Goal: Task Accomplishment & Management: Use online tool/utility

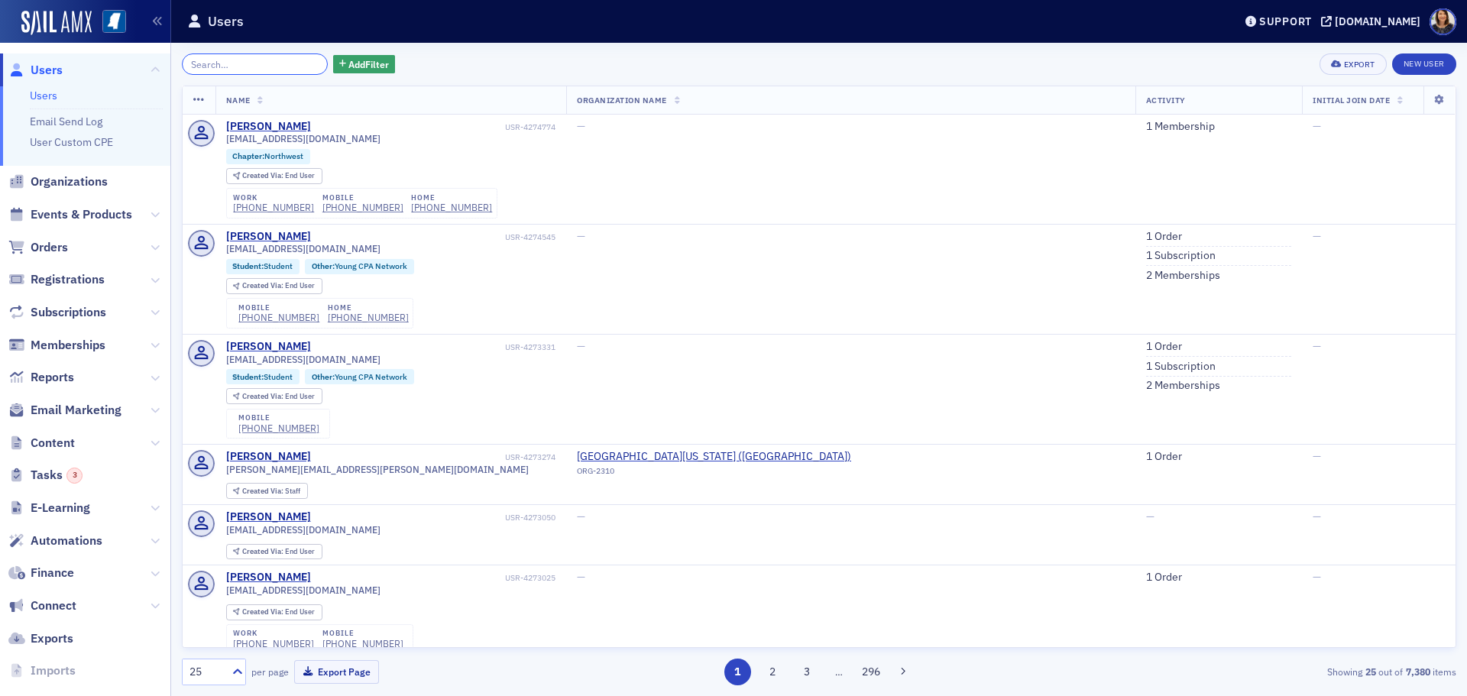
drag, startPoint x: 238, startPoint y: 70, endPoint x: 254, endPoint y: 63, distance: 17.2
click at [254, 63] on input "search" at bounding box center [255, 63] width 146 height 21
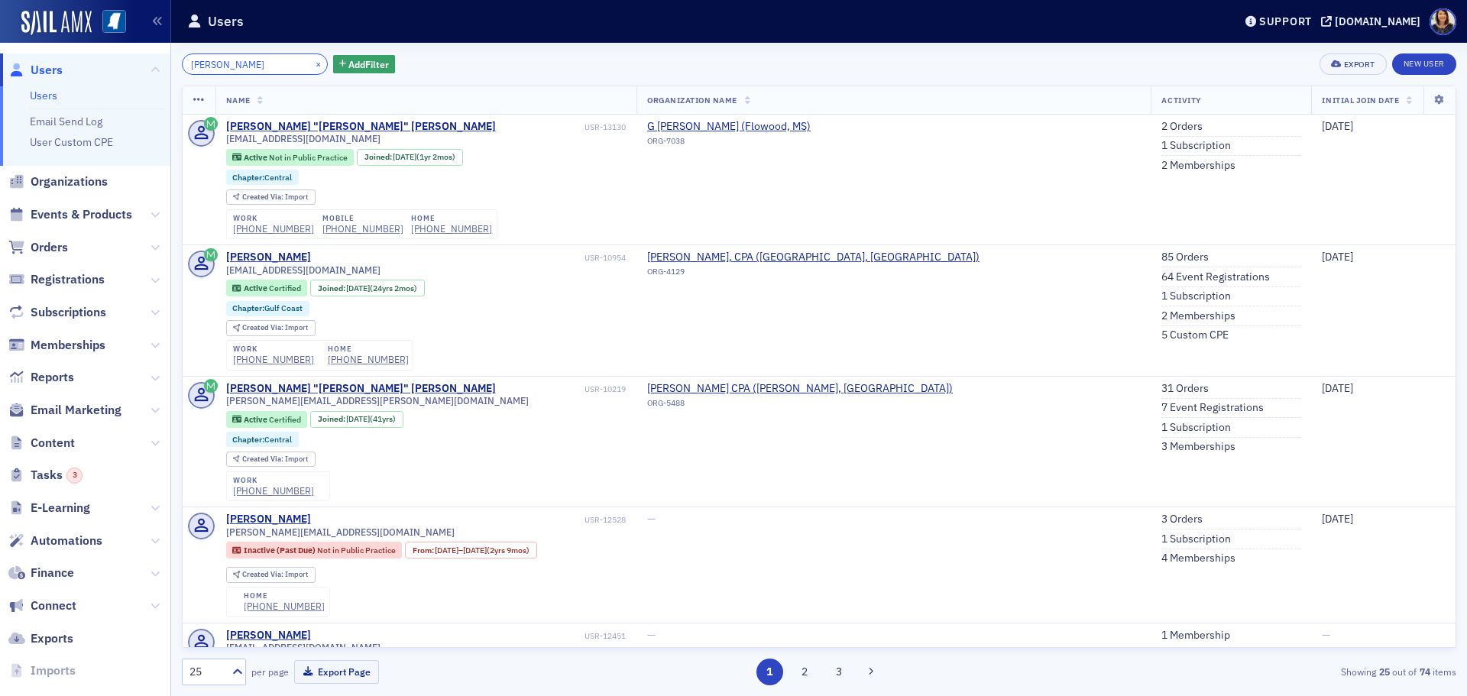
type input "[PERSON_NAME]"
click at [312, 64] on button "×" at bounding box center [319, 64] width 14 height 14
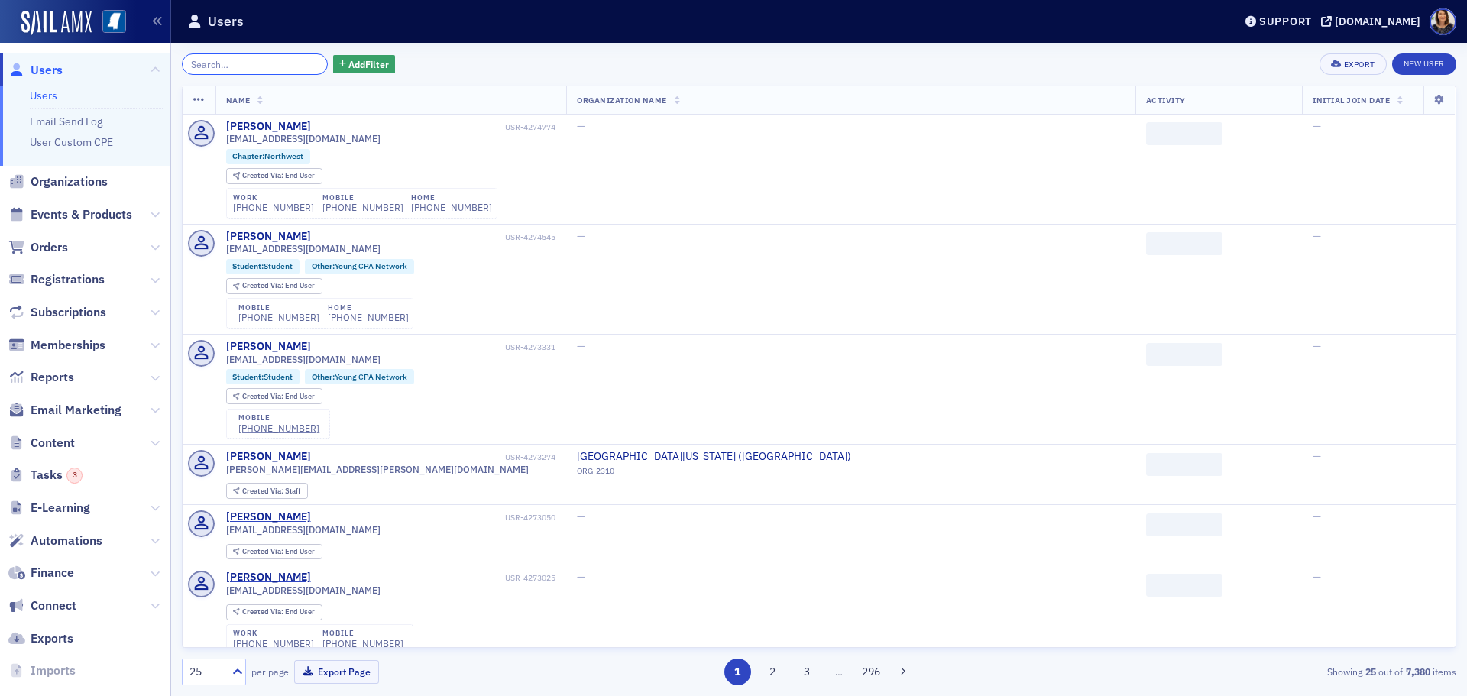
click at [259, 61] on input "search" at bounding box center [255, 63] width 146 height 21
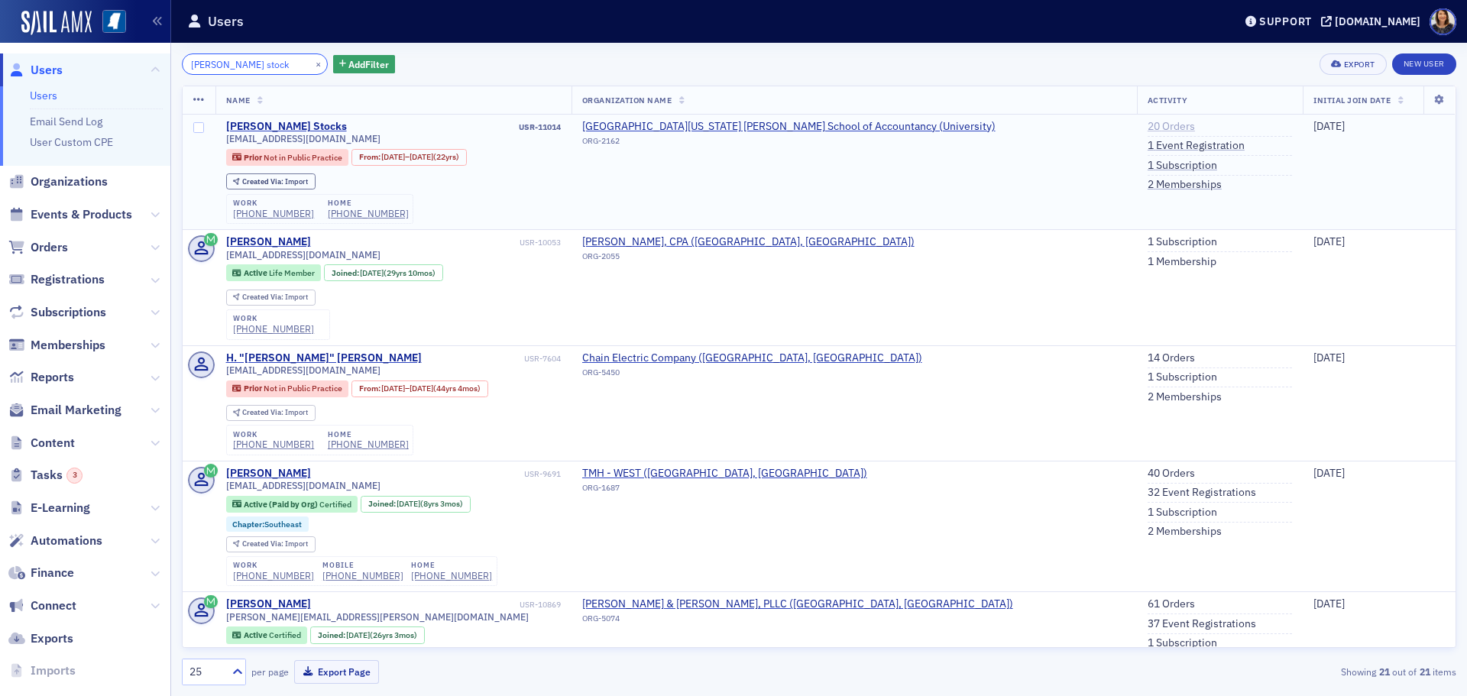
type input "[PERSON_NAME] stock"
click at [1148, 131] on link "20 Orders" at bounding box center [1171, 127] width 47 height 14
click at [1148, 180] on link "2 Memberships" at bounding box center [1185, 185] width 74 height 14
click at [267, 129] on div "[PERSON_NAME] Stocks" at bounding box center [286, 127] width 121 height 14
click at [1148, 122] on link "20 Orders" at bounding box center [1171, 127] width 47 height 14
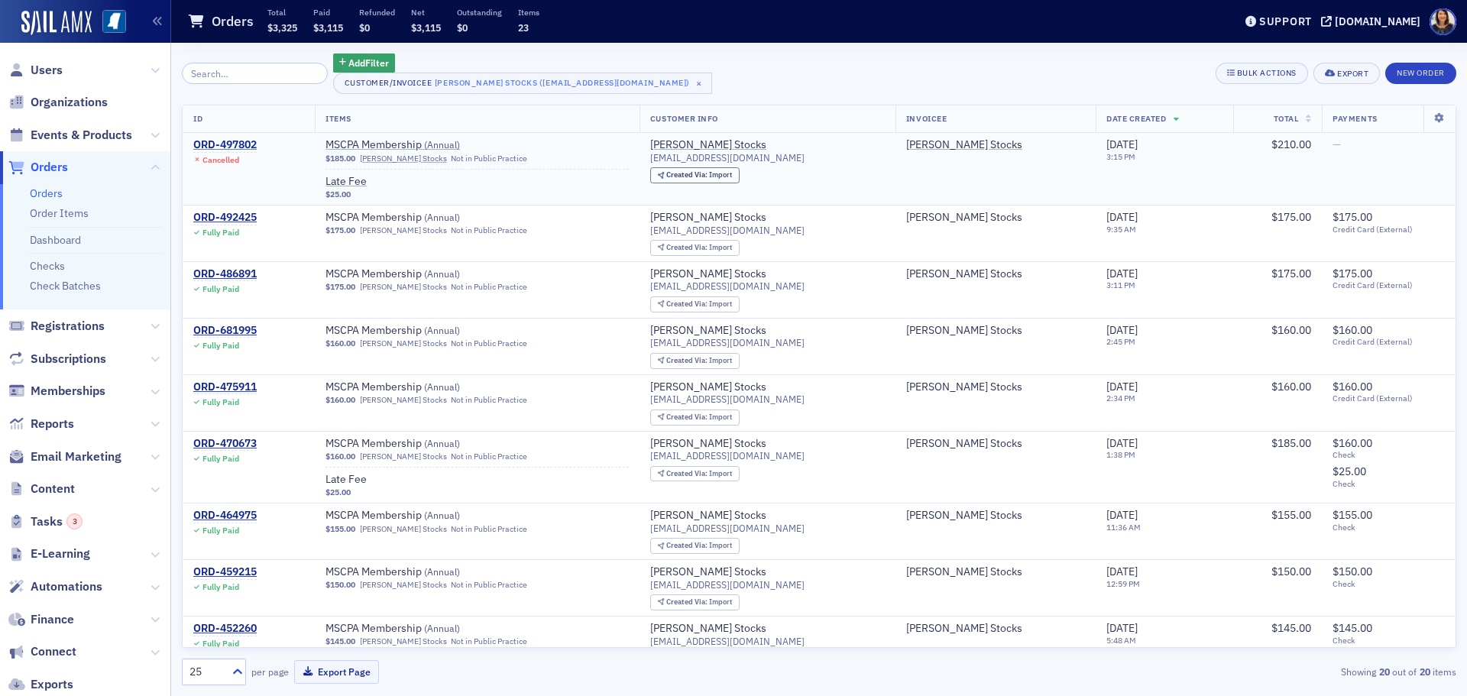
click at [223, 141] on div "ORD-497802" at bounding box center [224, 145] width 63 height 14
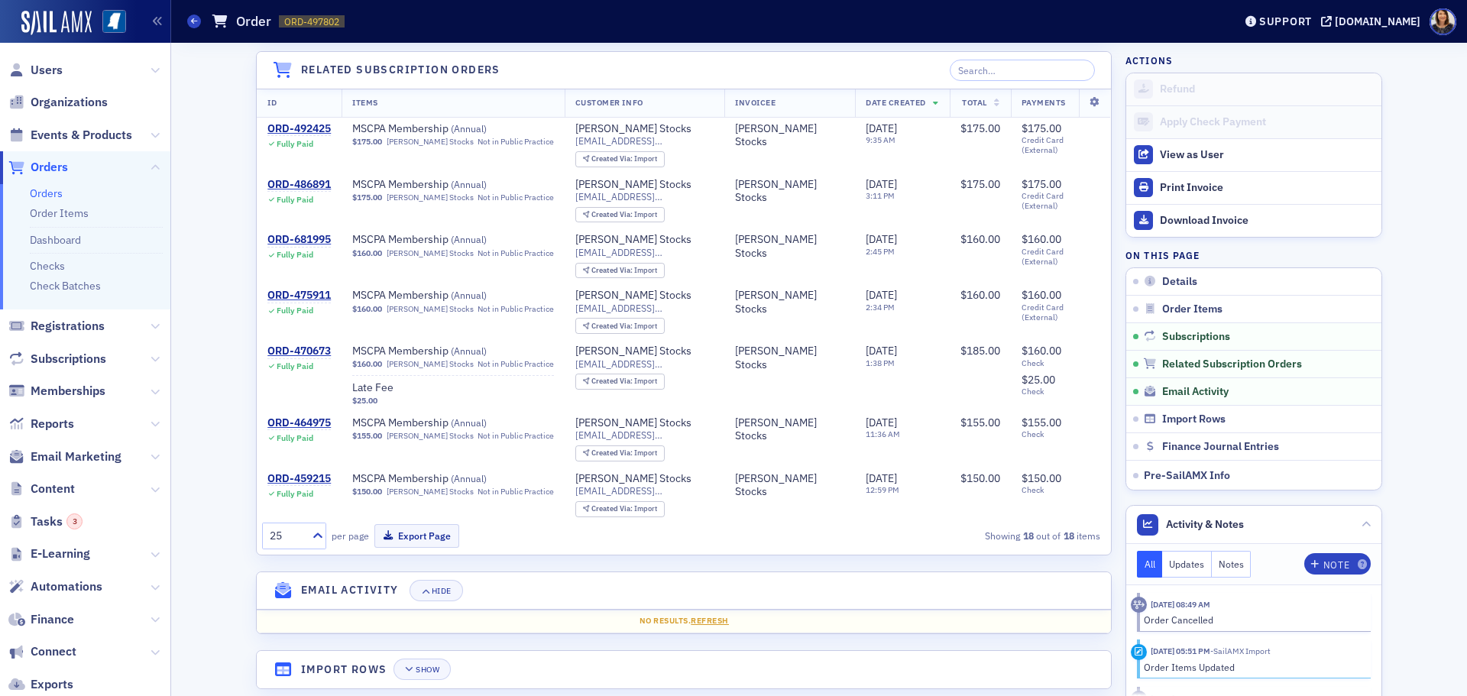
scroll to position [1327, 0]
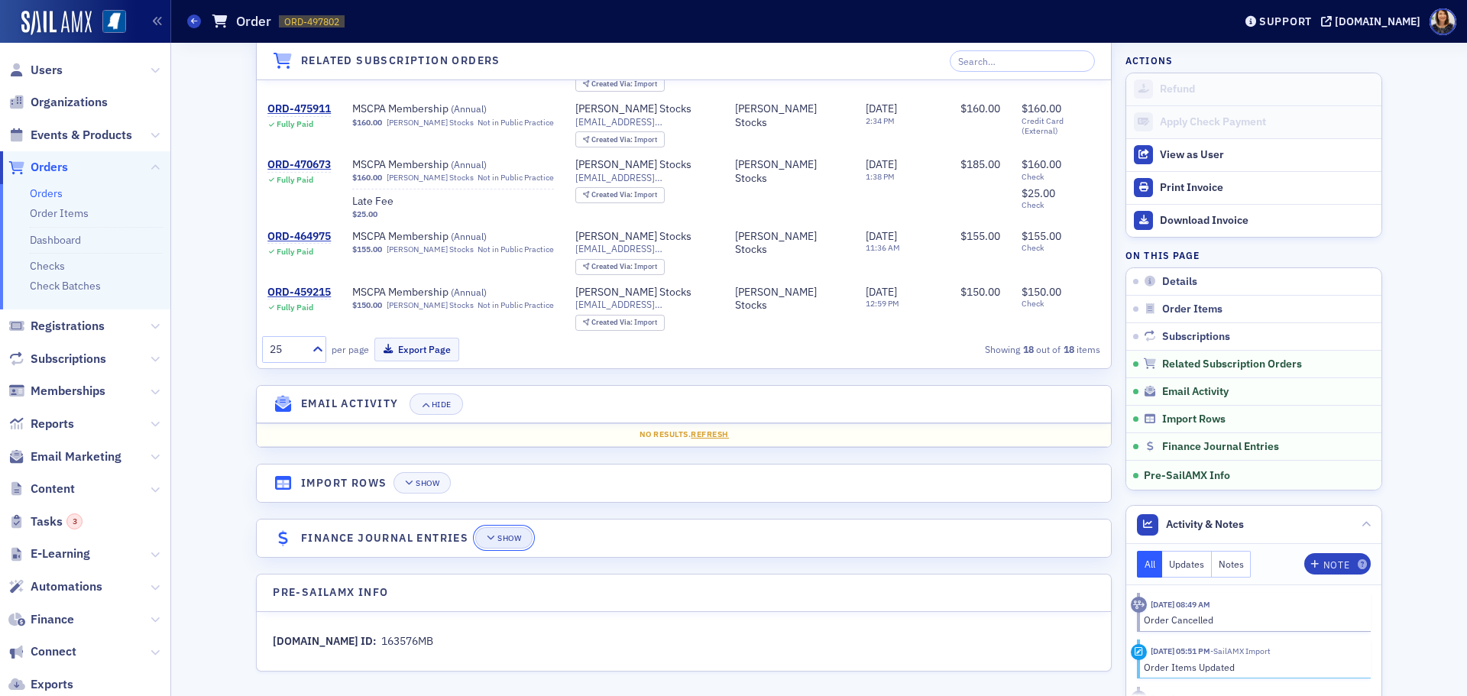
click at [498, 529] on button "Show" at bounding box center [503, 537] width 57 height 21
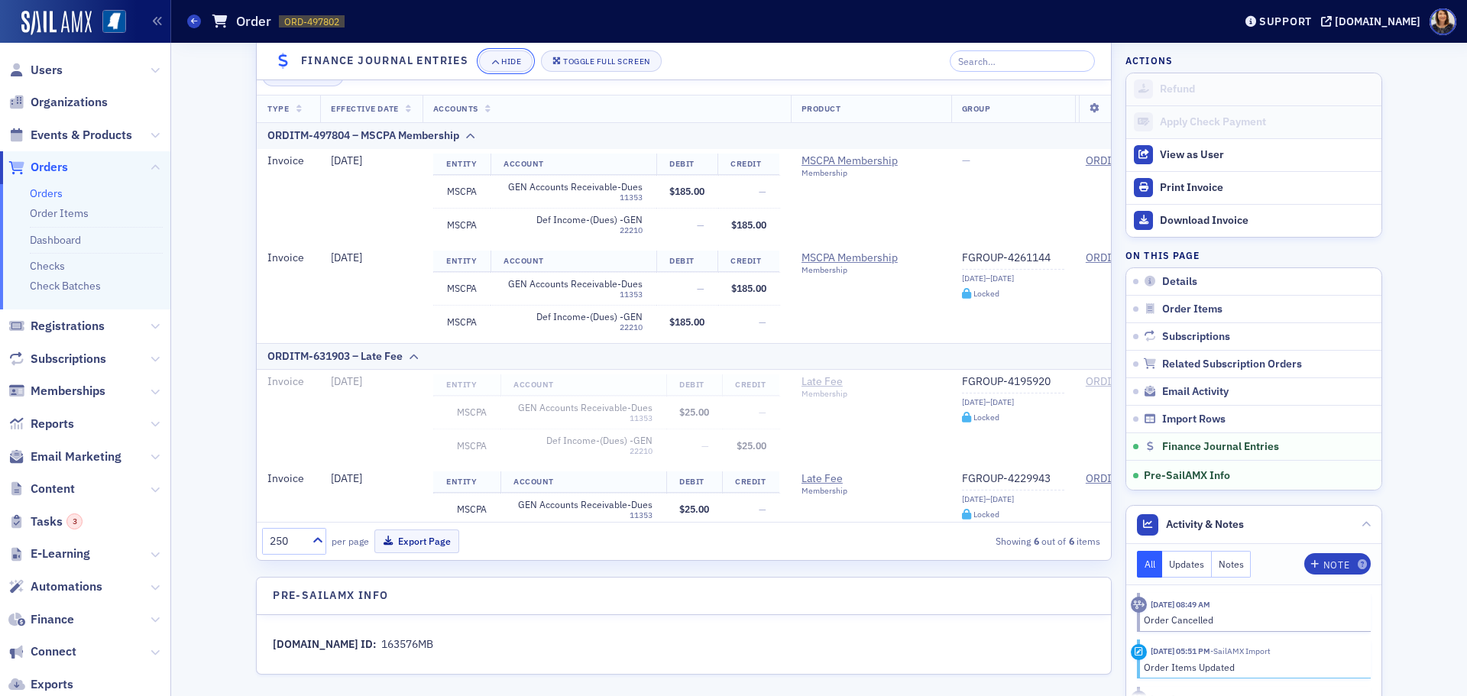
scroll to position [1830, 0]
drag, startPoint x: 1094, startPoint y: 290, endPoint x: 1097, endPoint y: 323, distance: 33.0
click at [1097, 323] on div "Type Effective Date Accounts Product Group Order Item Tracking Categories ID OR…" at bounding box center [684, 306] width 854 height 428
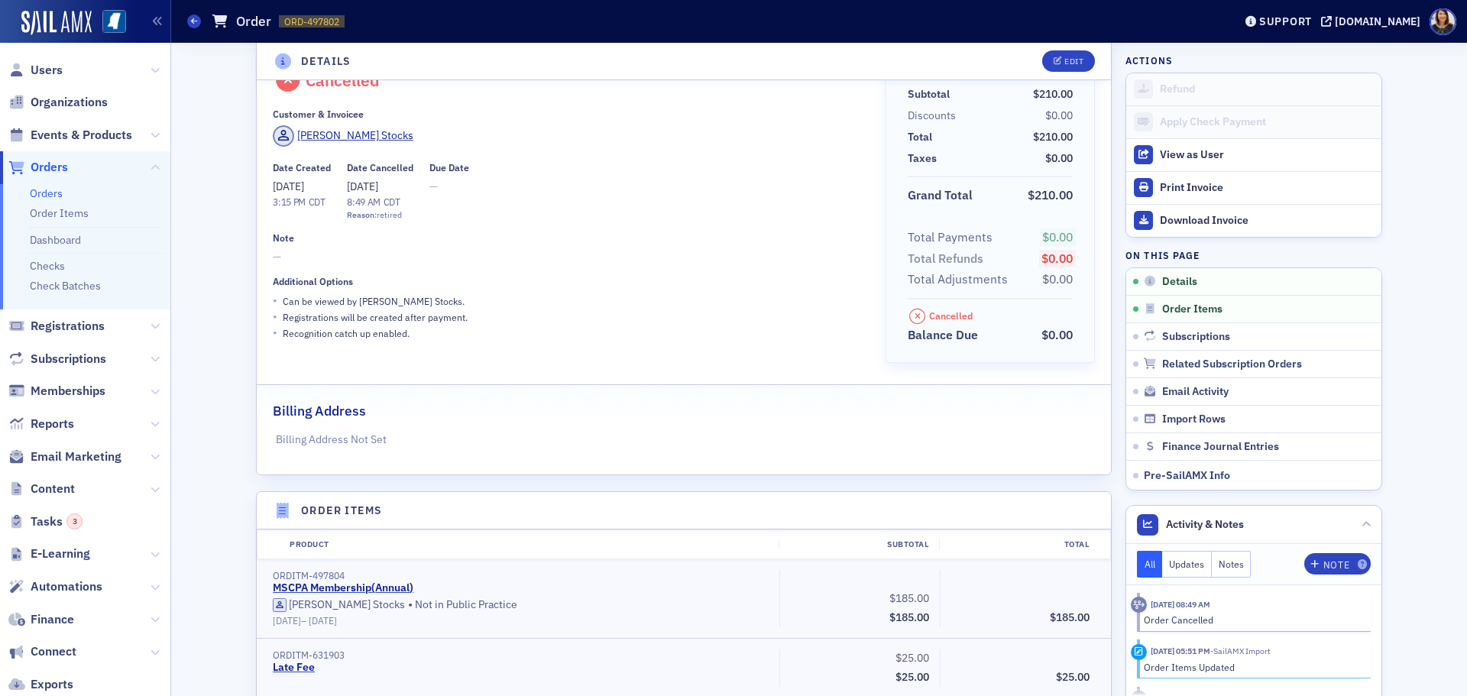
scroll to position [0, 0]
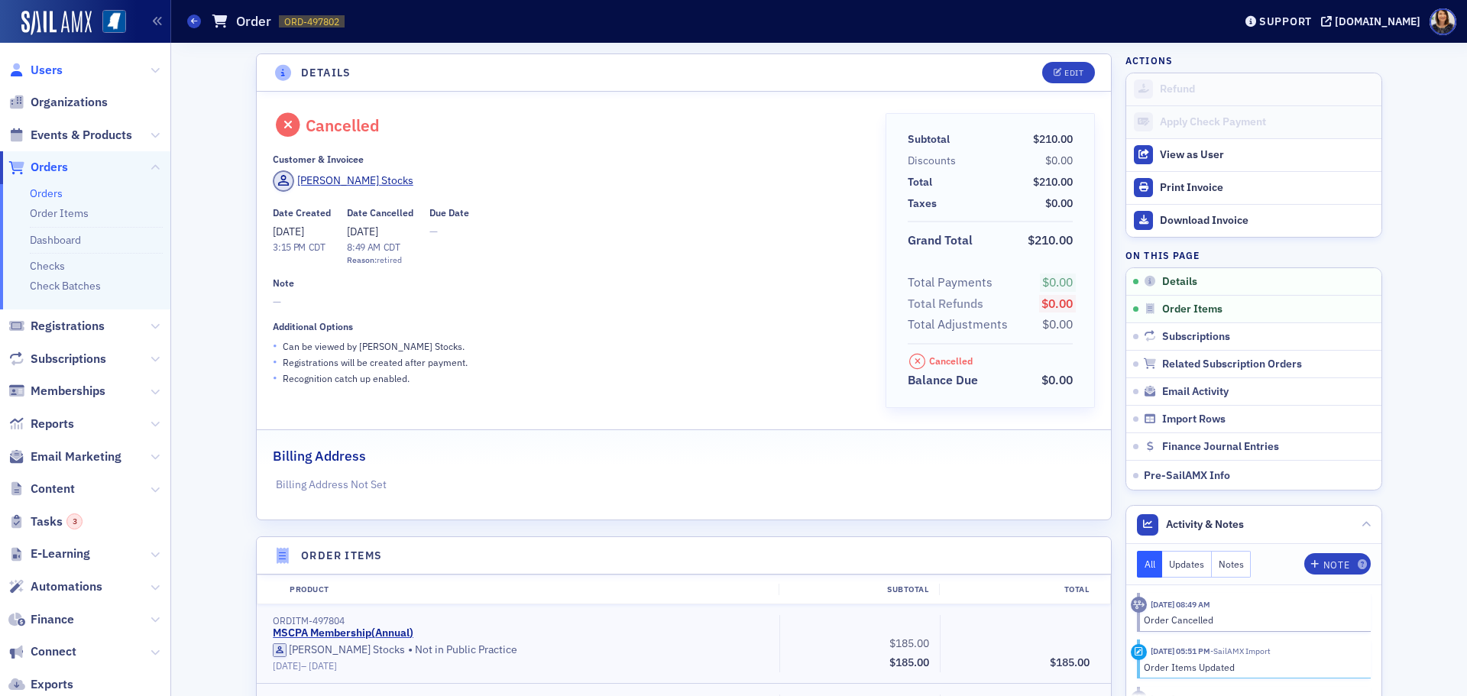
click at [41, 72] on span "Users" at bounding box center [47, 70] width 32 height 17
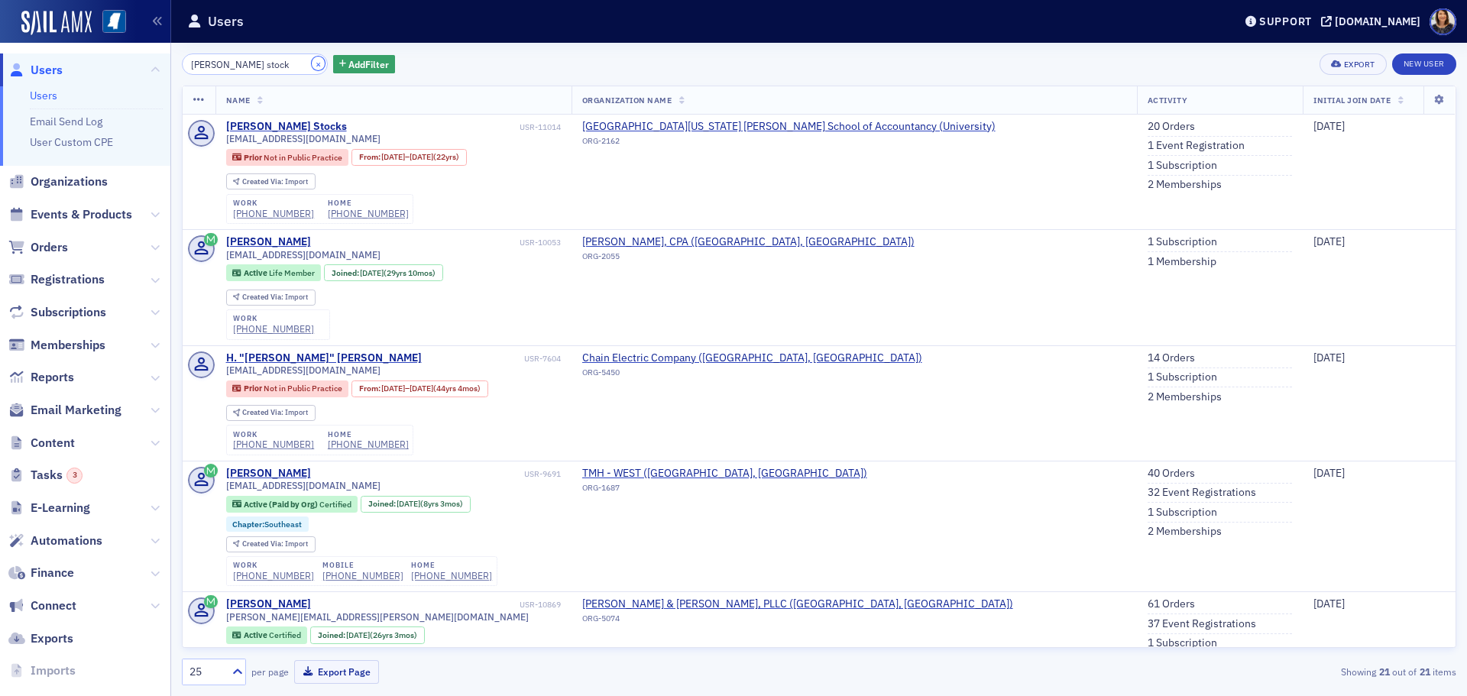
click at [312, 64] on button "×" at bounding box center [319, 64] width 14 height 14
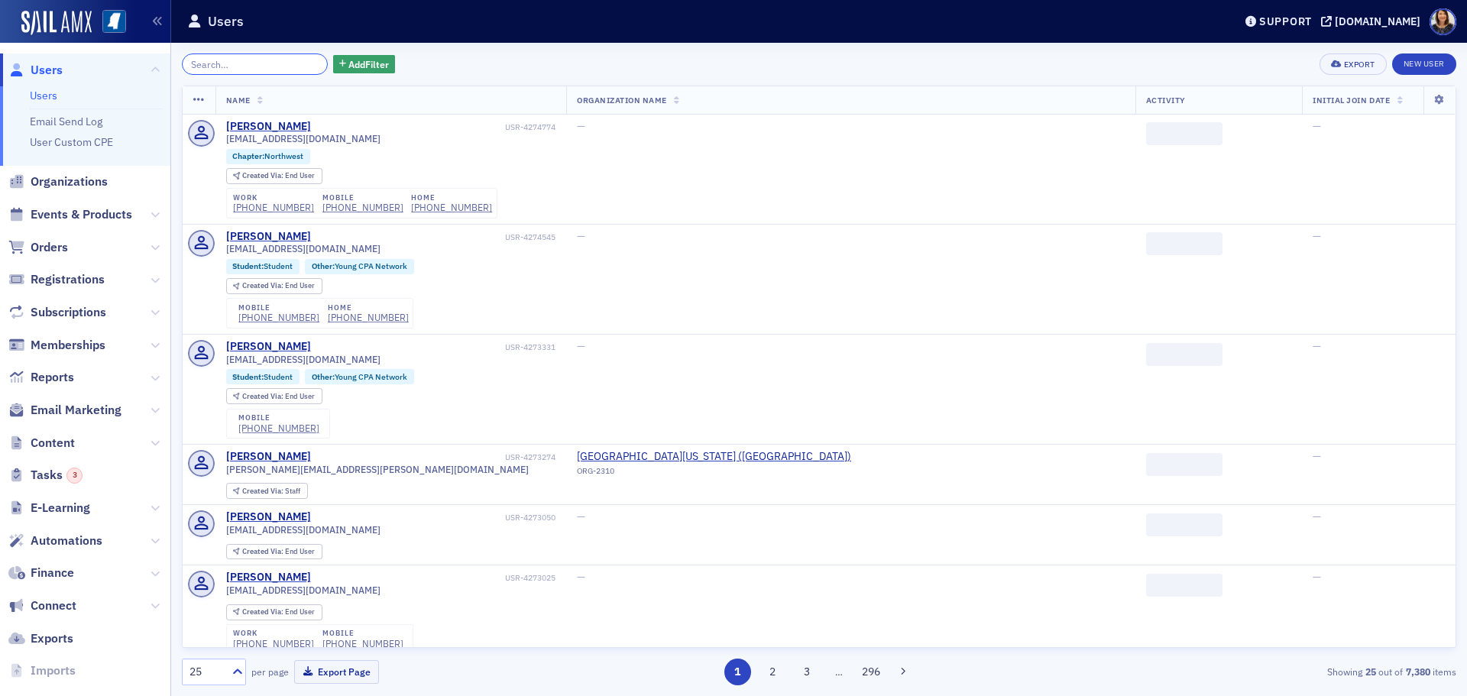
click at [281, 64] on input "search" at bounding box center [255, 63] width 146 height 21
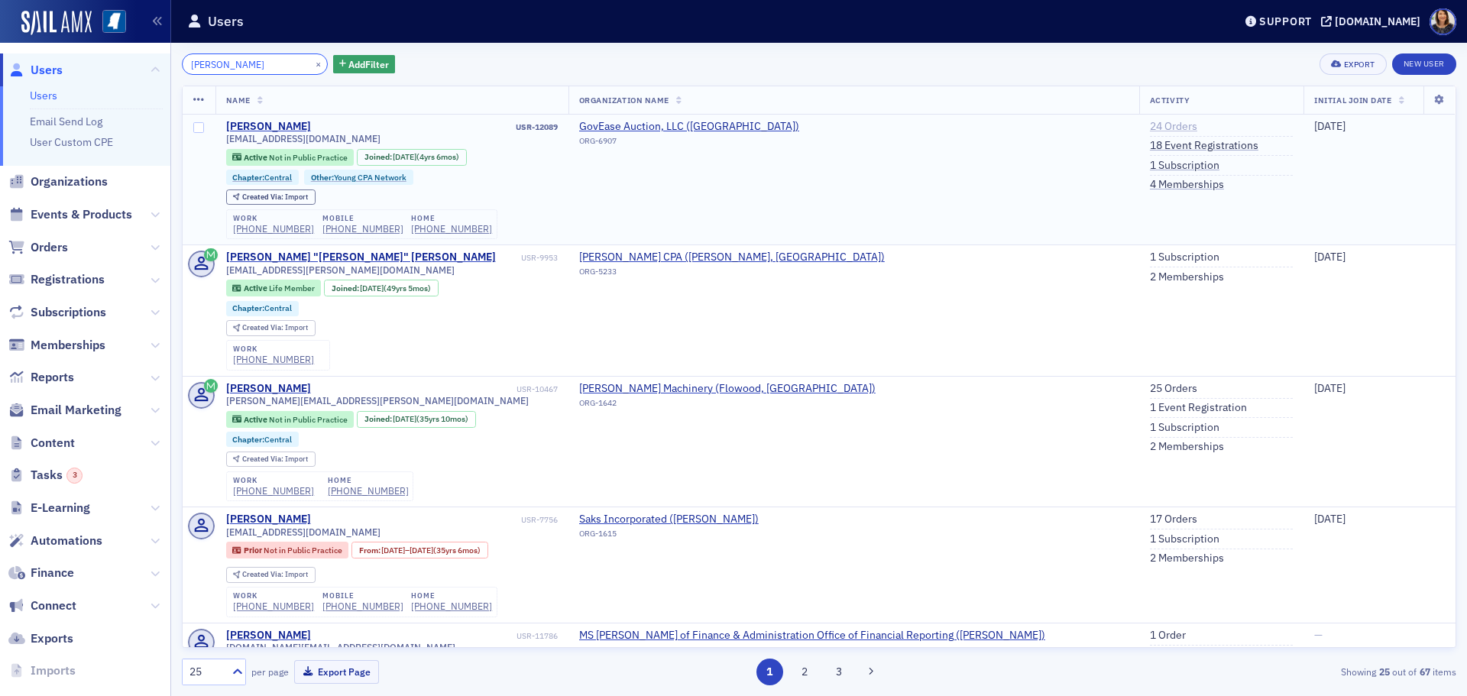
type input "[PERSON_NAME]"
click at [1150, 127] on link "24 Orders" at bounding box center [1173, 127] width 47 height 14
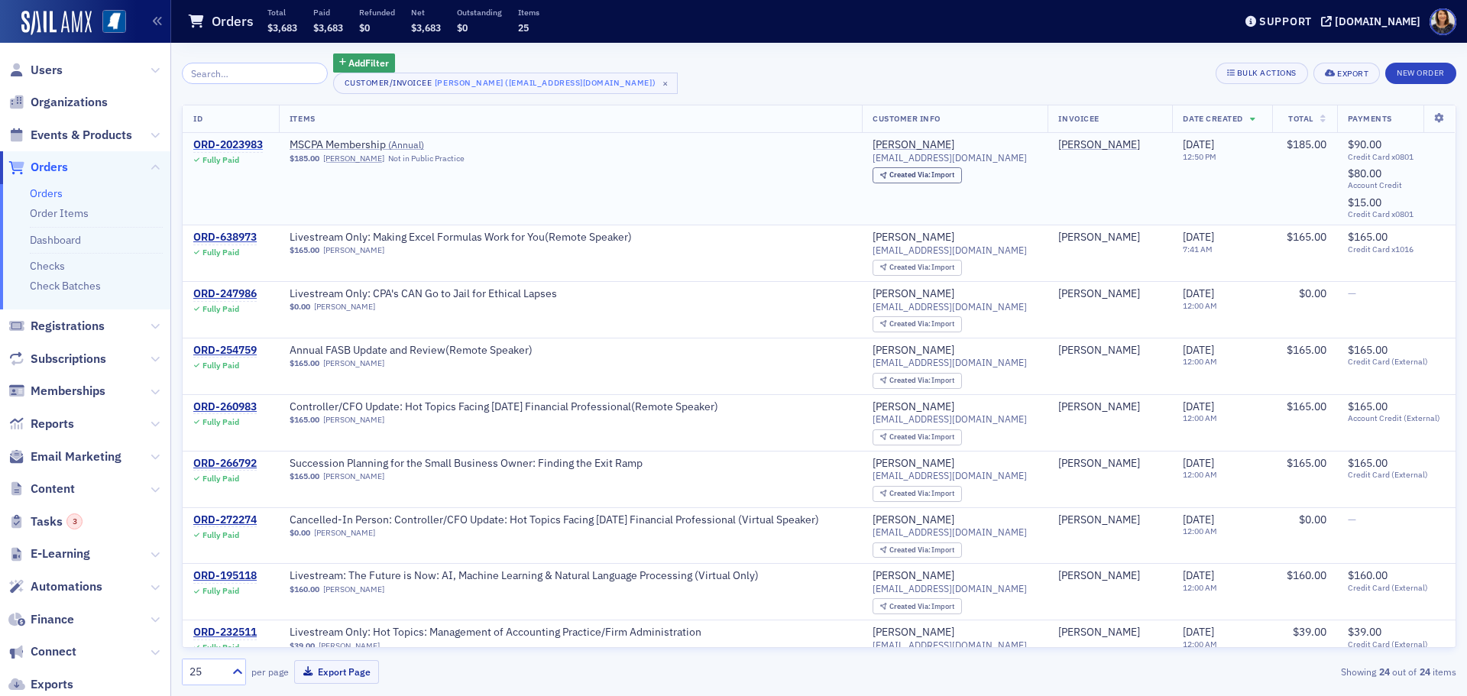
click at [233, 142] on div "ORD-2023983" at bounding box center [228, 145] width 70 height 14
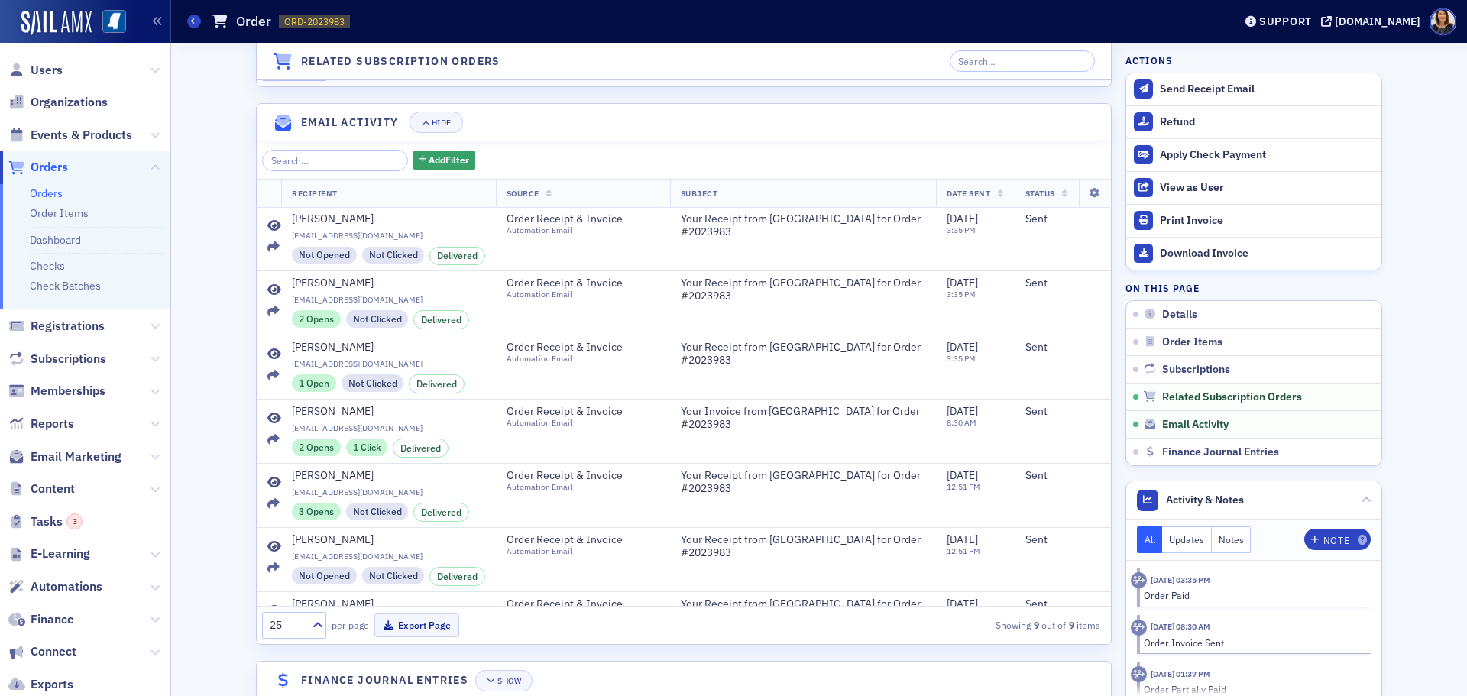
scroll to position [1825, 0]
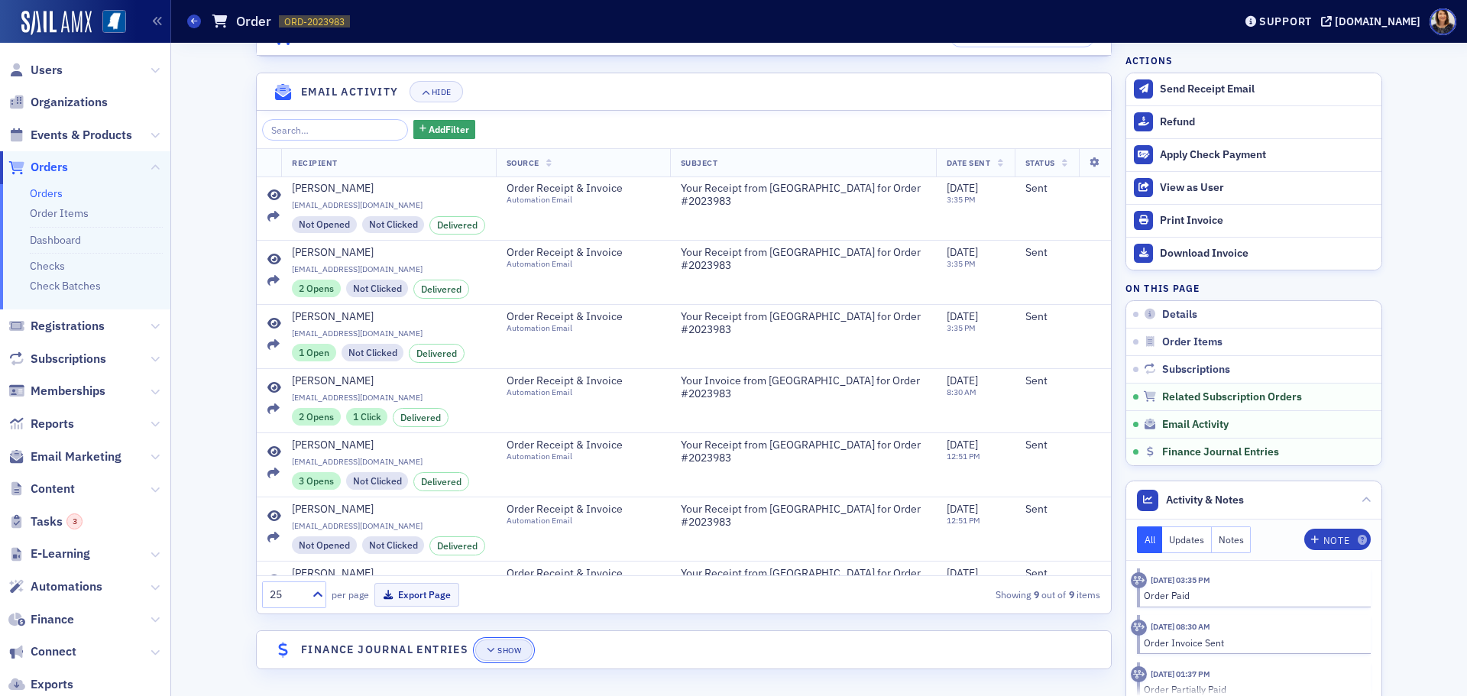
click at [501, 646] on button "Show" at bounding box center [503, 650] width 57 height 21
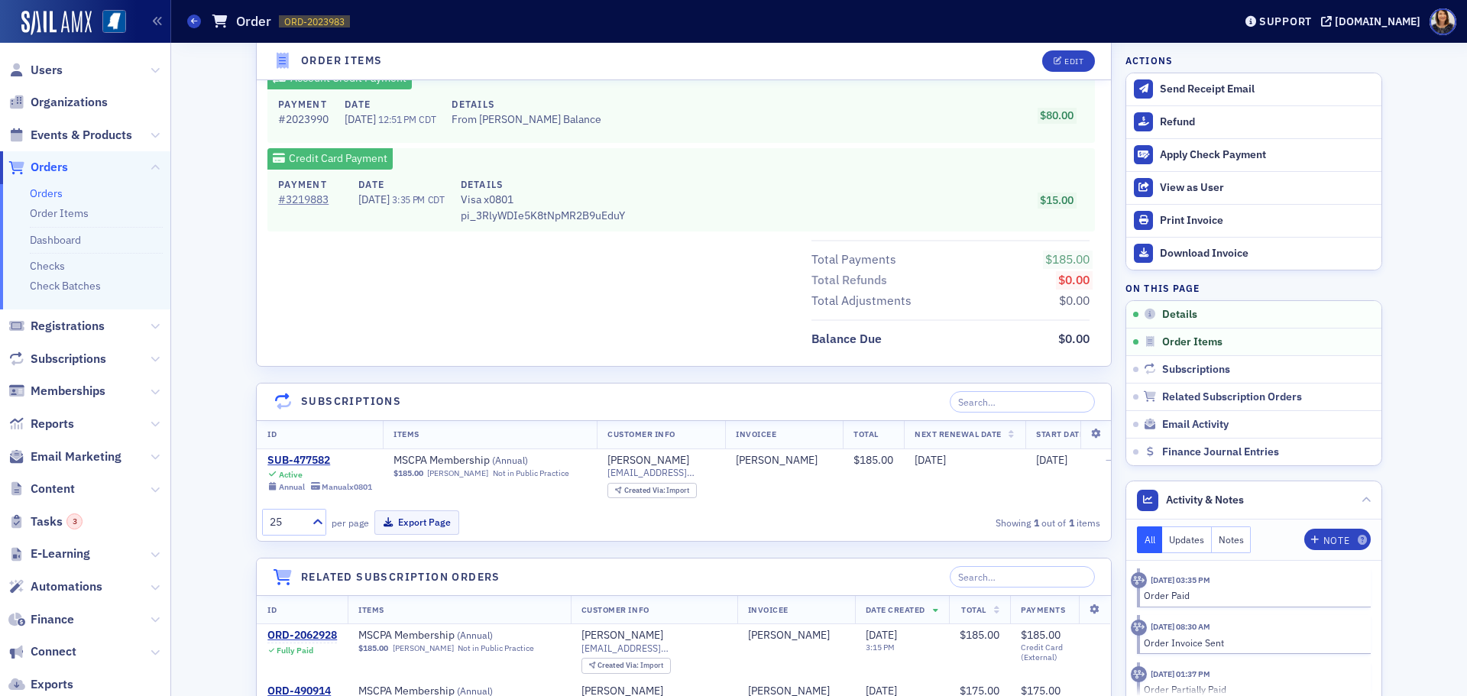
scroll to position [0, 0]
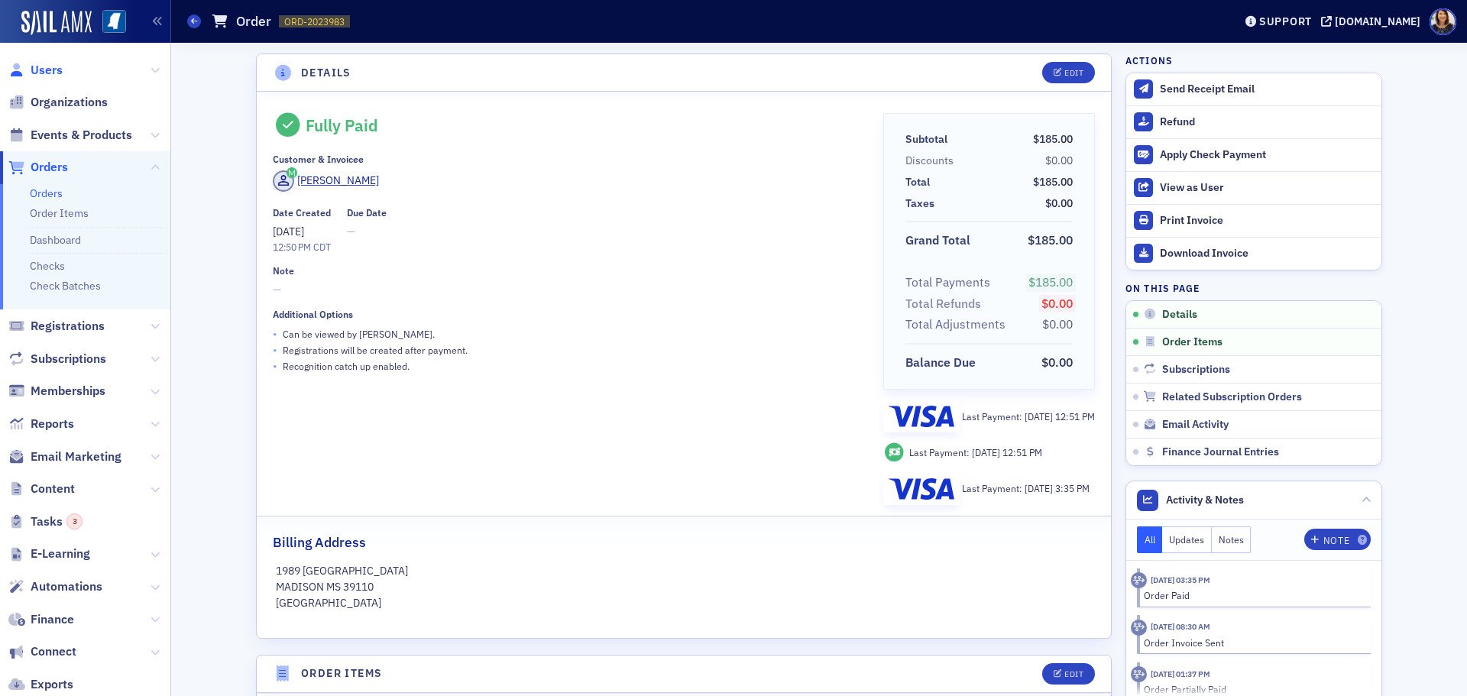
click at [40, 70] on span "Users" at bounding box center [47, 70] width 32 height 17
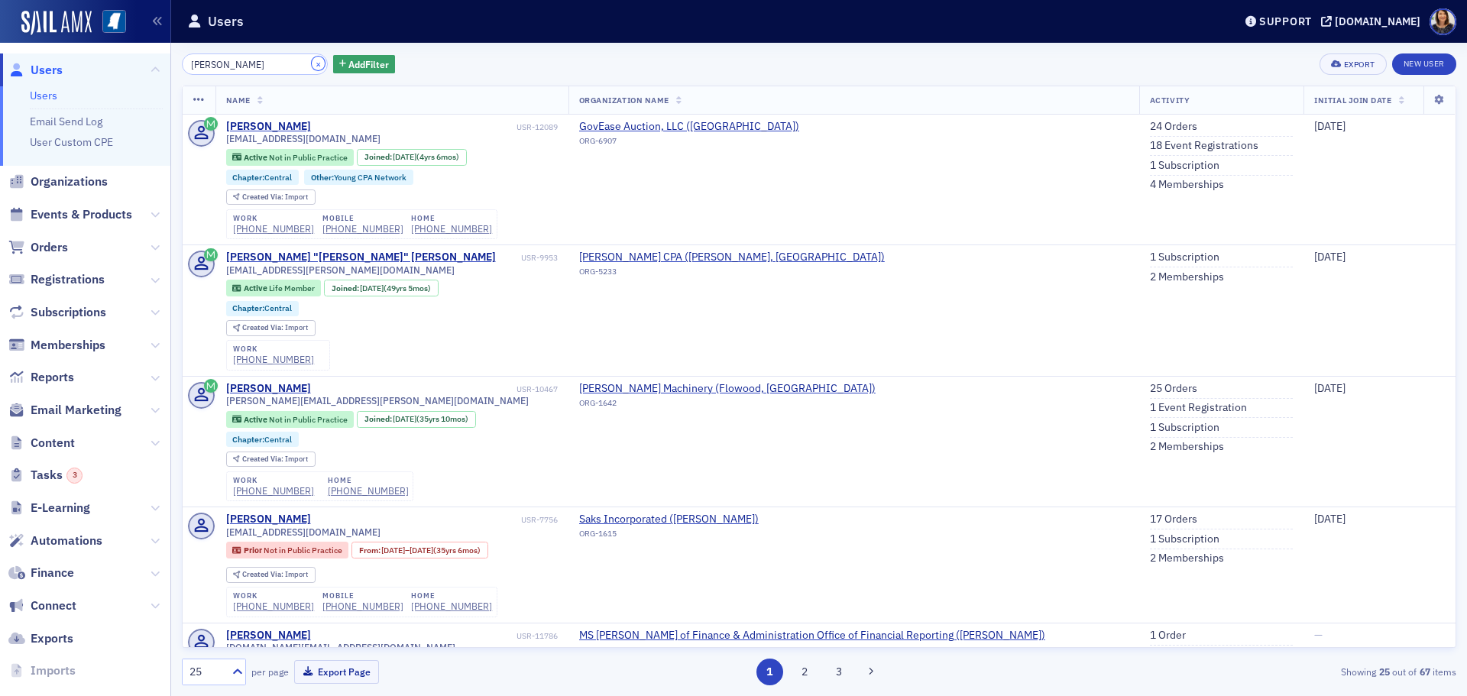
click at [312, 61] on button "×" at bounding box center [319, 64] width 14 height 14
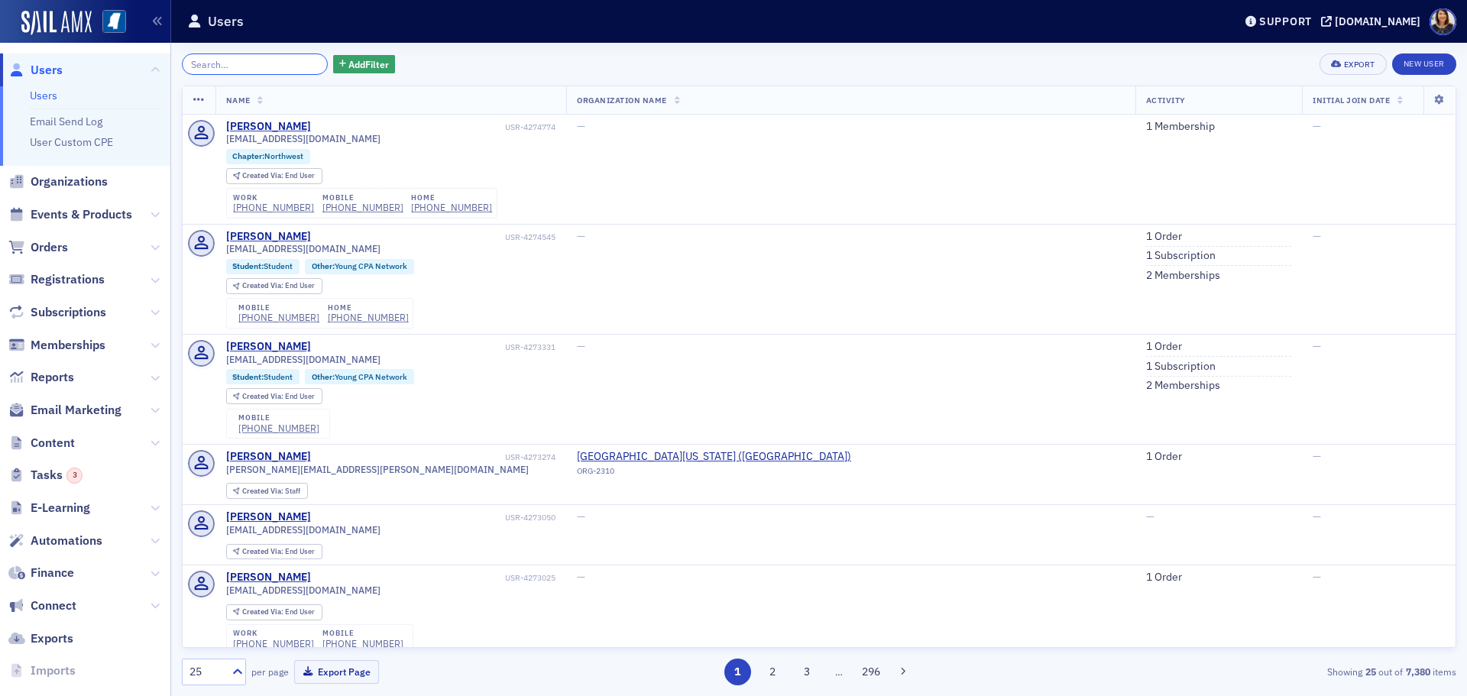
click at [245, 67] on input "search" at bounding box center [255, 63] width 146 height 21
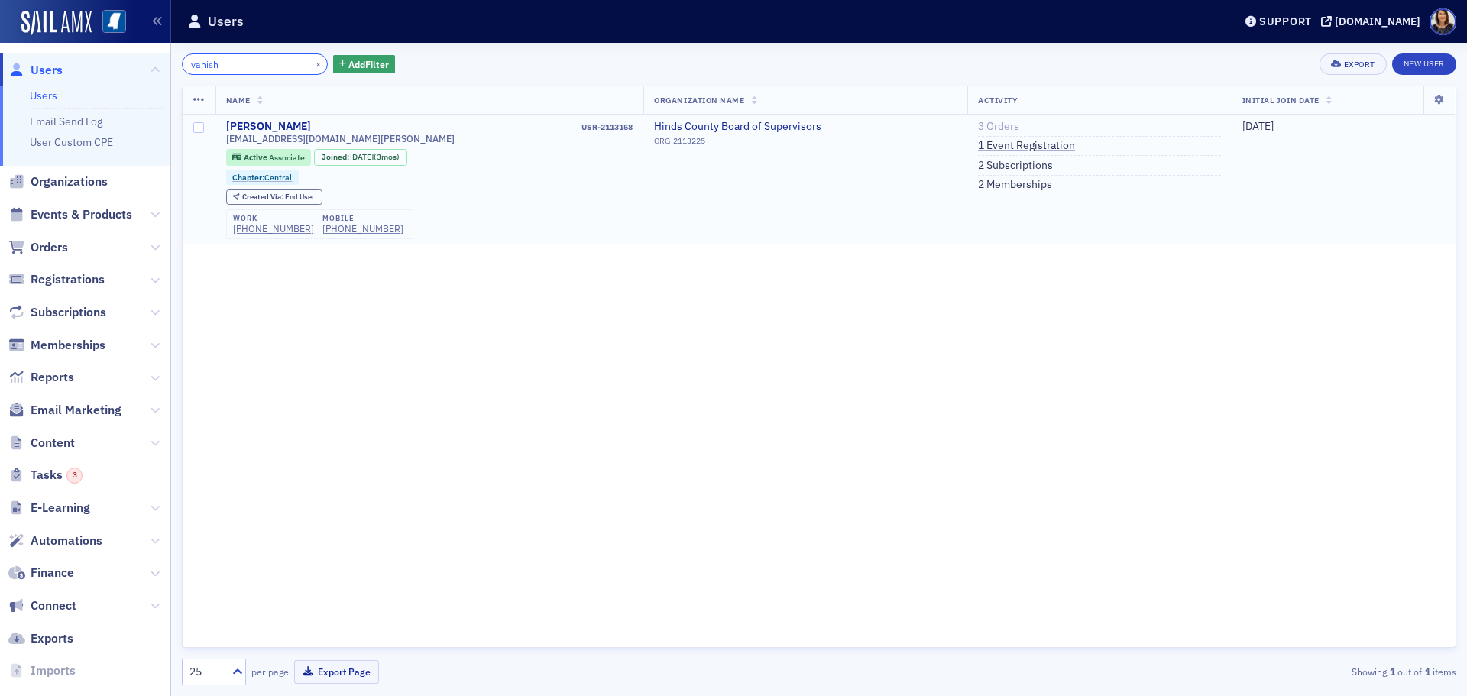
type input "vanish"
click at [978, 128] on link "3 Orders" at bounding box center [998, 127] width 41 height 14
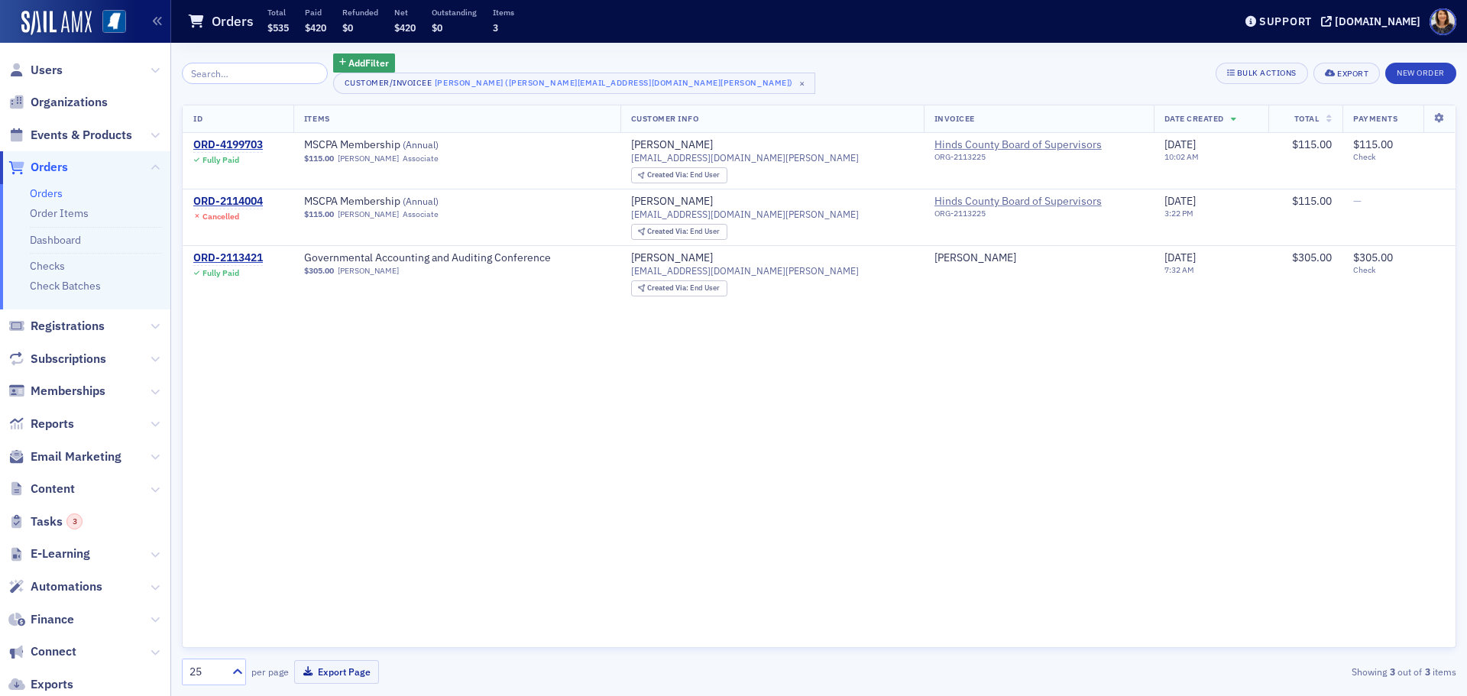
click at [264, 70] on input "search" at bounding box center [255, 73] width 146 height 21
click at [43, 70] on span "Users" at bounding box center [47, 70] width 32 height 17
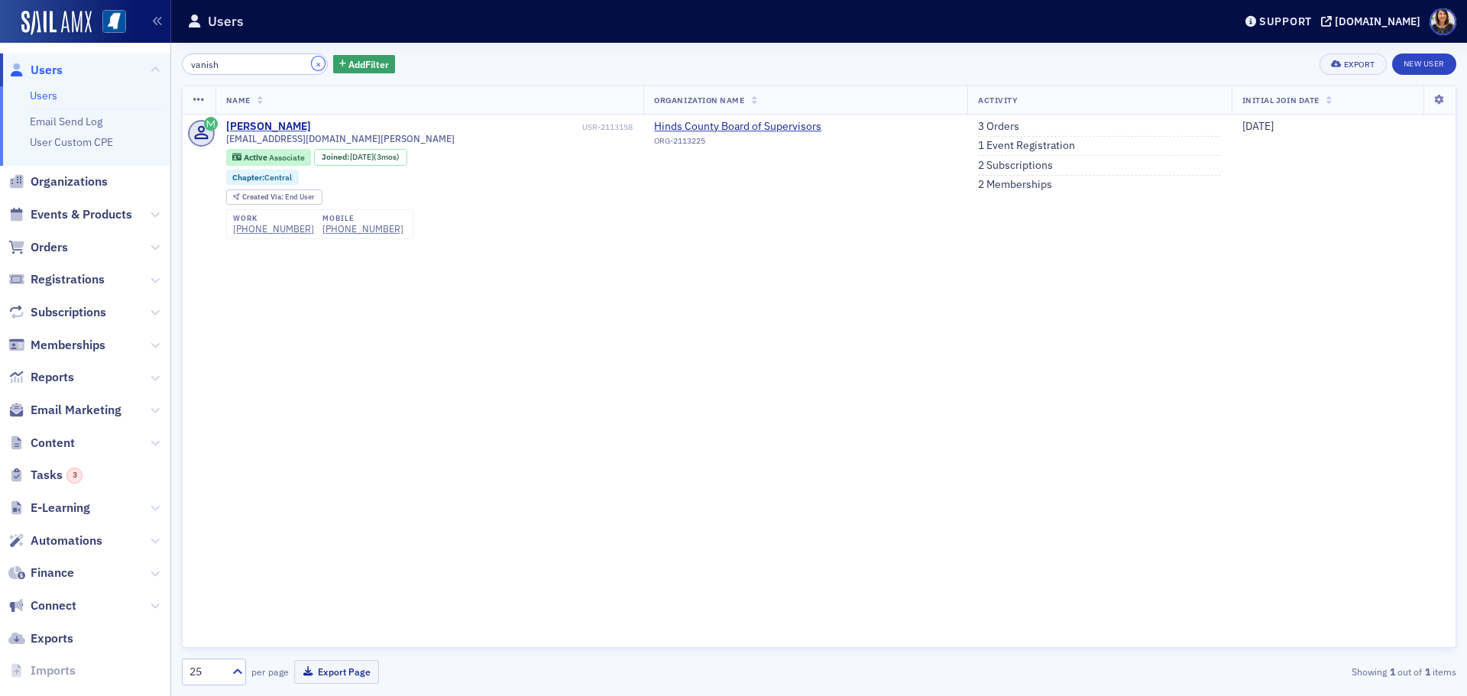
click at [312, 64] on button "×" at bounding box center [319, 64] width 14 height 14
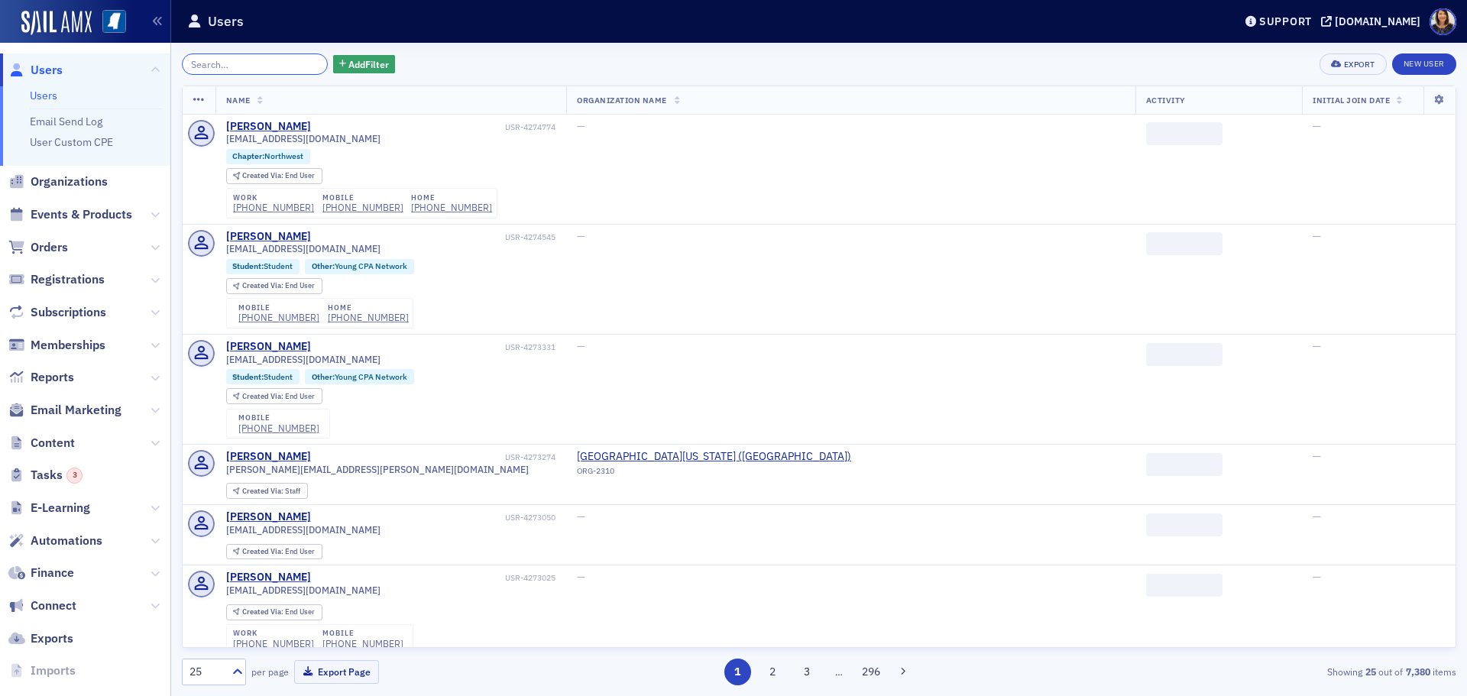
click at [249, 60] on input "search" at bounding box center [255, 63] width 146 height 21
click at [705, 72] on div "Add Filter Export New User" at bounding box center [819, 63] width 1275 height 21
click at [258, 60] on input "search" at bounding box center [255, 63] width 146 height 21
click at [280, 59] on input "search" at bounding box center [255, 63] width 146 height 21
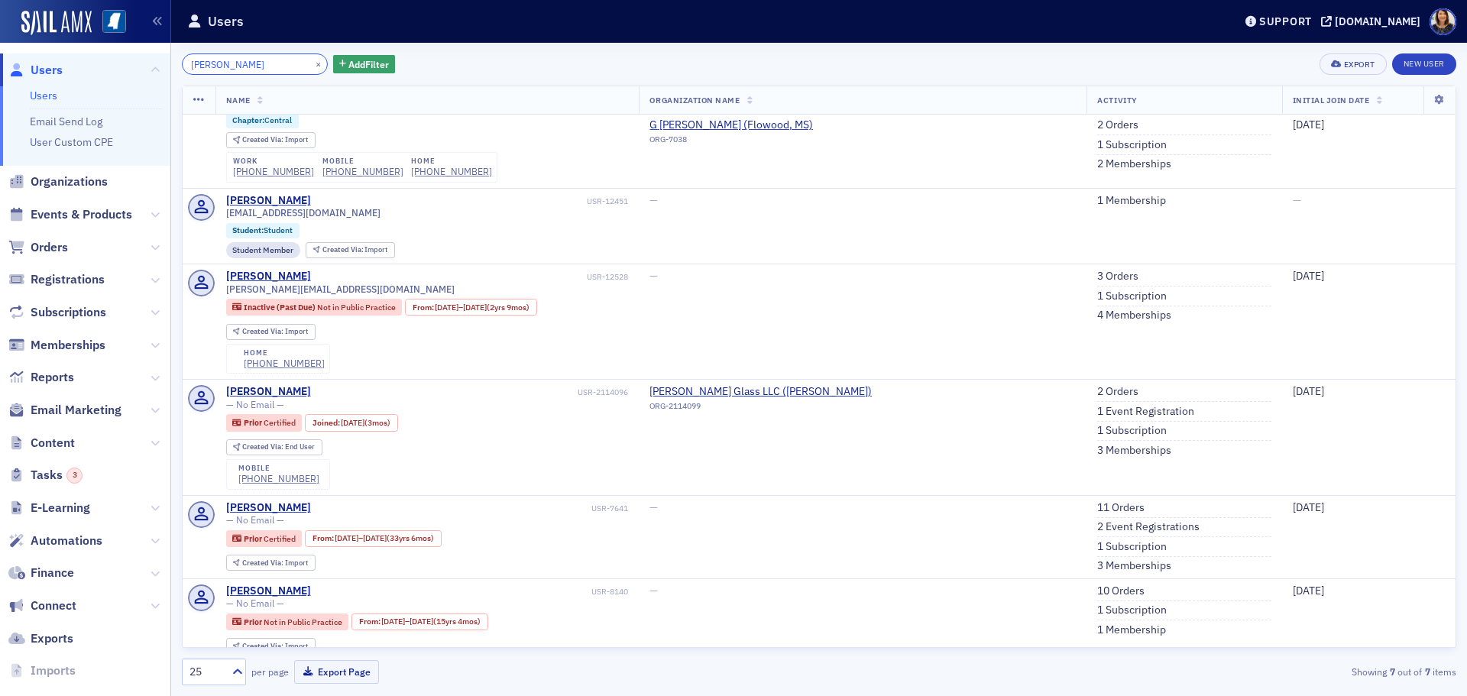
scroll to position [200, 0]
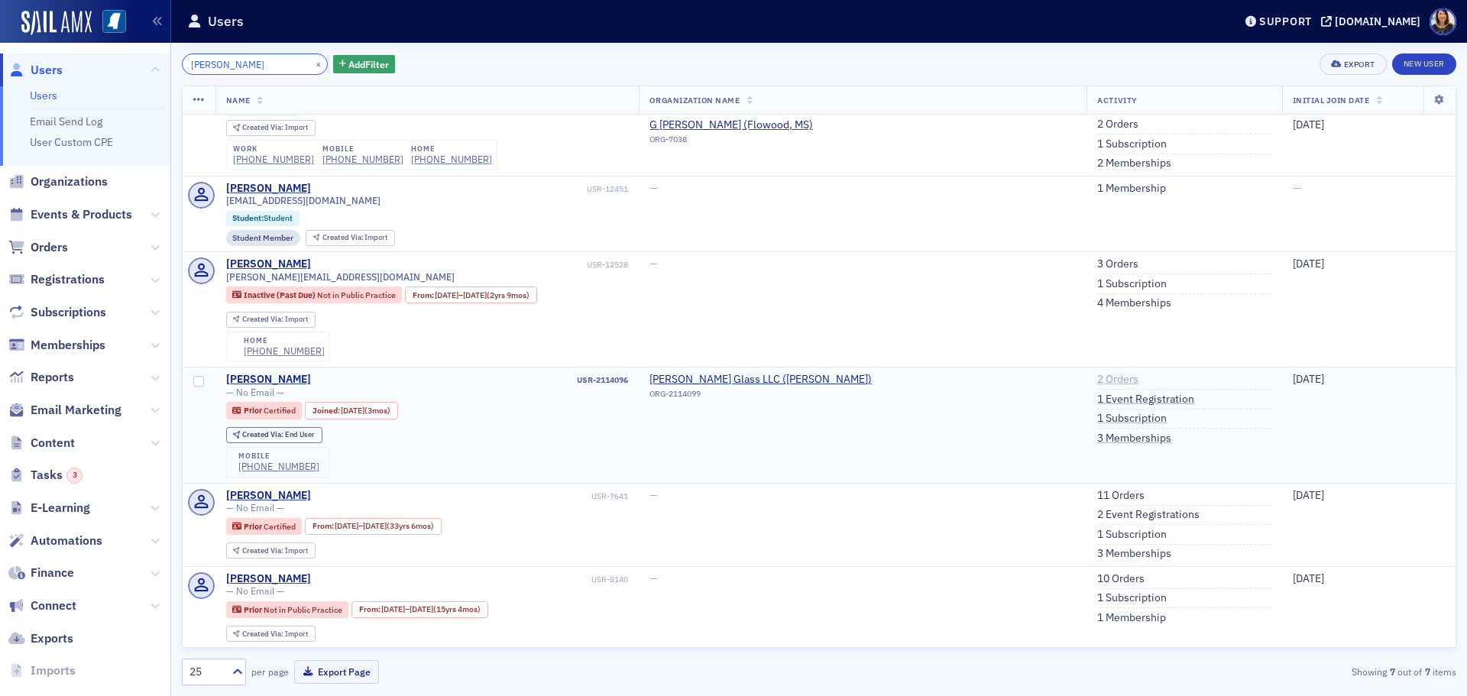
type input "[PERSON_NAME]"
click at [1097, 378] on link "2 Orders" at bounding box center [1117, 380] width 41 height 14
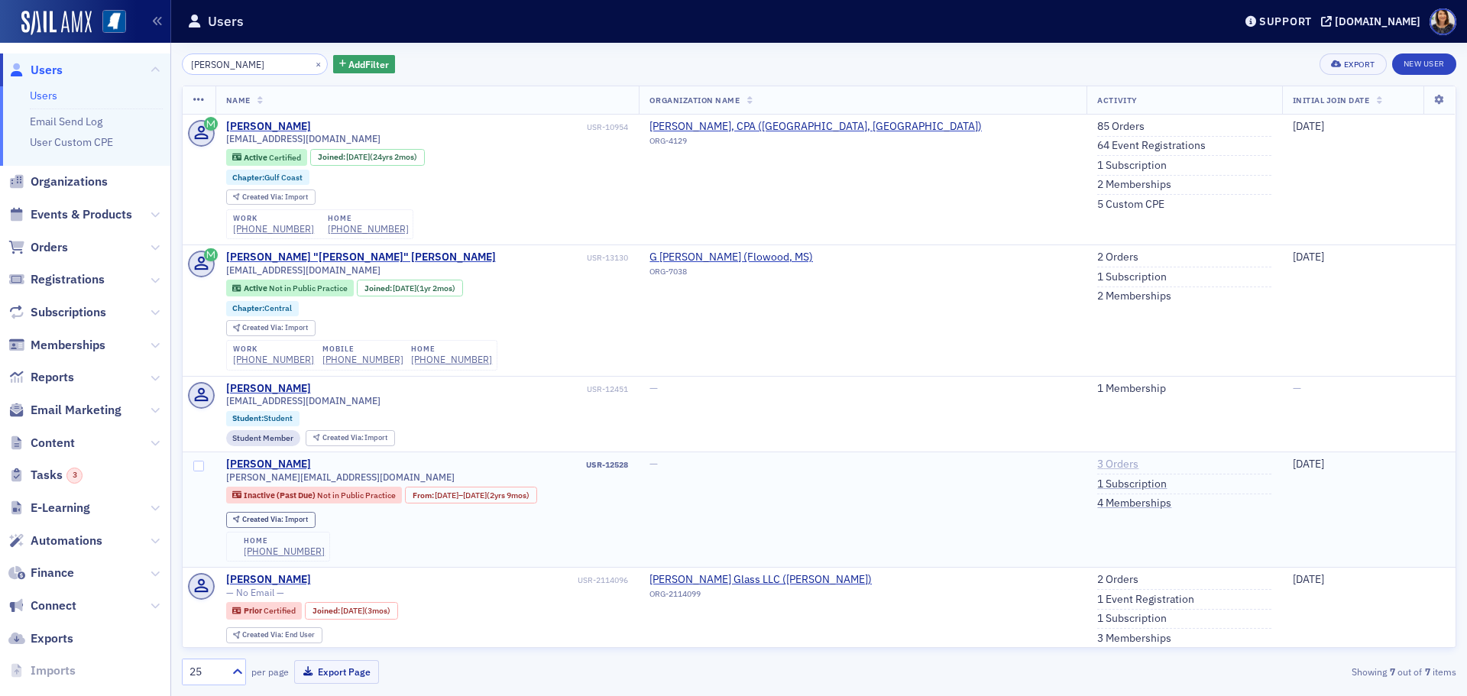
click at [1097, 463] on link "3 Orders" at bounding box center [1117, 465] width 41 height 14
click at [274, 64] on input "[PERSON_NAME]" at bounding box center [255, 63] width 146 height 21
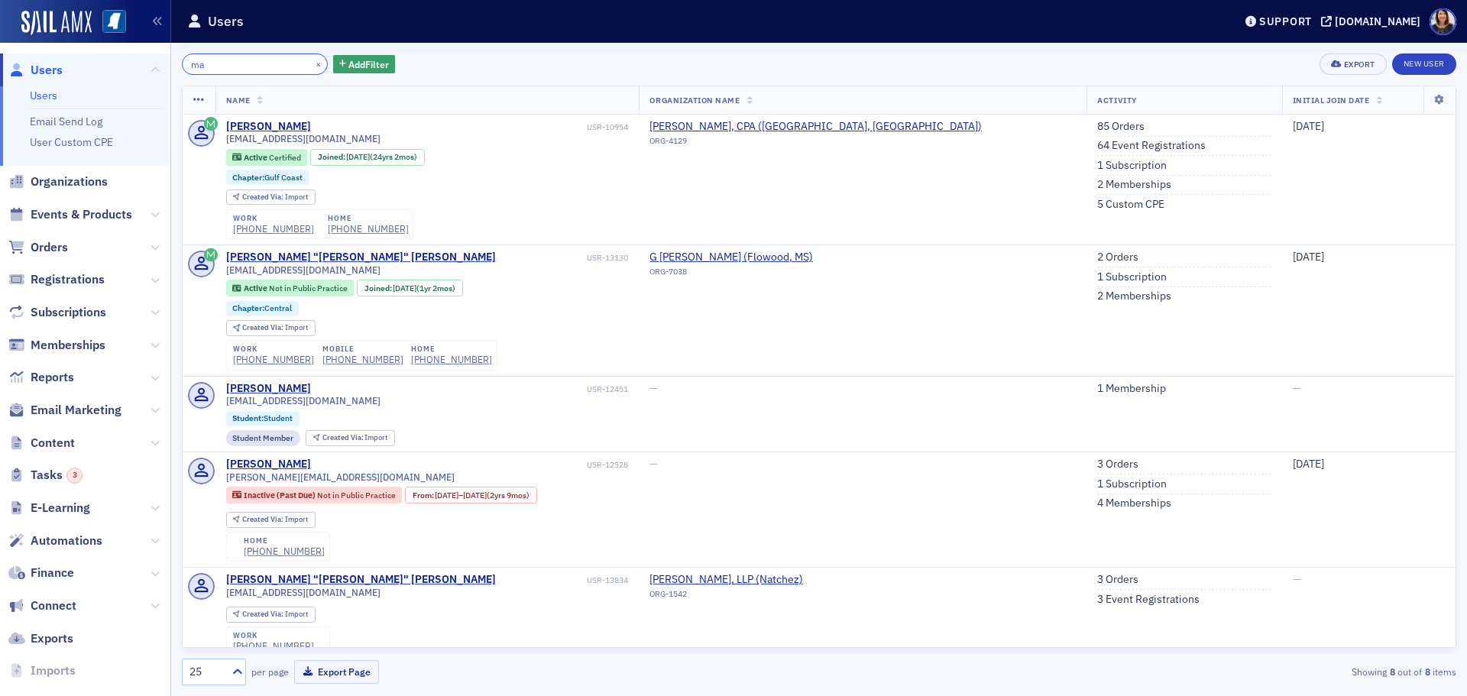
type input "m"
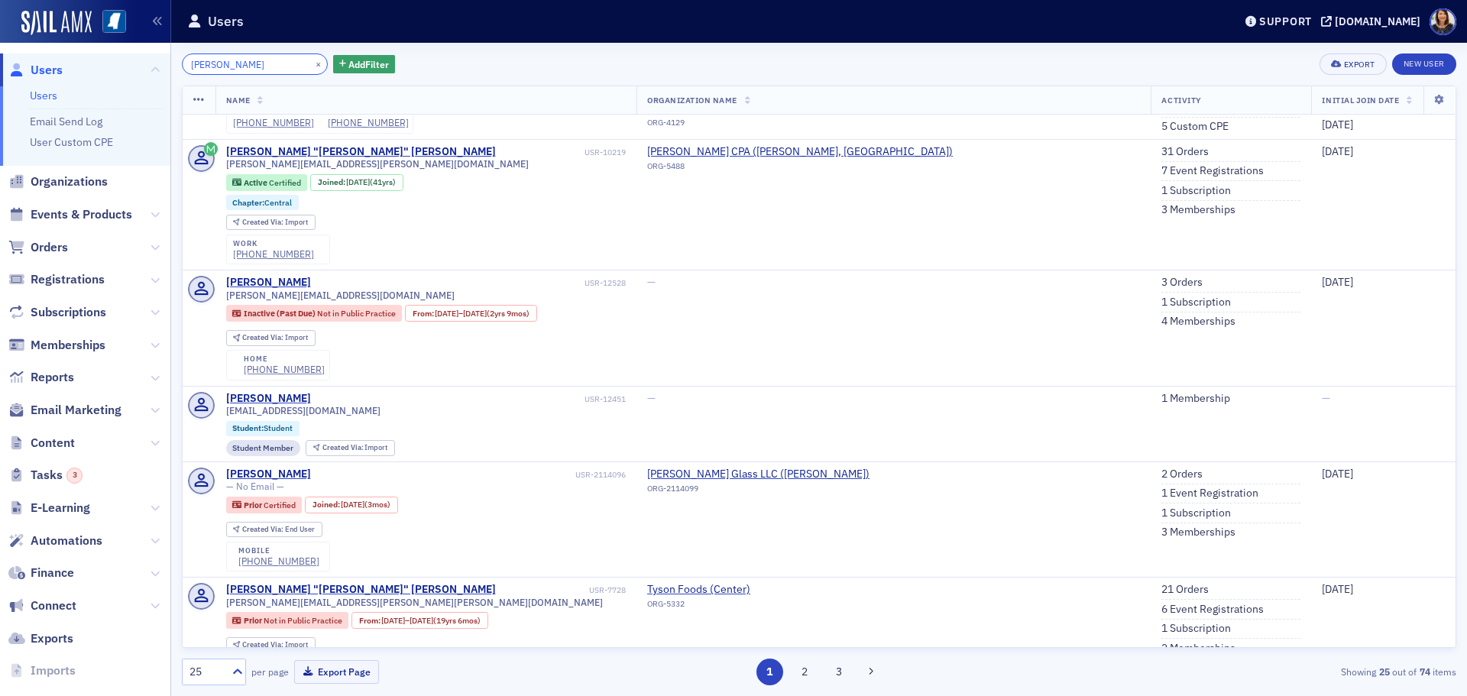
scroll to position [224, 0]
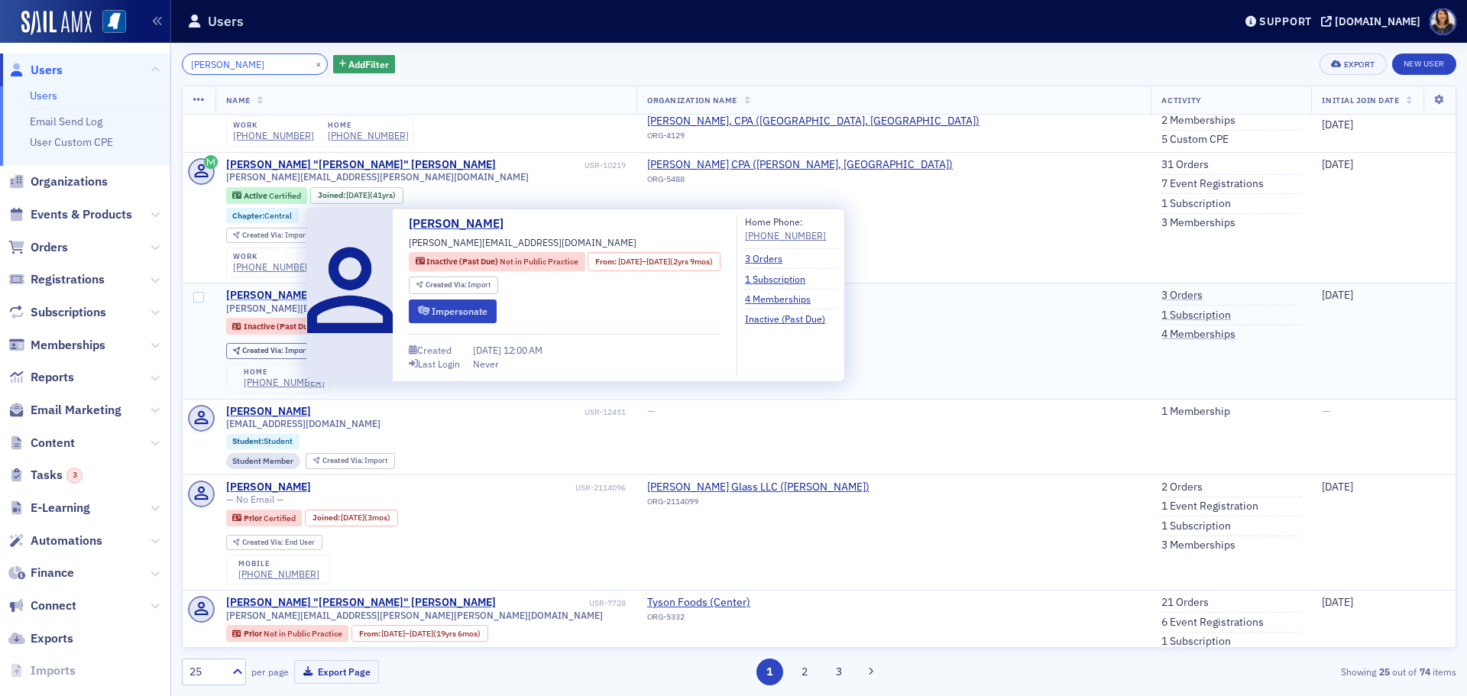
type input "[PERSON_NAME]"
click at [272, 293] on div "[PERSON_NAME]" at bounding box center [268, 296] width 85 height 14
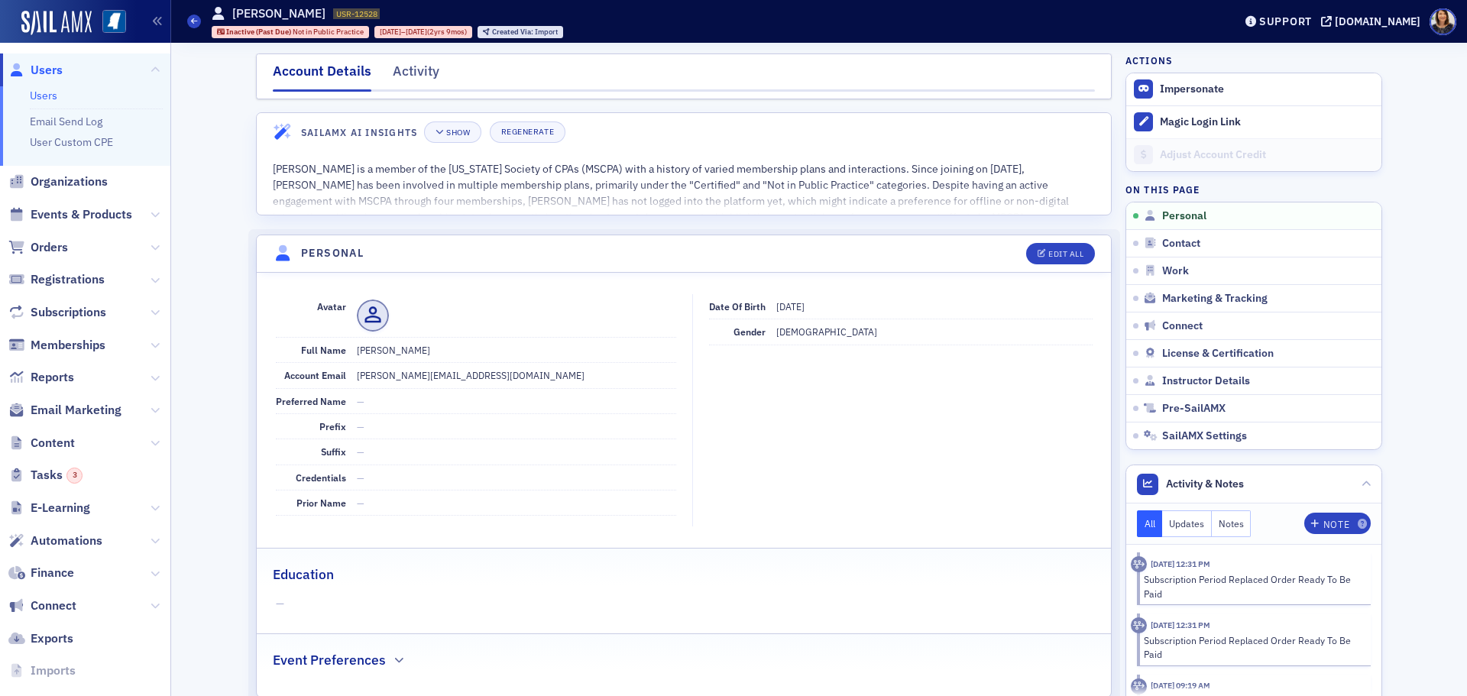
click at [47, 72] on span "Users" at bounding box center [47, 70] width 32 height 17
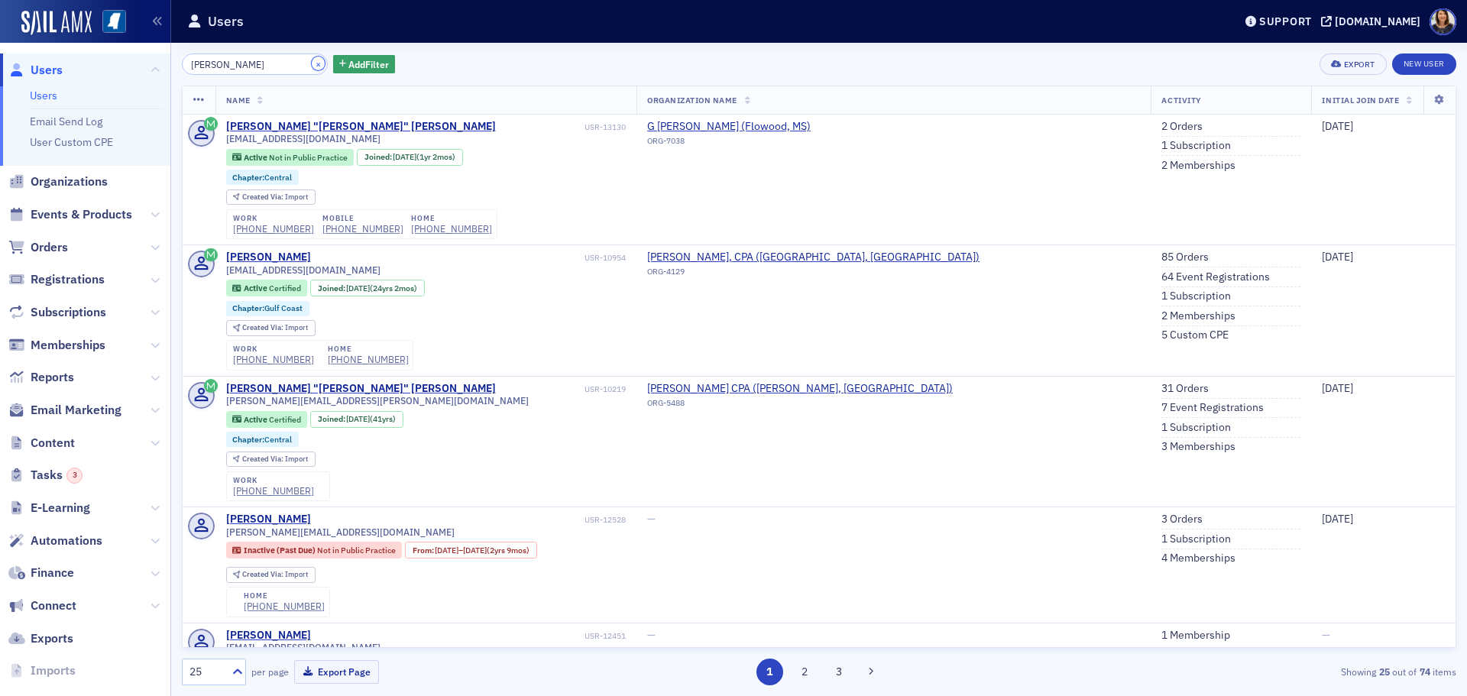
click at [312, 66] on button "×" at bounding box center [319, 64] width 14 height 14
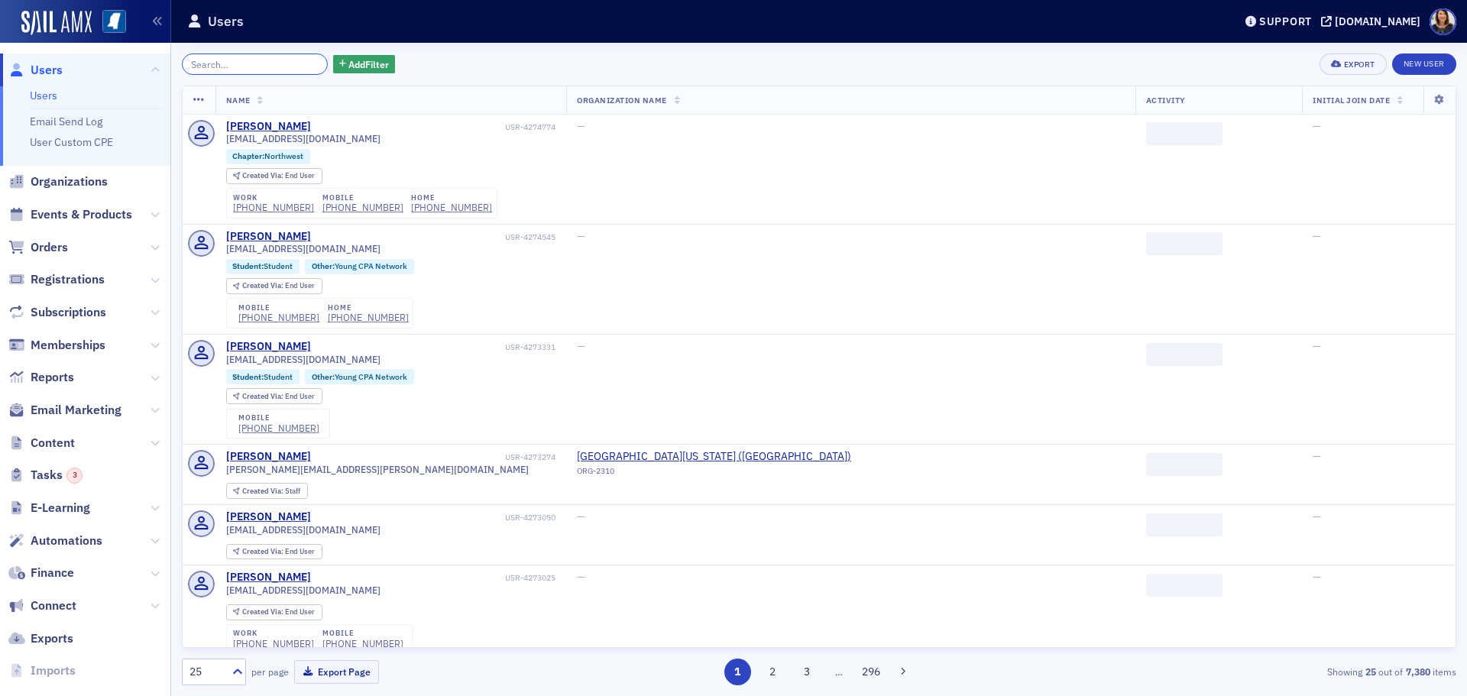
click at [267, 66] on input "search" at bounding box center [255, 63] width 146 height 21
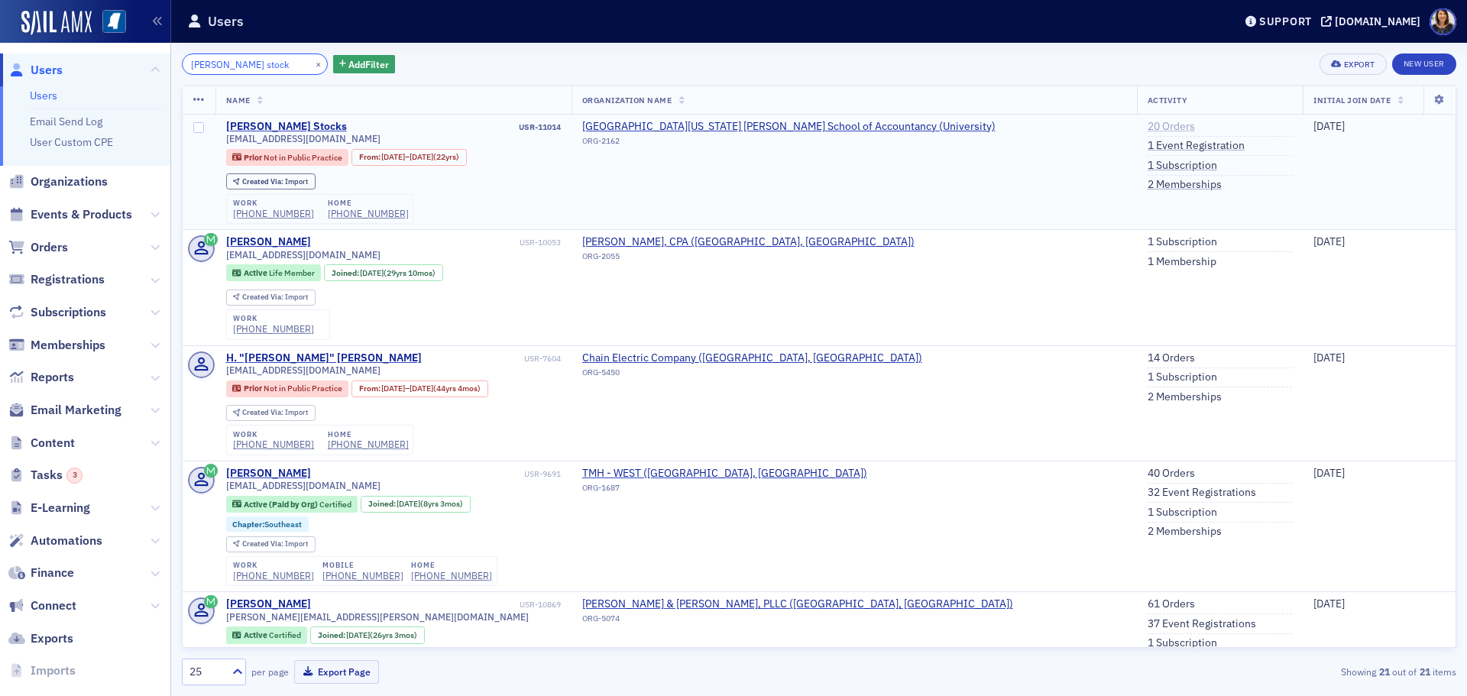
type input "[PERSON_NAME] stock"
click at [1148, 125] on link "20 Orders" at bounding box center [1171, 127] width 47 height 14
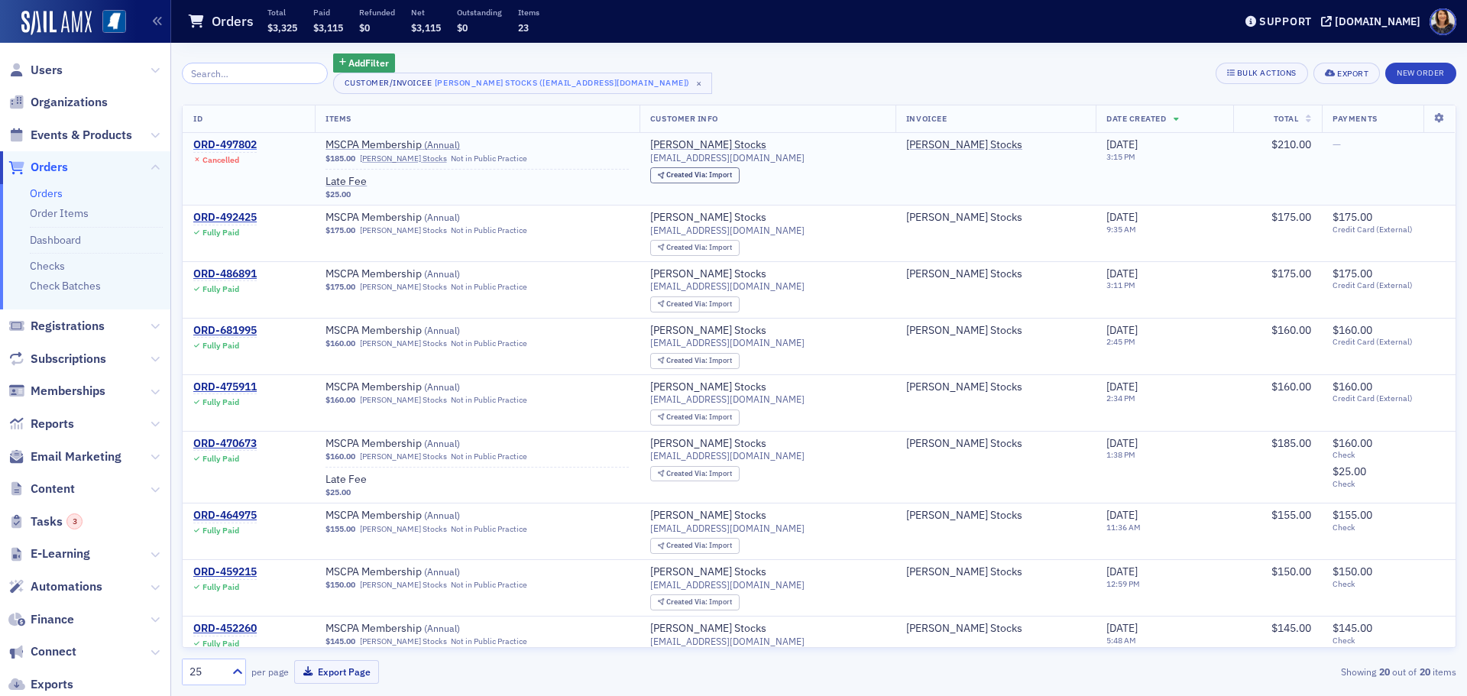
click at [241, 144] on div "ORD-497802" at bounding box center [224, 145] width 63 height 14
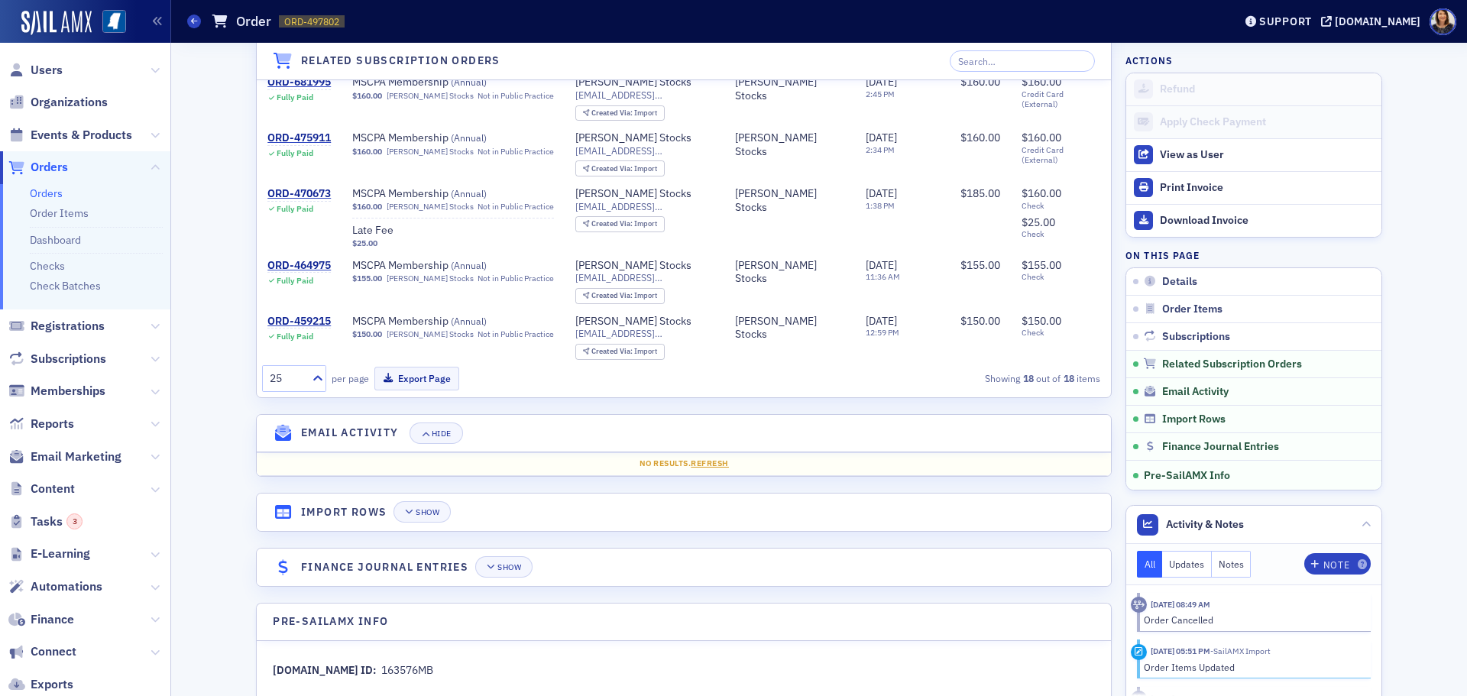
scroll to position [1327, 0]
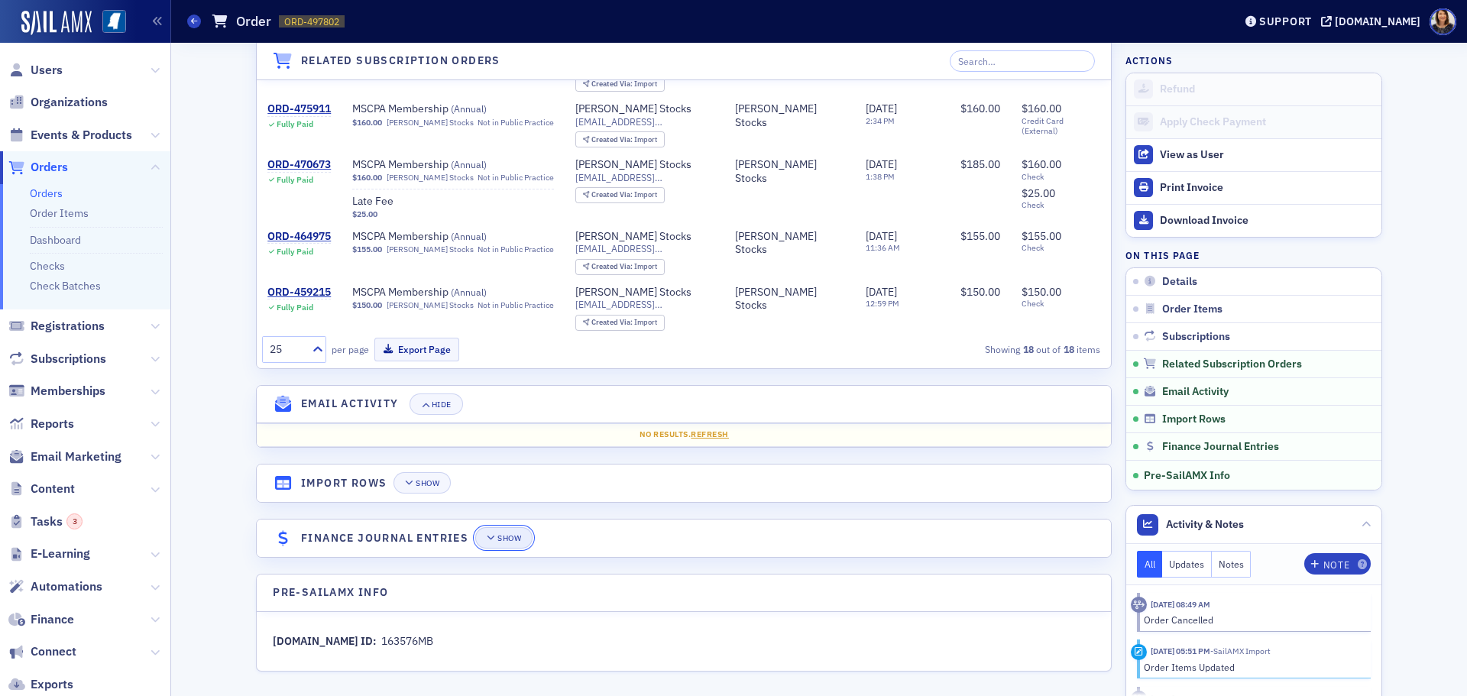
click at [504, 541] on div "Show" at bounding box center [509, 538] width 24 height 8
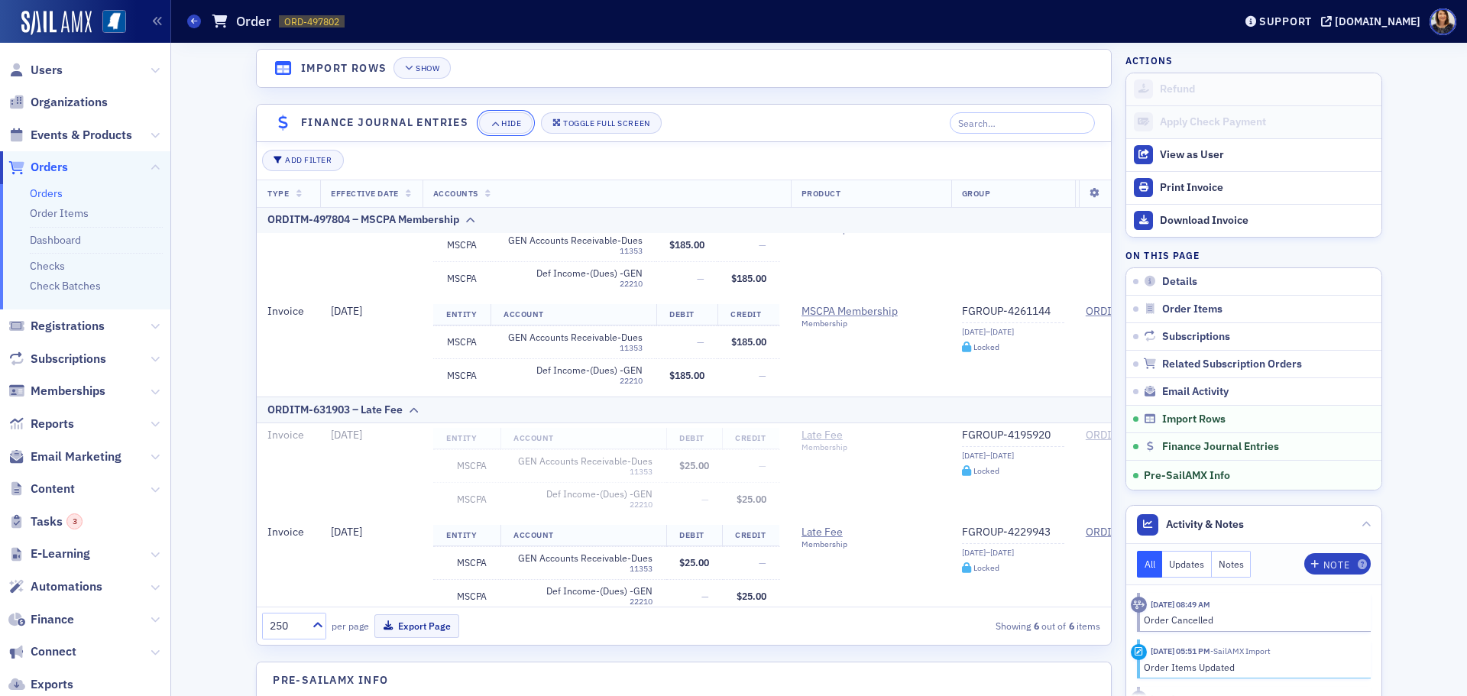
scroll to position [0, 0]
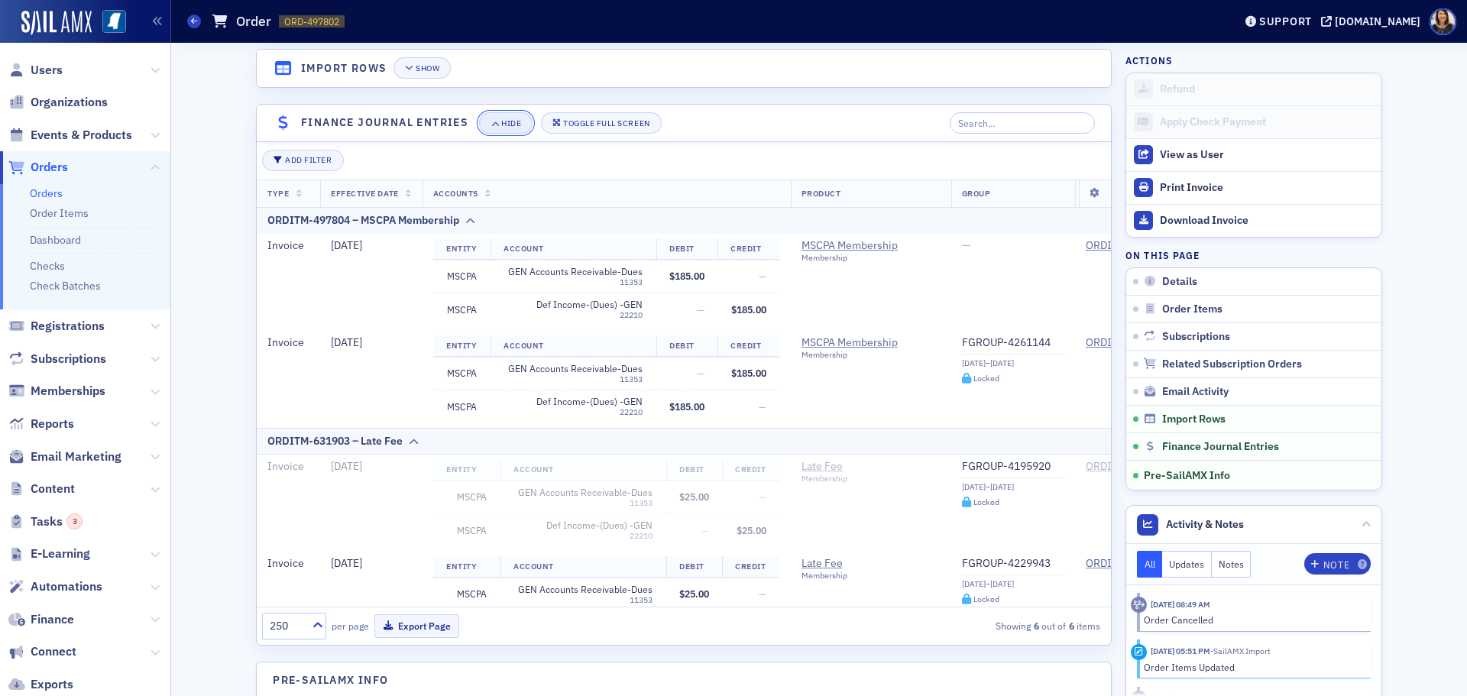
click at [501, 120] on div "Hide" at bounding box center [511, 123] width 20 height 8
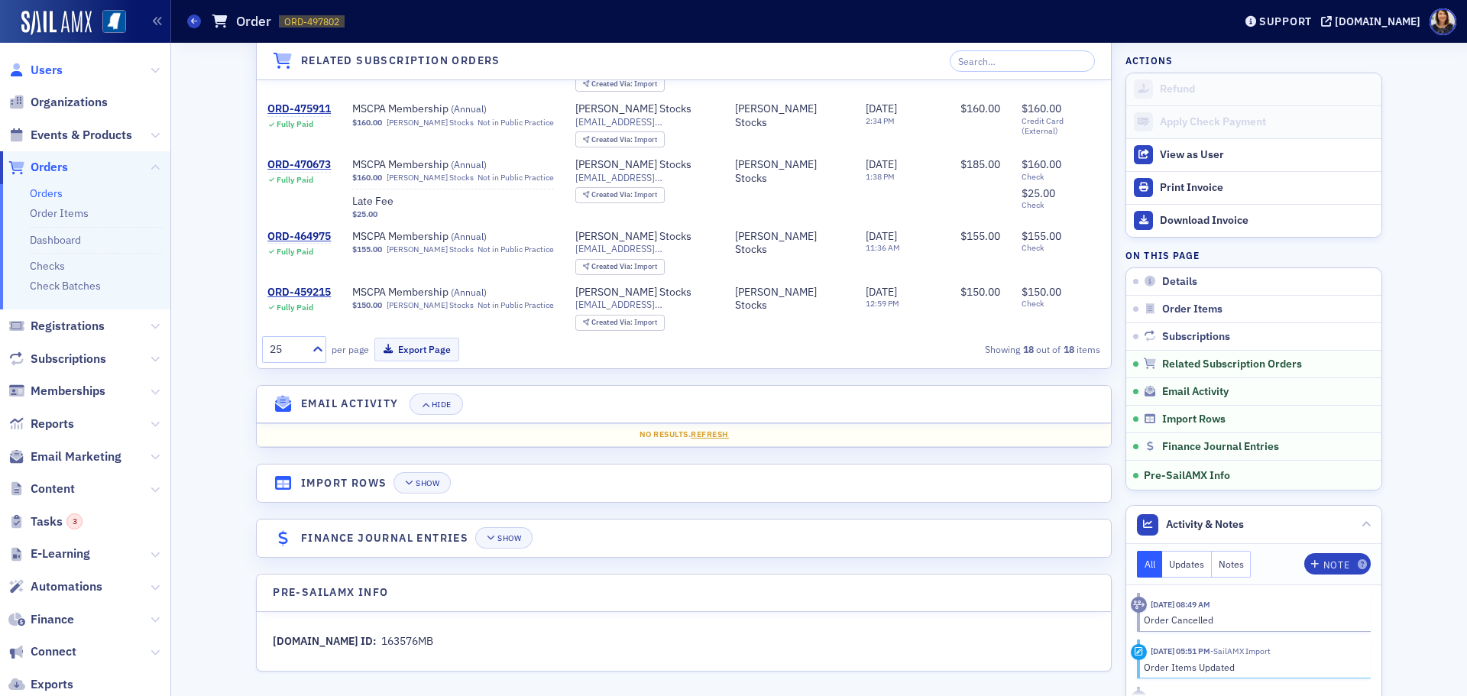
click at [40, 70] on span "Users" at bounding box center [47, 70] width 32 height 17
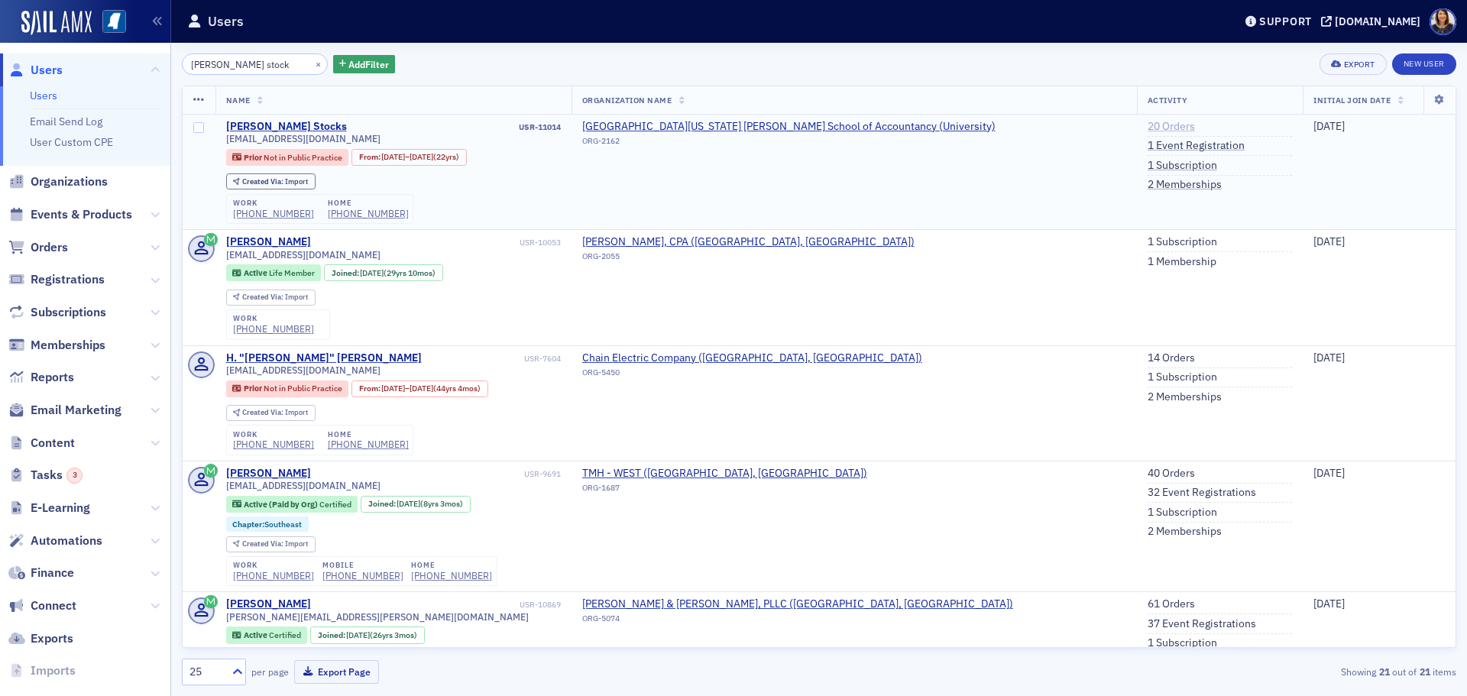
click at [1148, 125] on link "20 Orders" at bounding box center [1171, 127] width 47 height 14
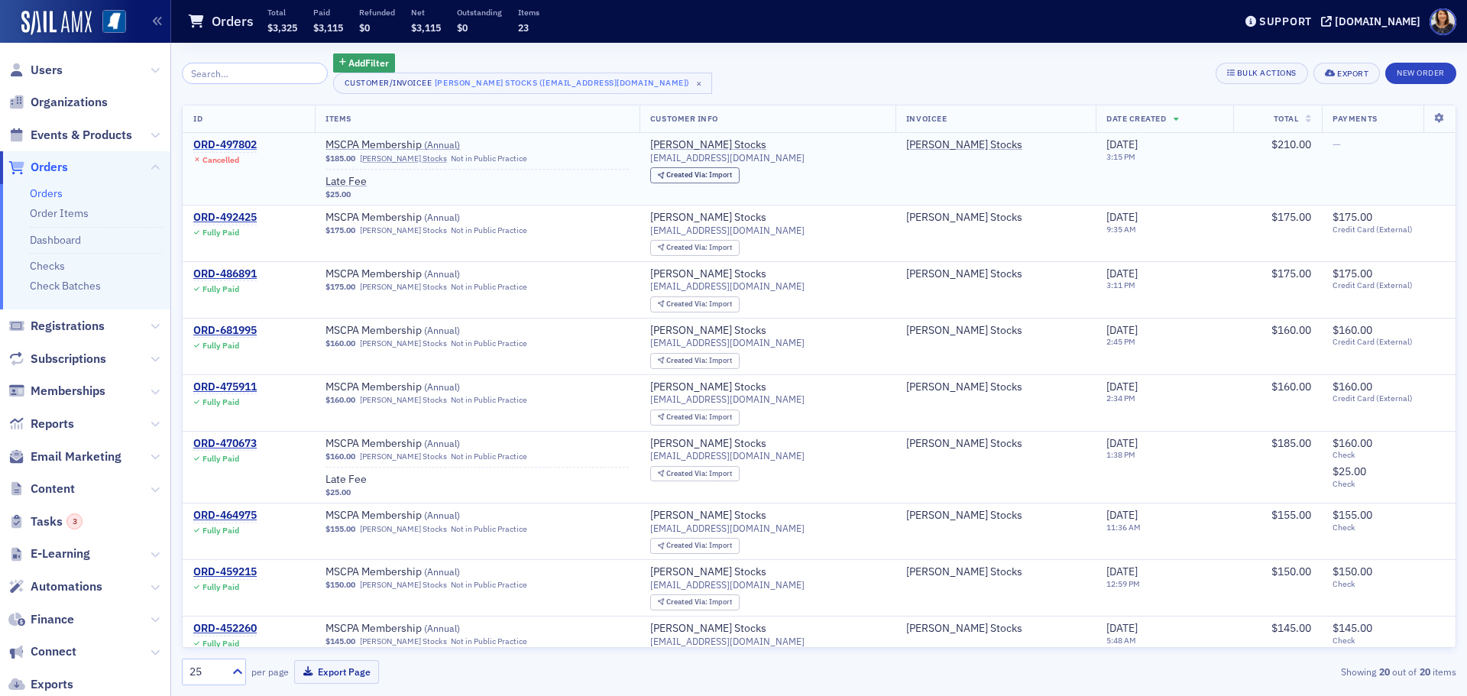
click at [232, 142] on div "ORD-497802" at bounding box center [224, 145] width 63 height 14
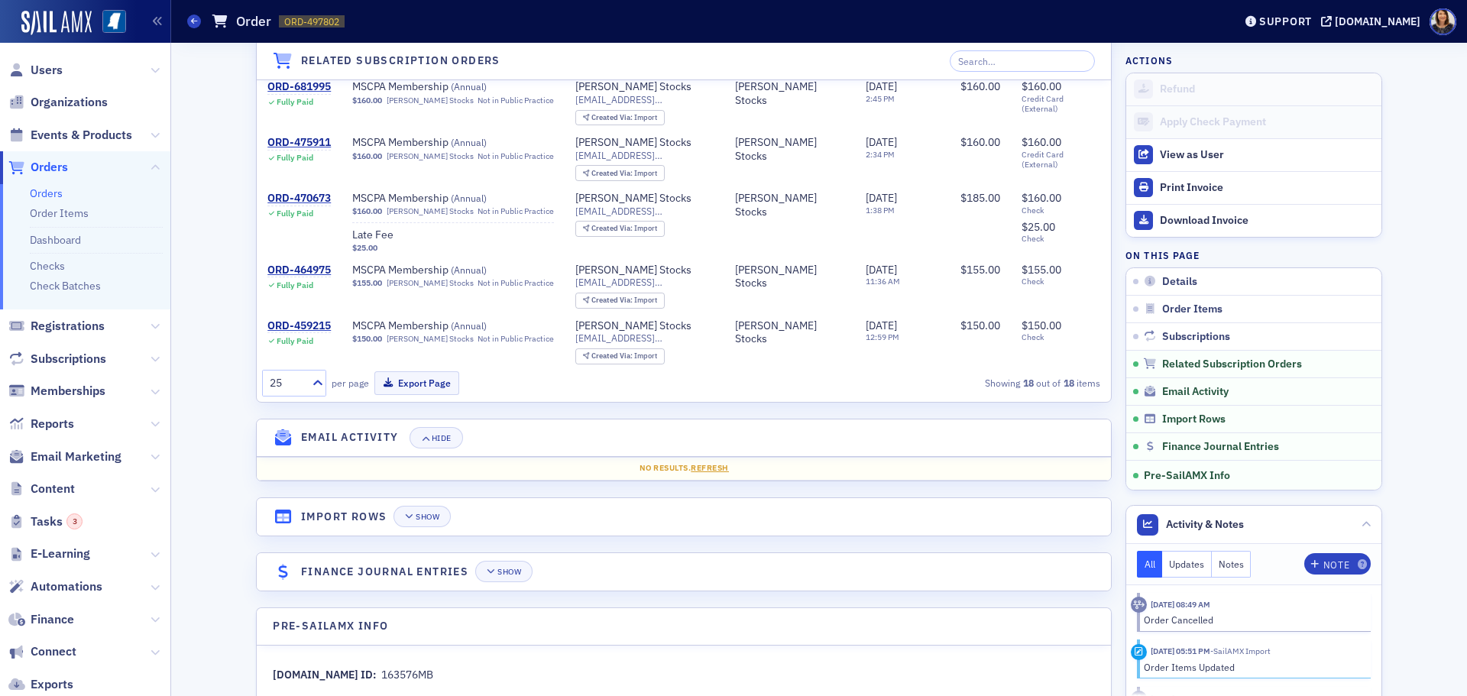
scroll to position [1327, 0]
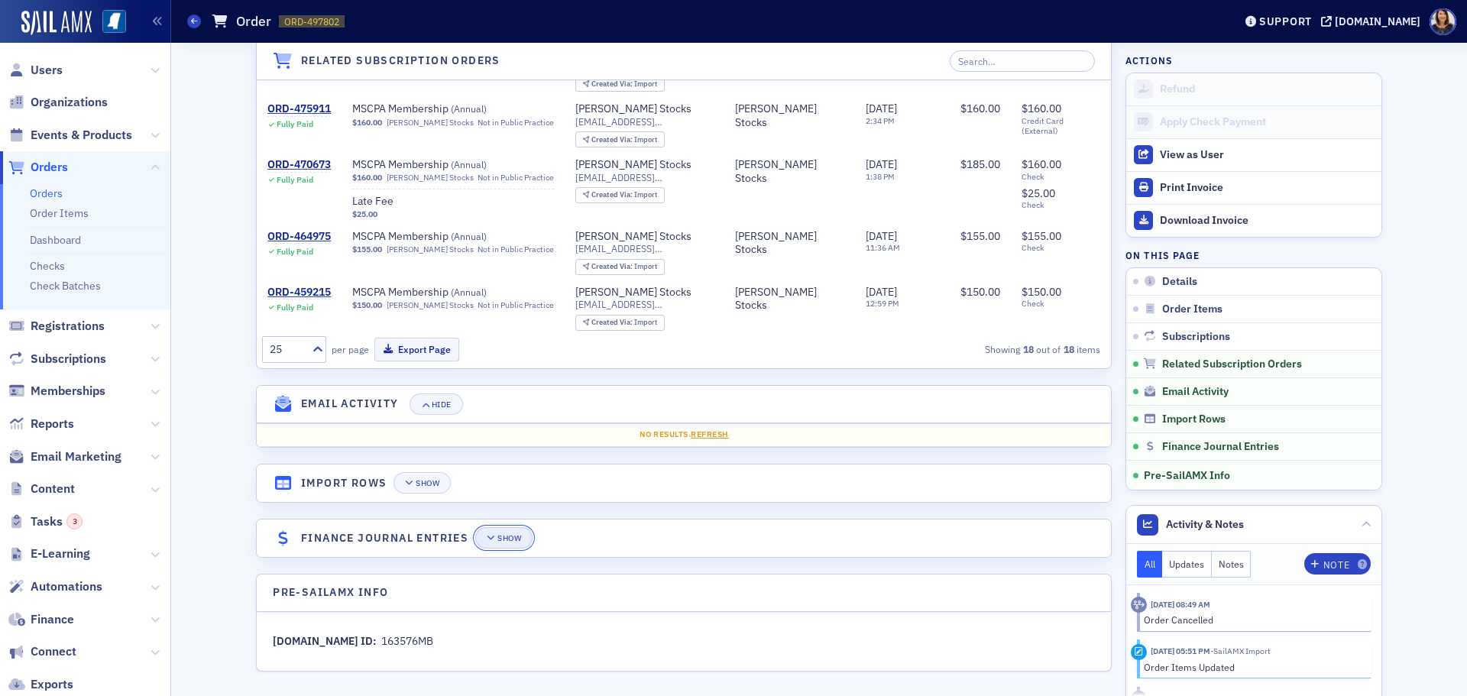
click at [501, 536] on div "Show" at bounding box center [509, 538] width 24 height 8
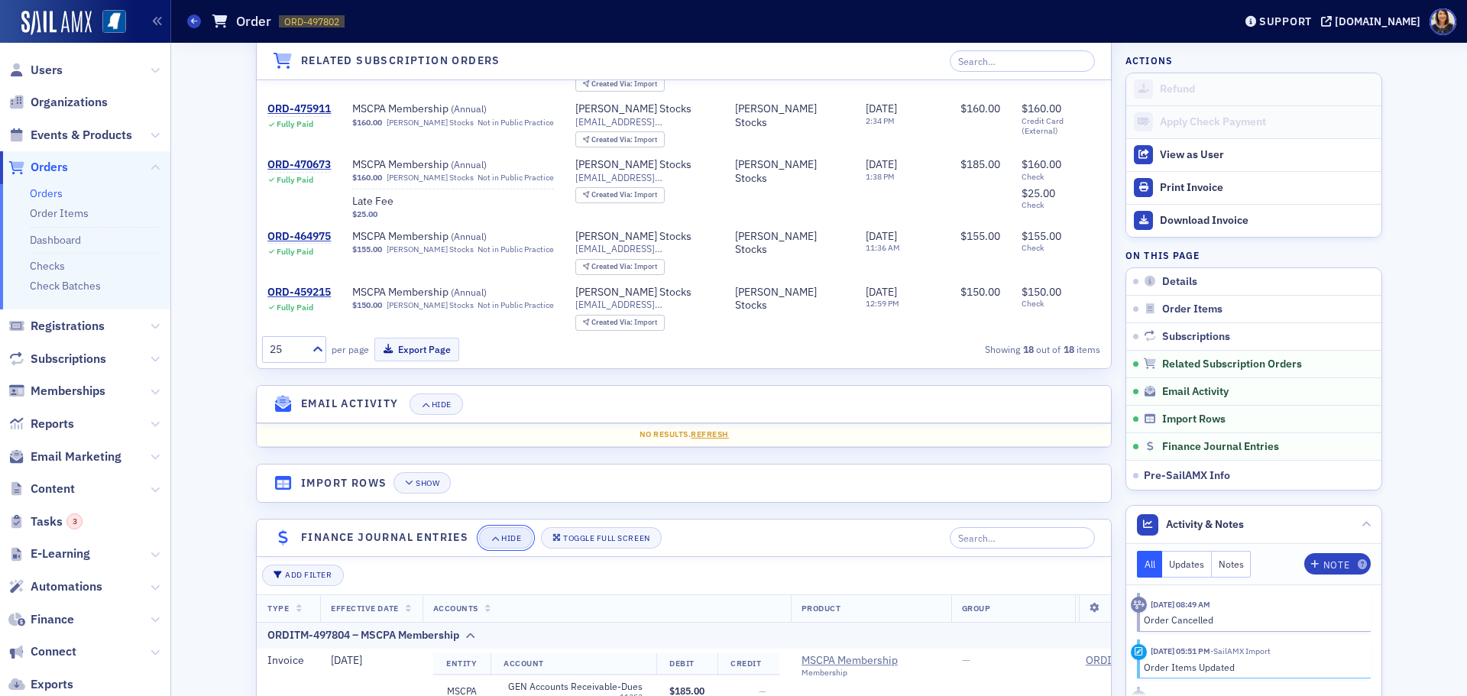
click at [496, 536] on span "Hide" at bounding box center [506, 538] width 31 height 8
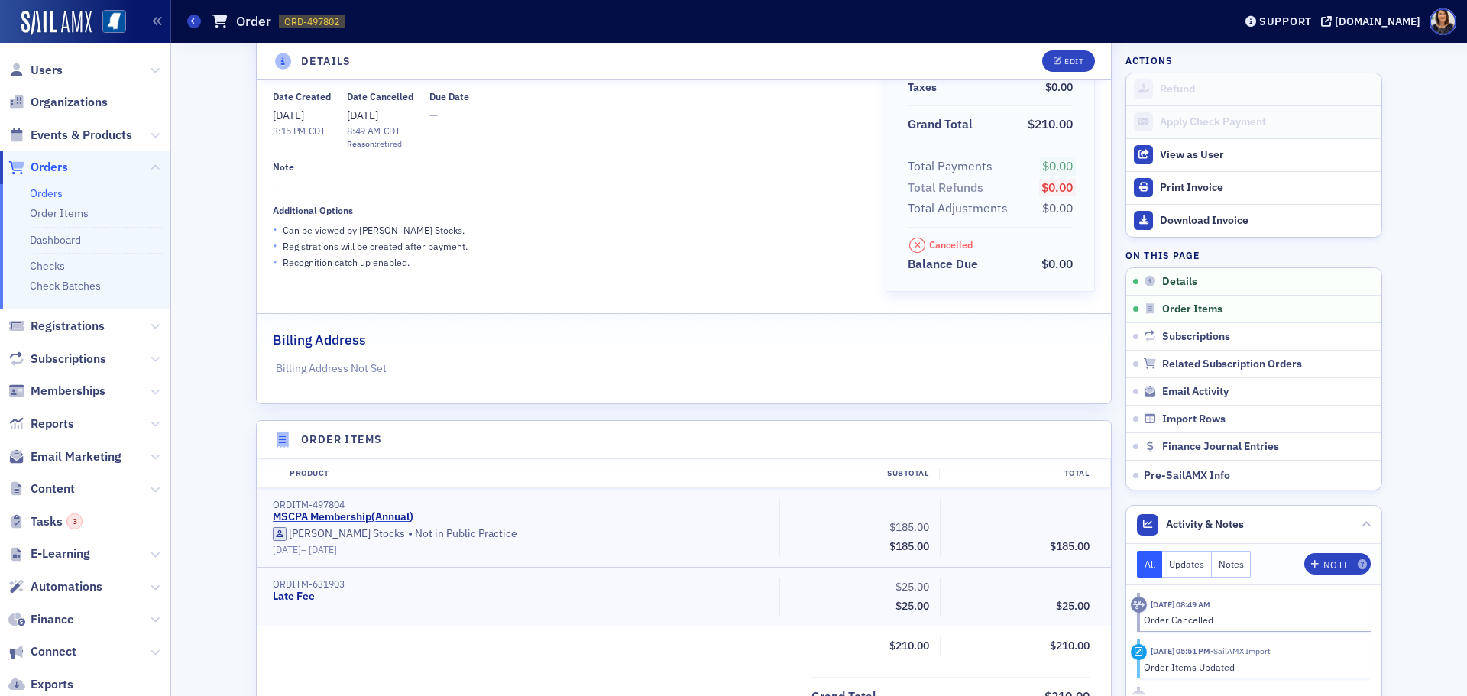
scroll to position [0, 0]
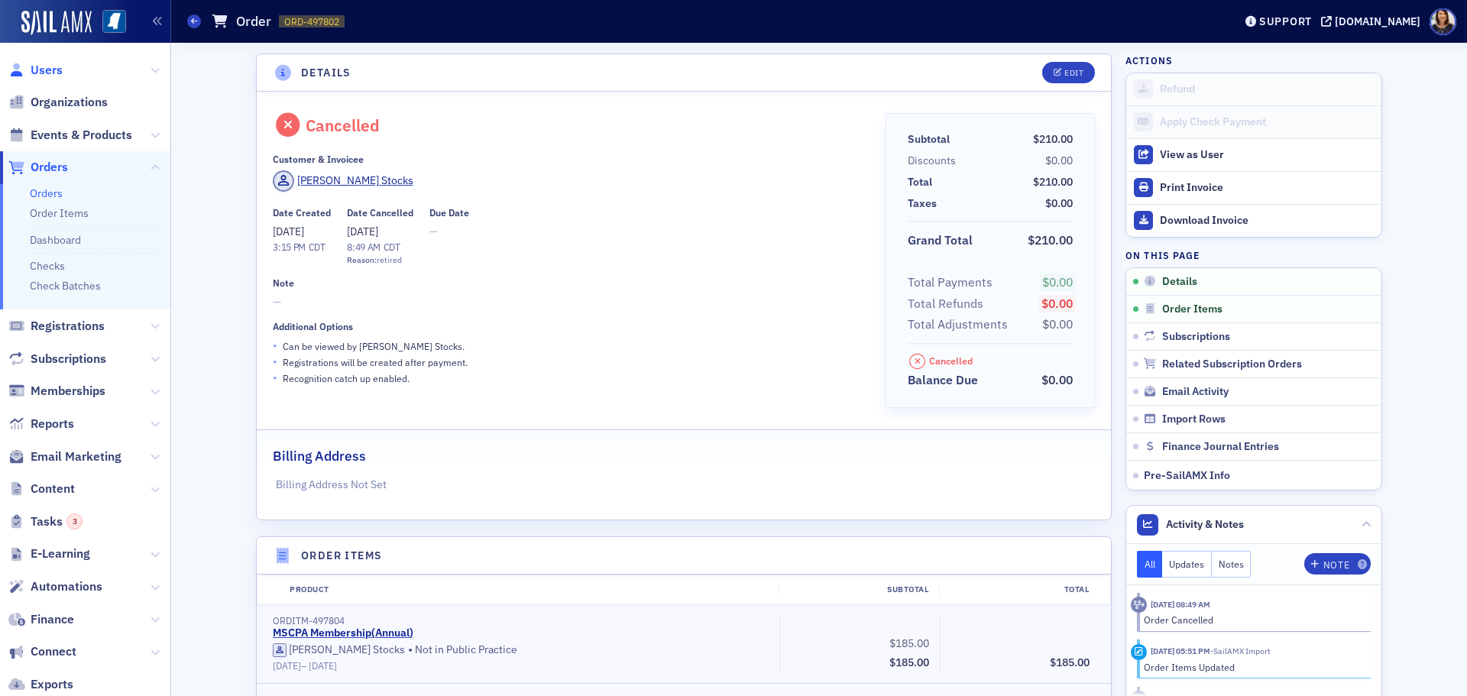
click at [36, 67] on span "Users" at bounding box center [47, 70] width 32 height 17
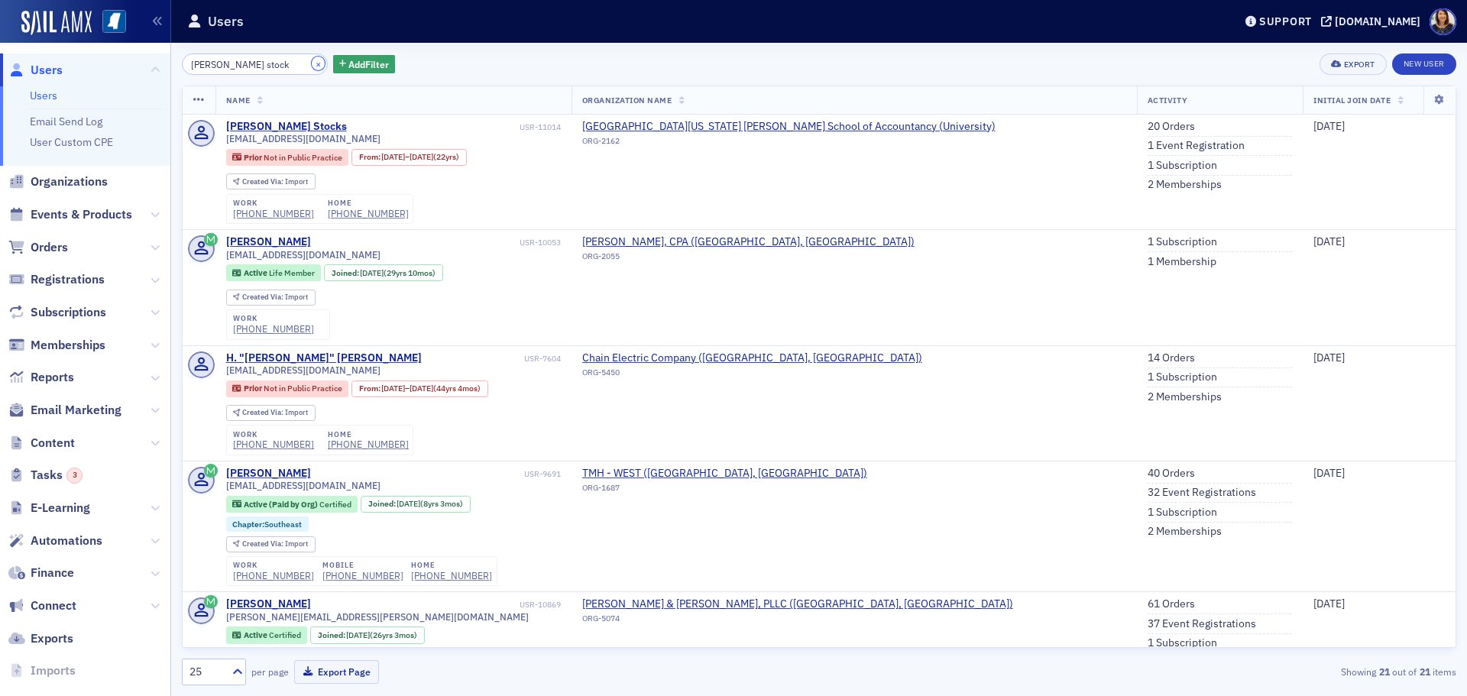
click at [312, 64] on button "×" at bounding box center [319, 64] width 14 height 14
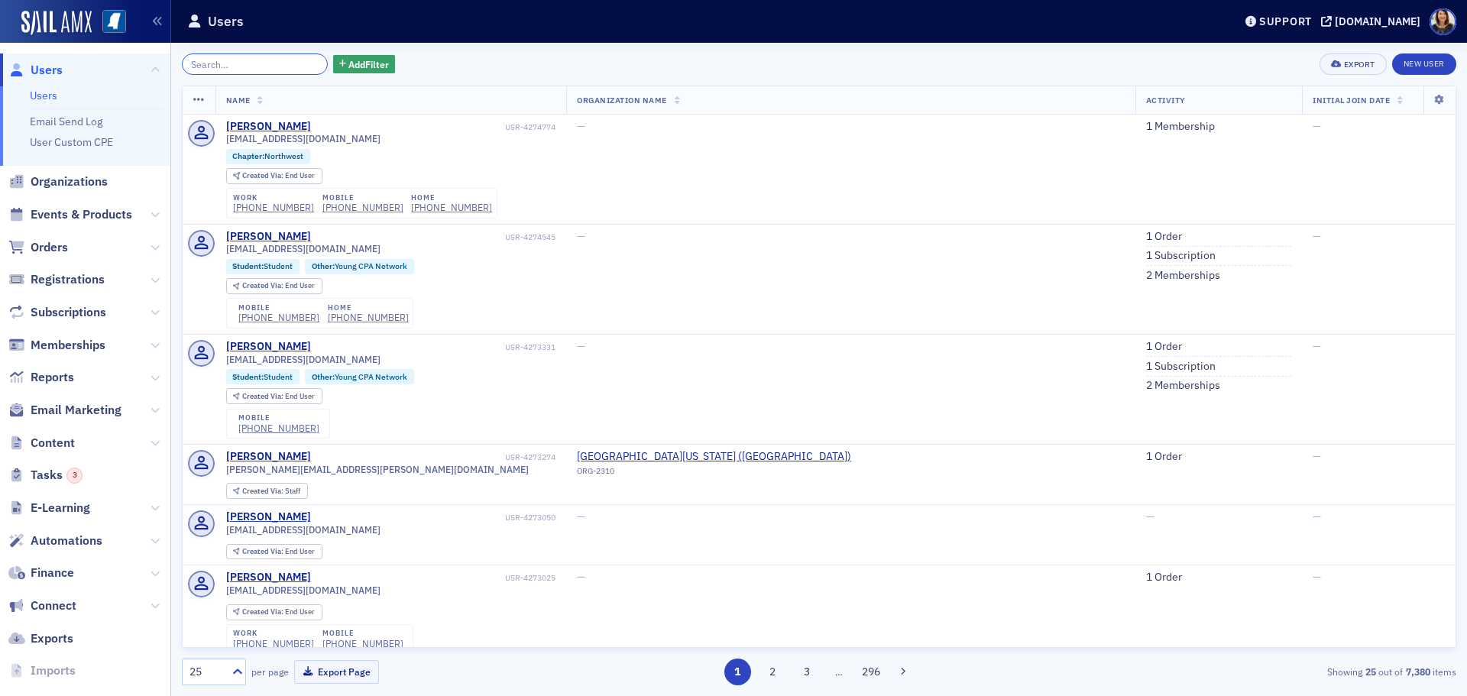
click at [235, 69] on input "search" at bounding box center [255, 63] width 146 height 21
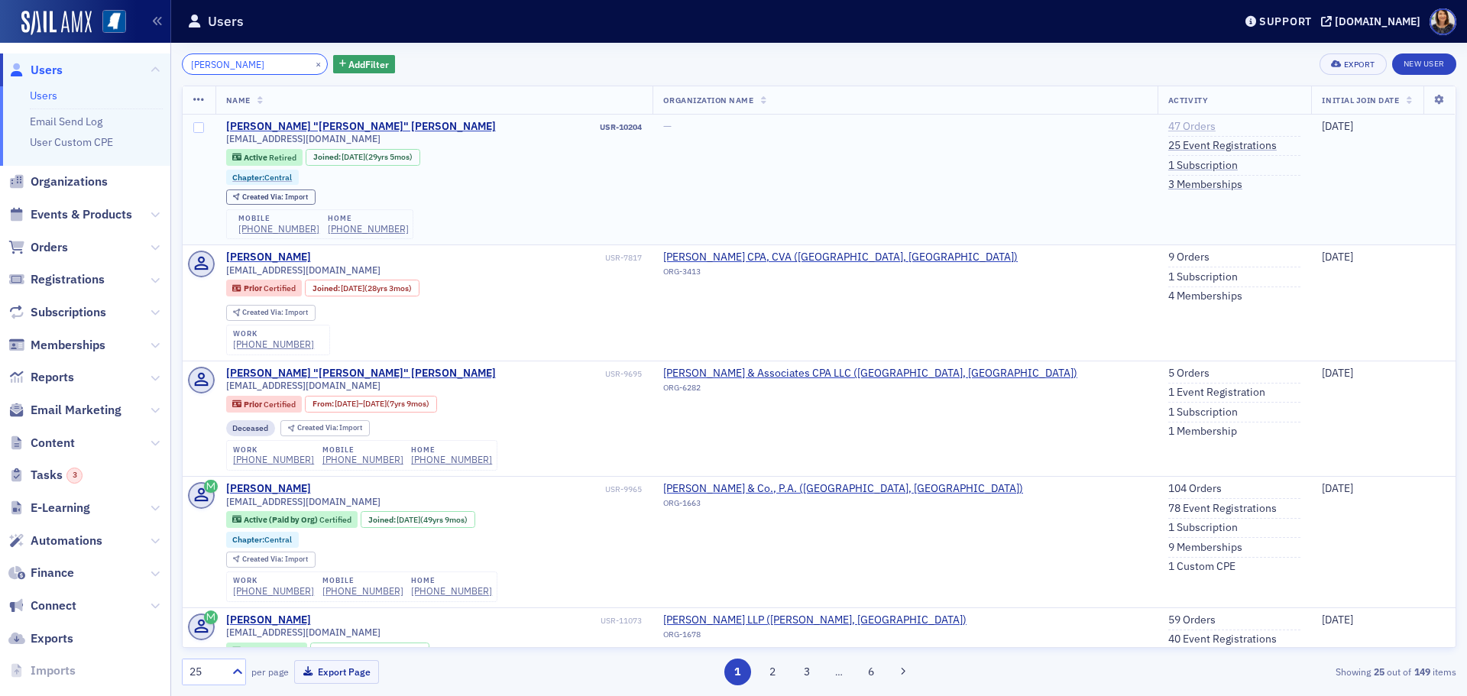
type input "[PERSON_NAME]"
click at [1170, 123] on link "47 Orders" at bounding box center [1191, 127] width 47 height 14
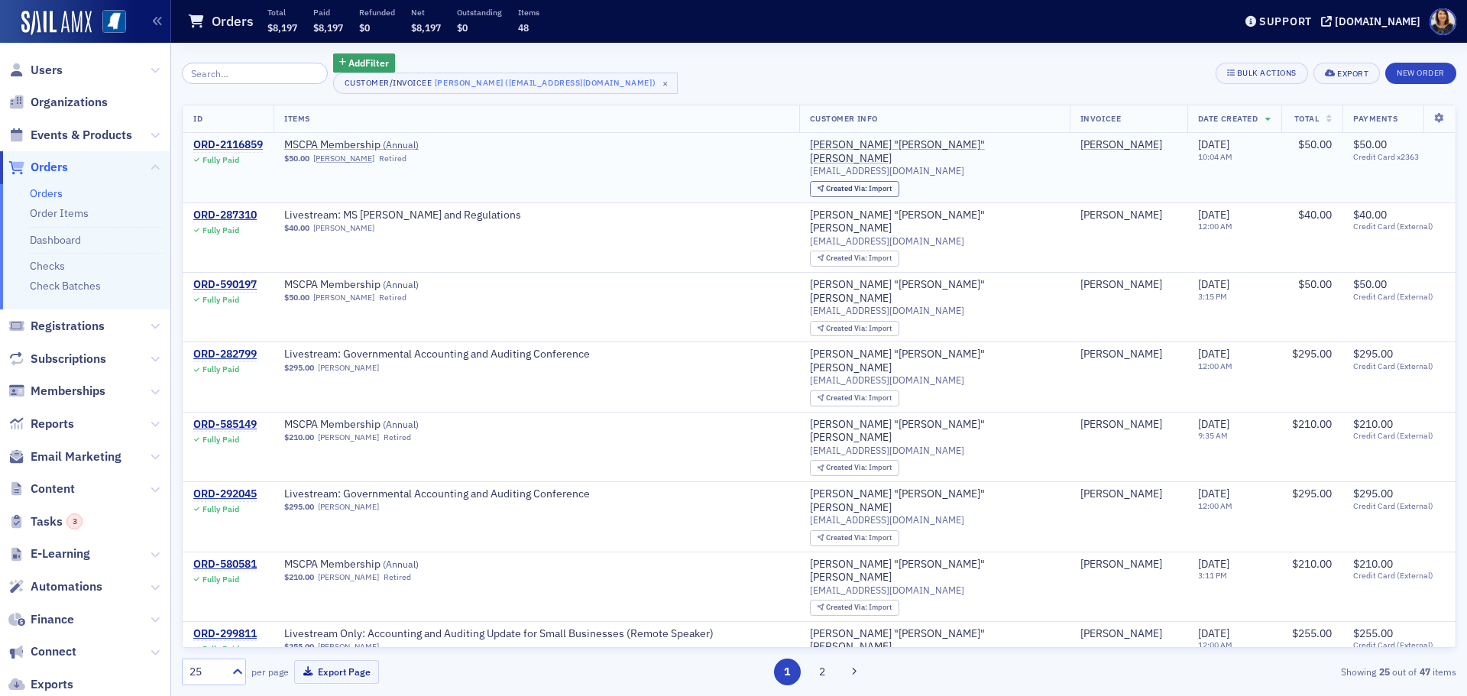
click at [239, 143] on div "ORD-2116859" at bounding box center [228, 145] width 70 height 14
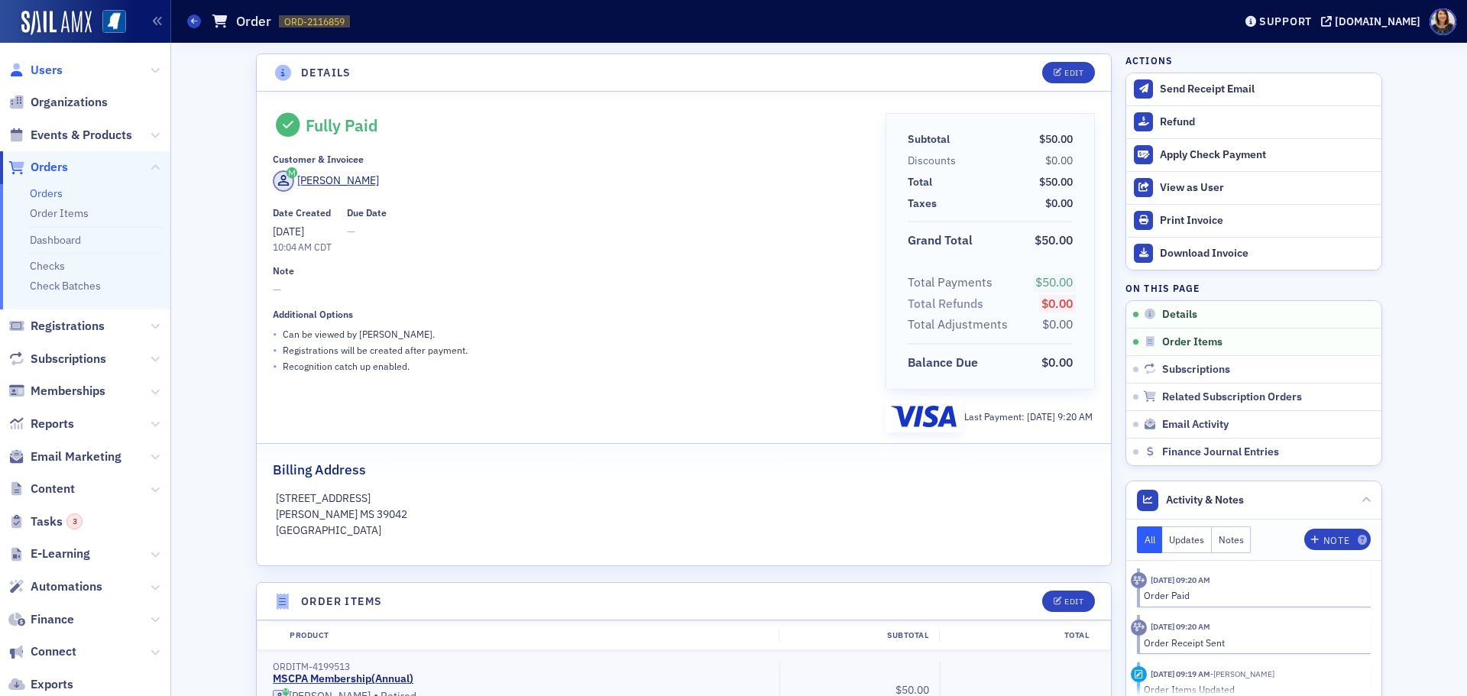
click at [42, 70] on span "Users" at bounding box center [47, 70] width 32 height 17
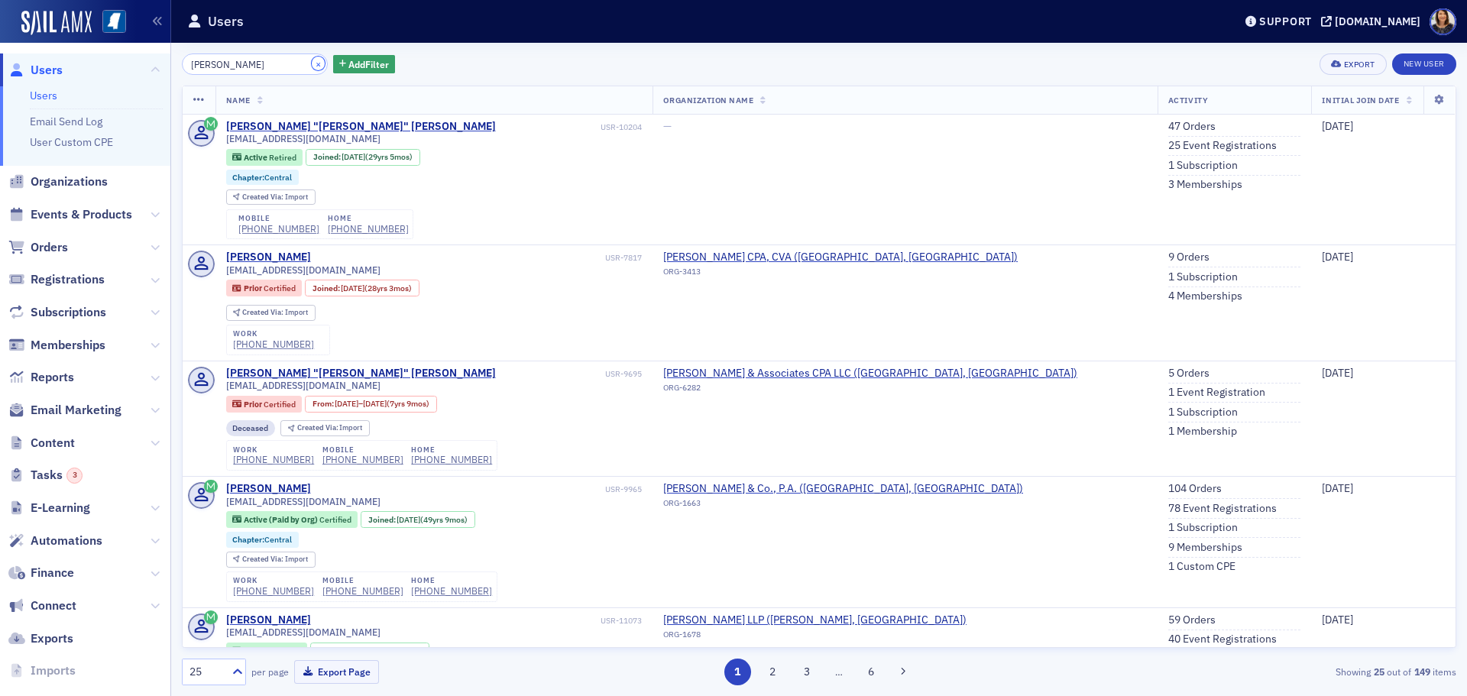
click at [312, 59] on button "×" at bounding box center [319, 64] width 14 height 14
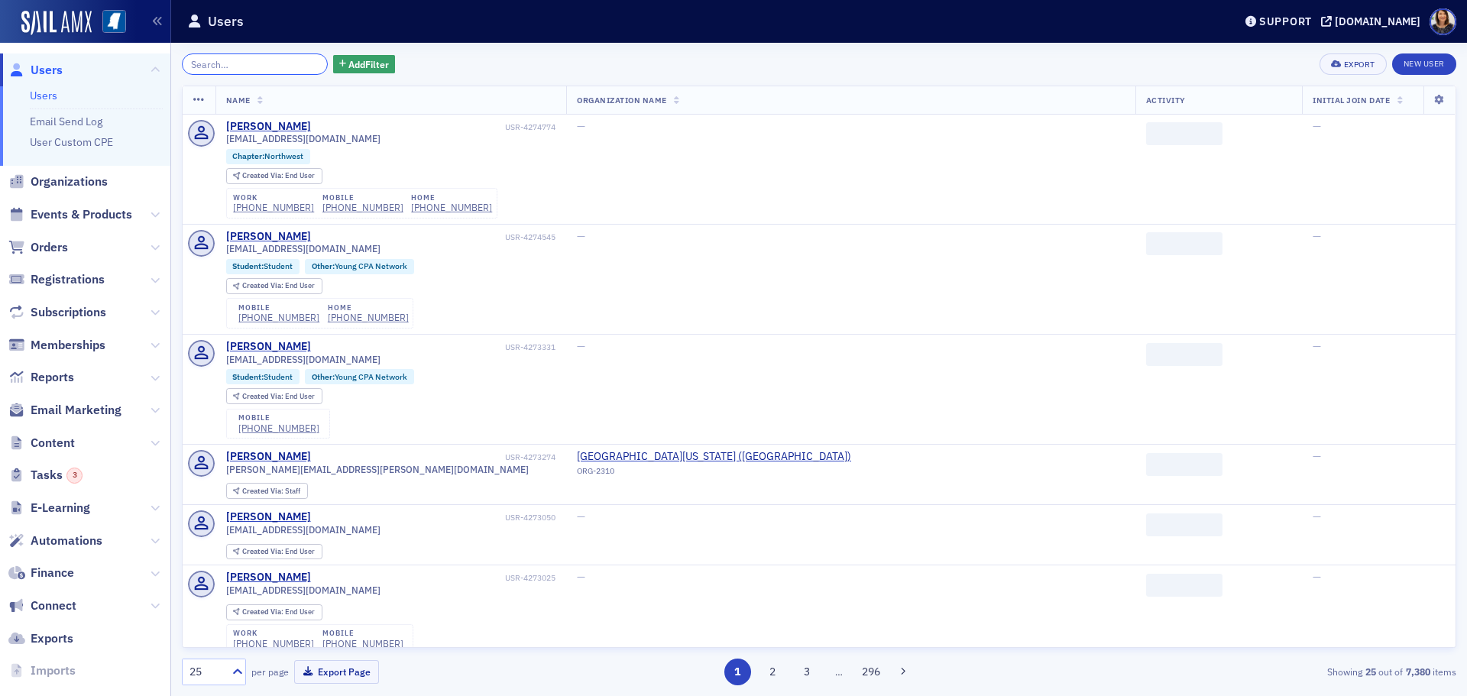
click at [276, 70] on input "search" at bounding box center [255, 63] width 146 height 21
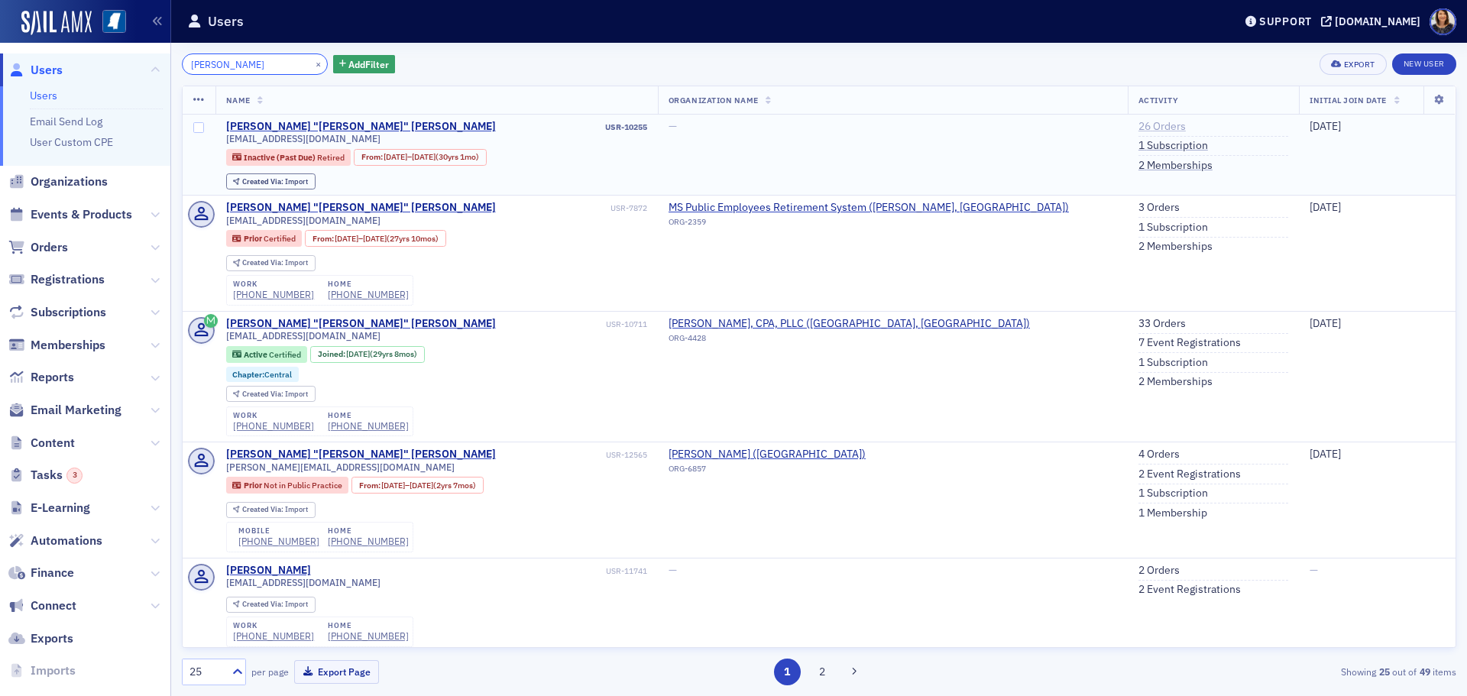
type input "[PERSON_NAME]"
click at [1139, 125] on link "26 Orders" at bounding box center [1162, 127] width 47 height 14
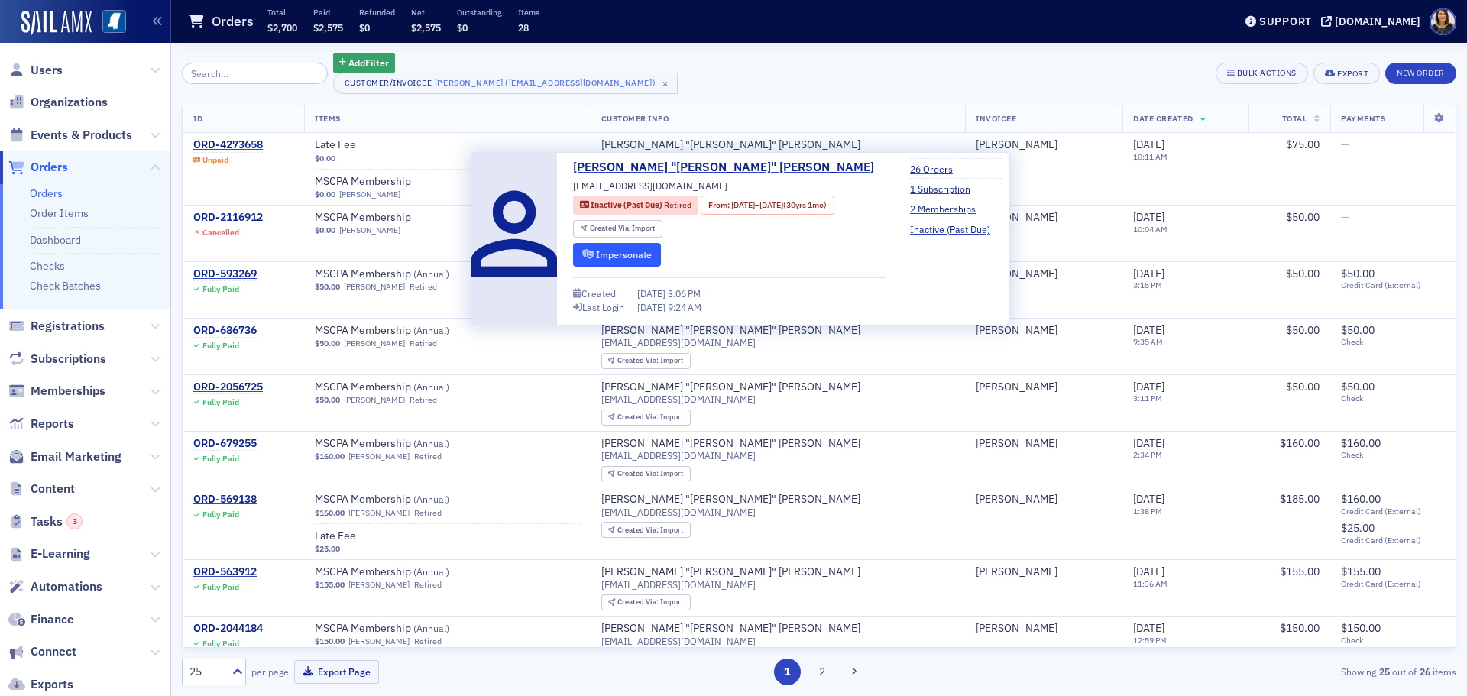
click at [628, 251] on button "Impersonate" at bounding box center [617, 255] width 88 height 24
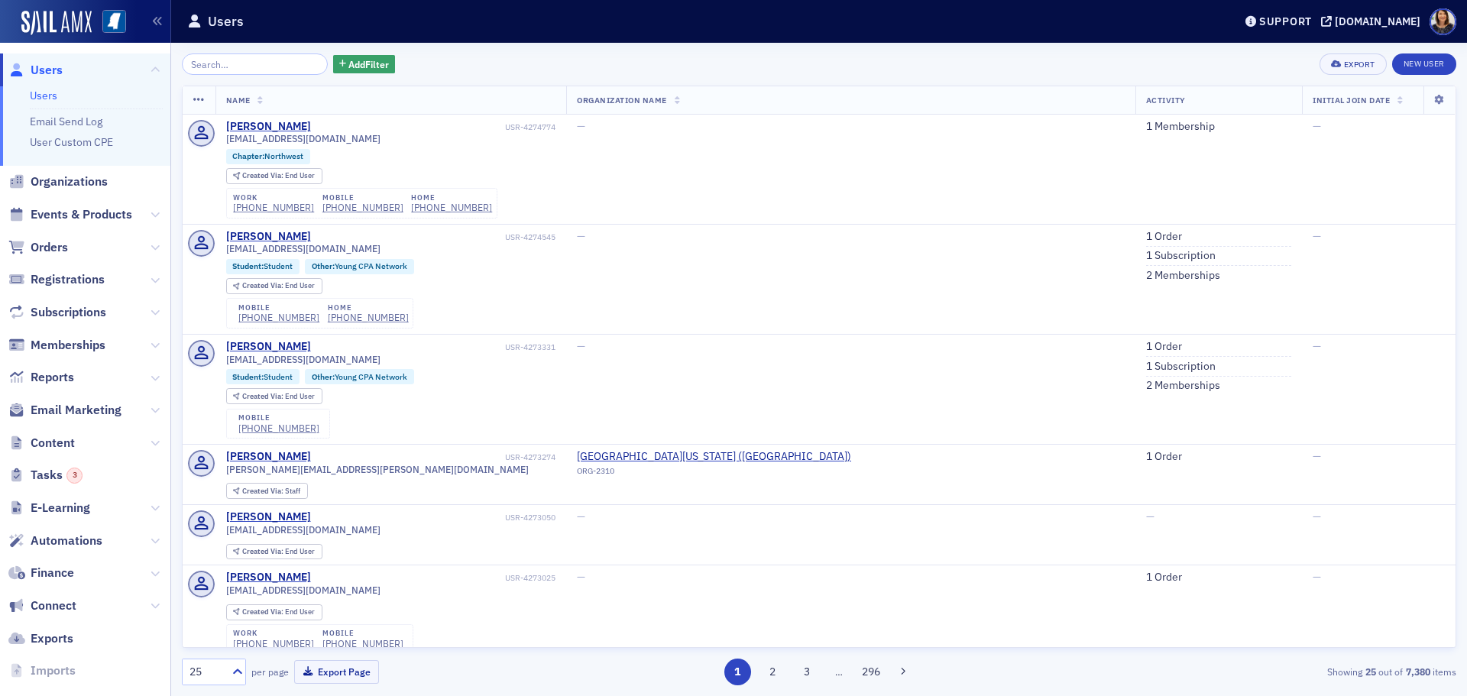
click at [233, 73] on input "search" at bounding box center [255, 63] width 146 height 21
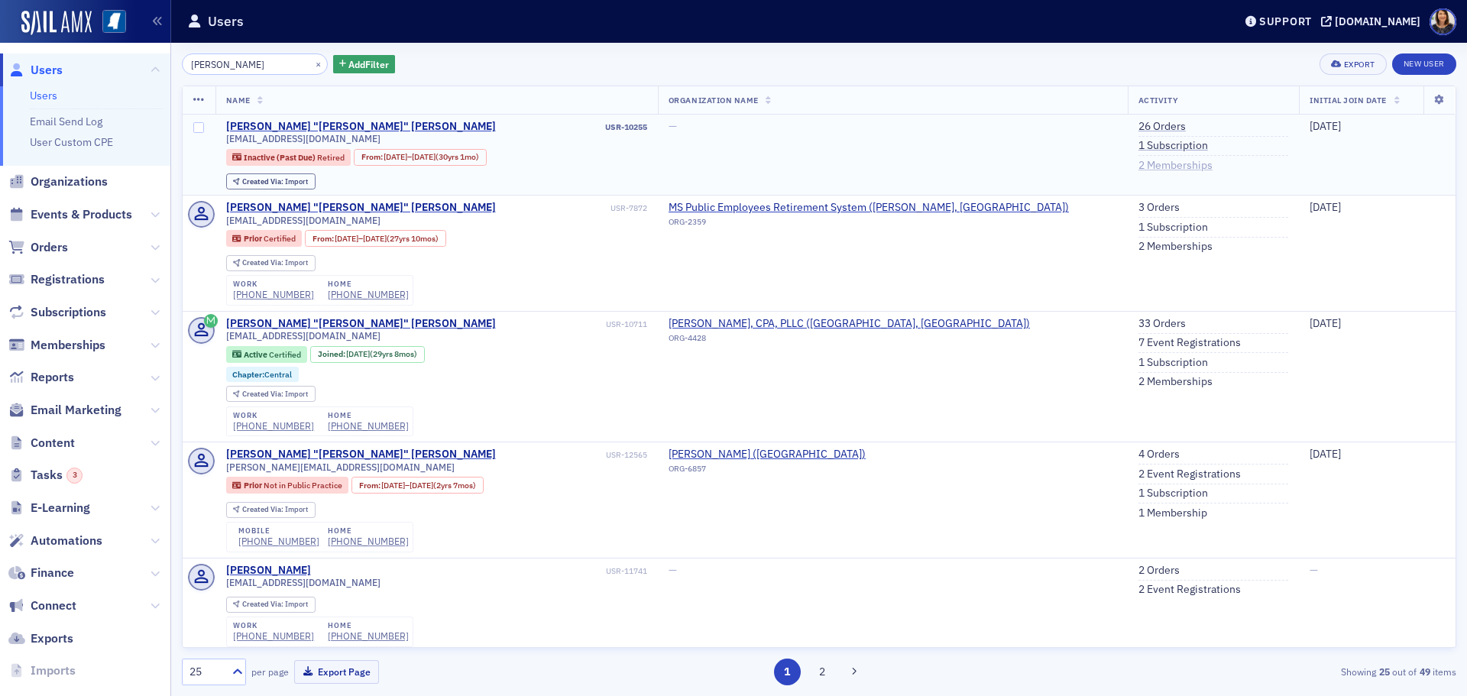
type input "[PERSON_NAME]"
click at [1139, 163] on link "2 Memberships" at bounding box center [1176, 166] width 74 height 14
click at [1139, 141] on link "1 Subscription" at bounding box center [1174, 146] width 70 height 14
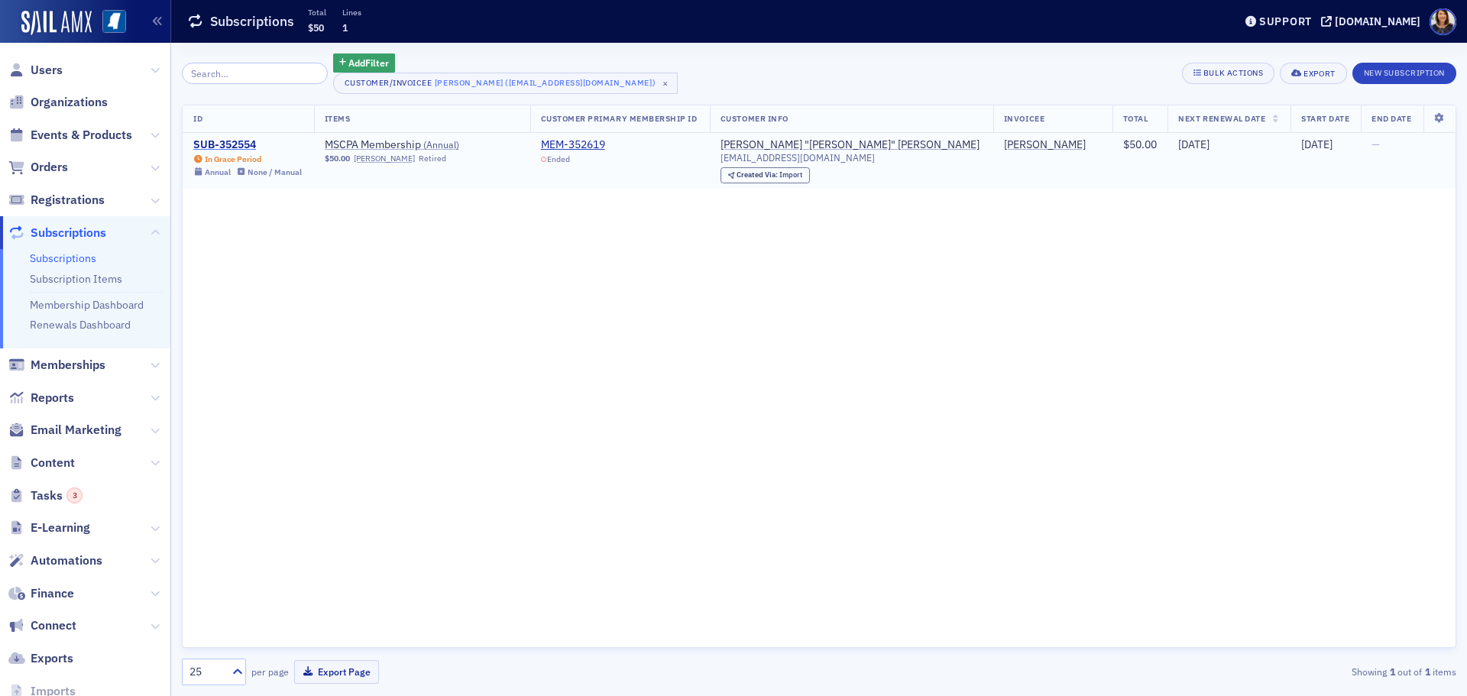
click at [228, 145] on div "SUB-352554" at bounding box center [247, 145] width 109 height 14
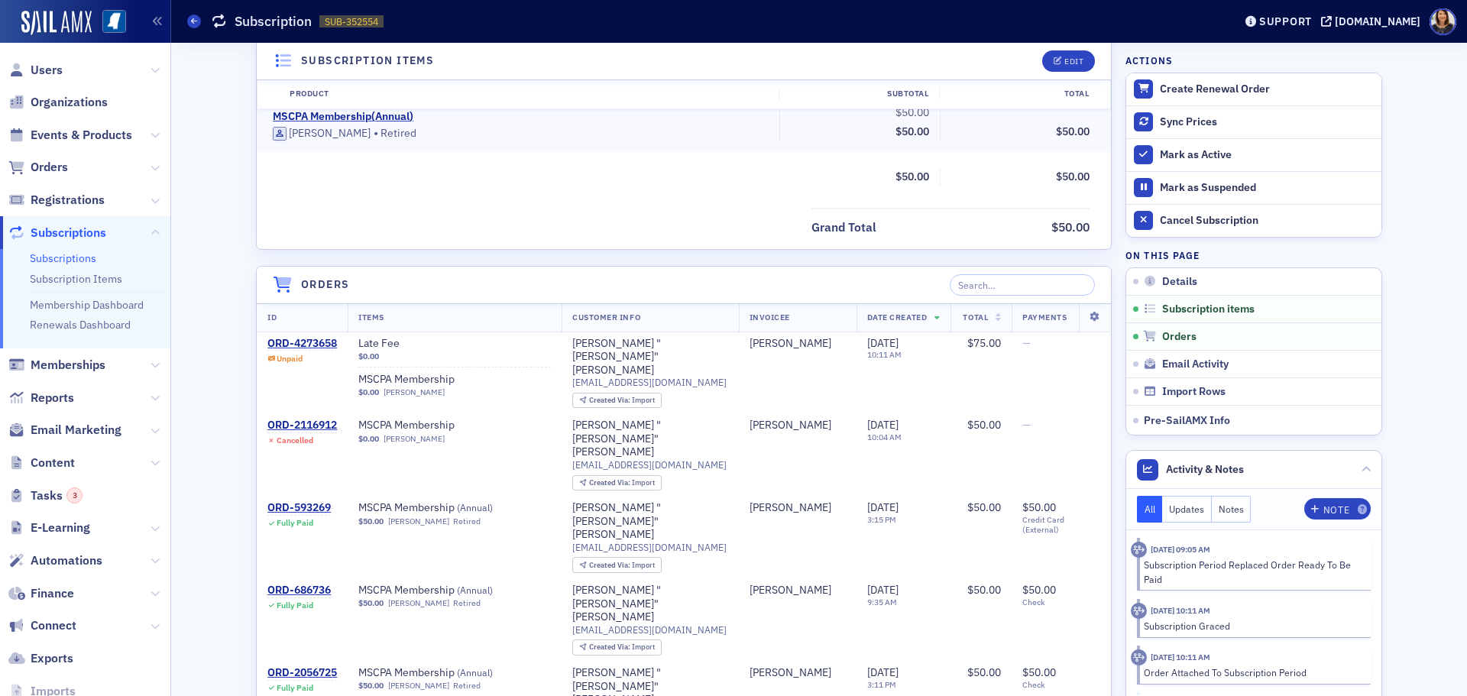
scroll to position [419, 0]
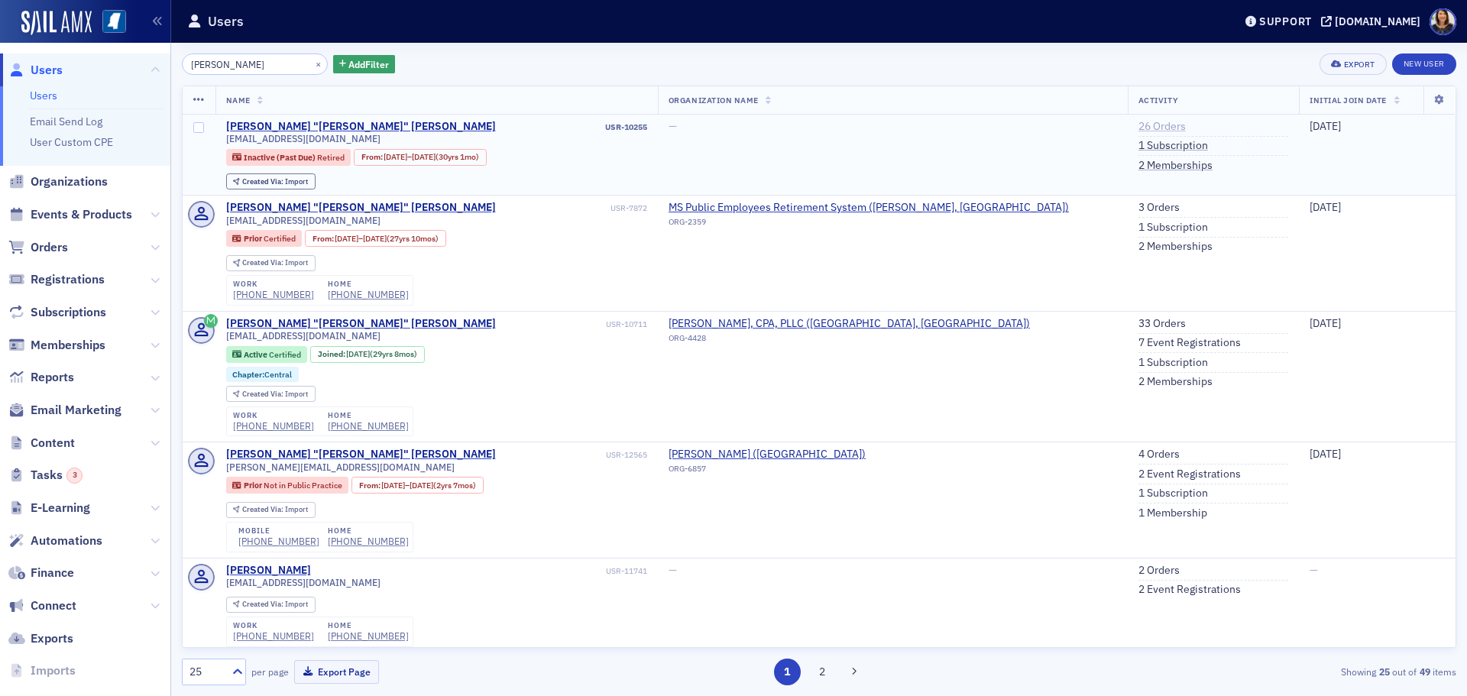
click at [1139, 128] on link "26 Orders" at bounding box center [1162, 127] width 47 height 14
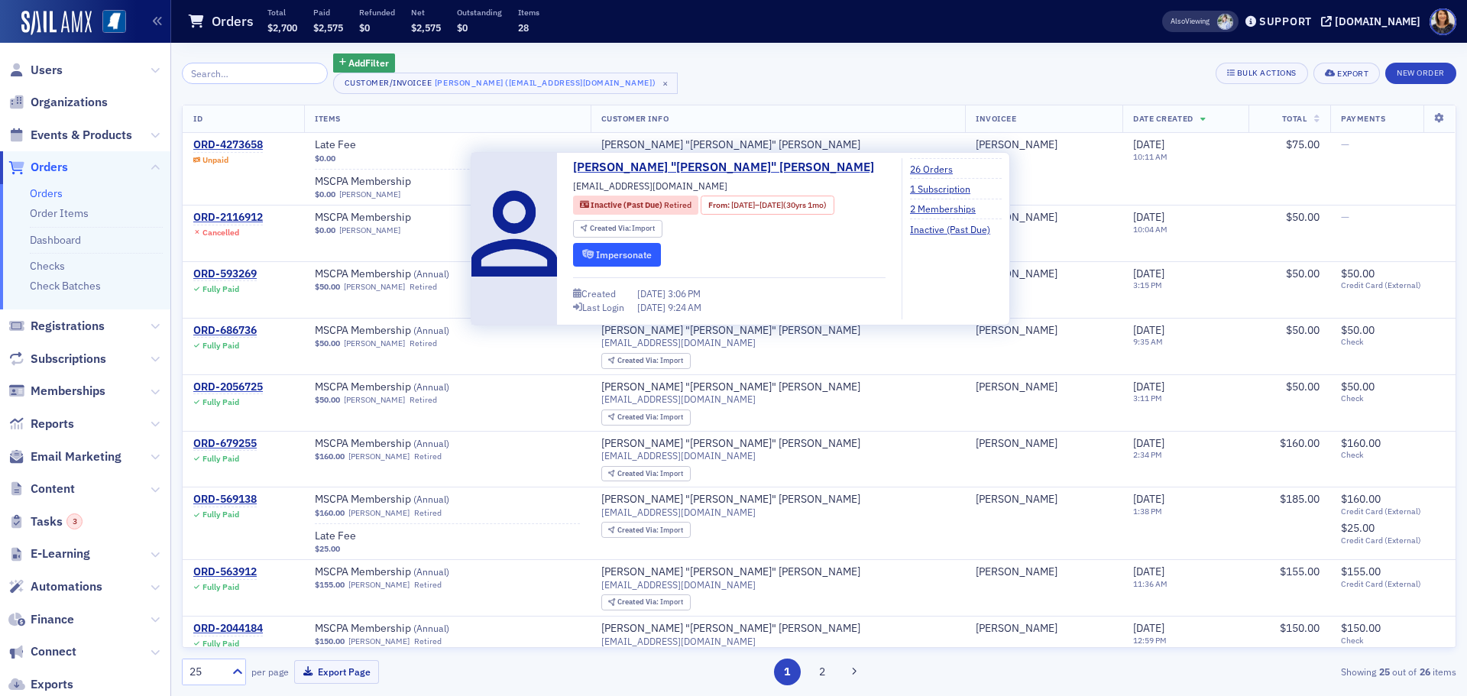
click at [626, 250] on button "Impersonate" at bounding box center [617, 255] width 88 height 24
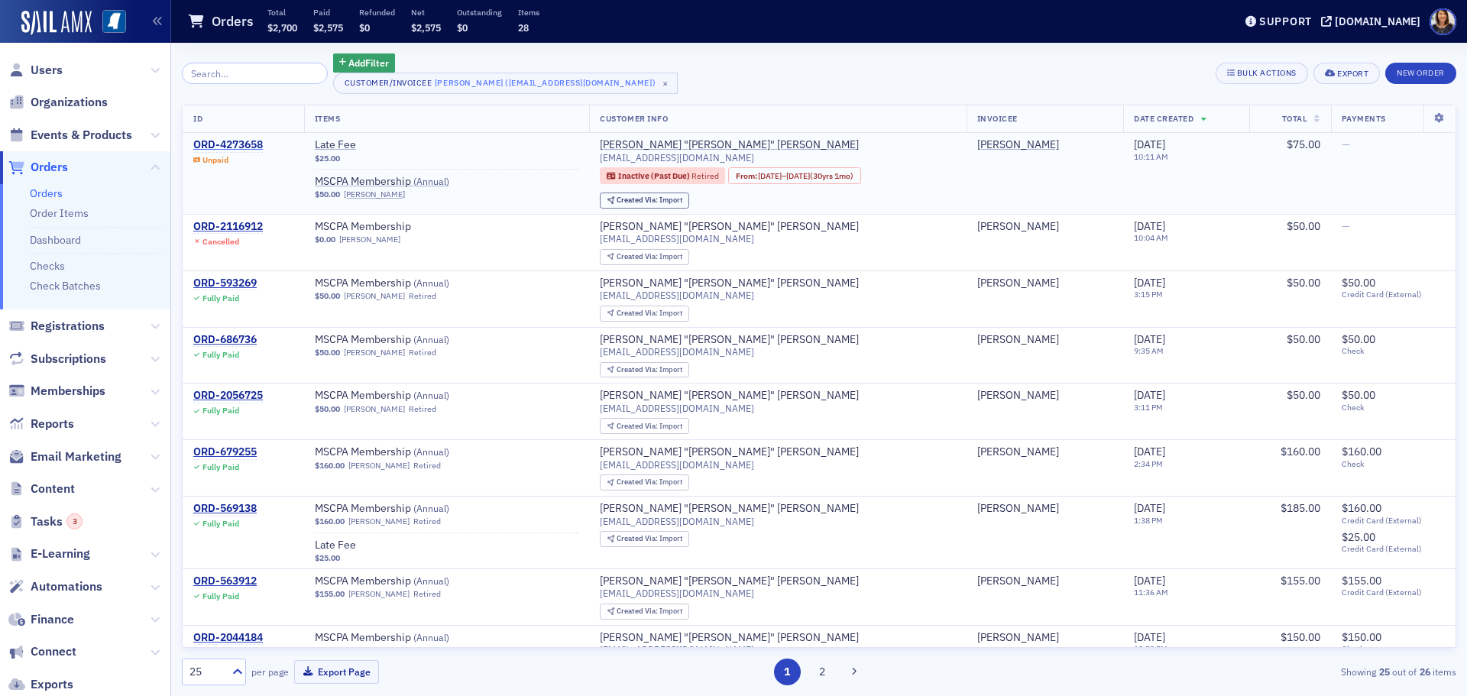
click at [245, 144] on div "ORD-4273658" at bounding box center [228, 145] width 70 height 14
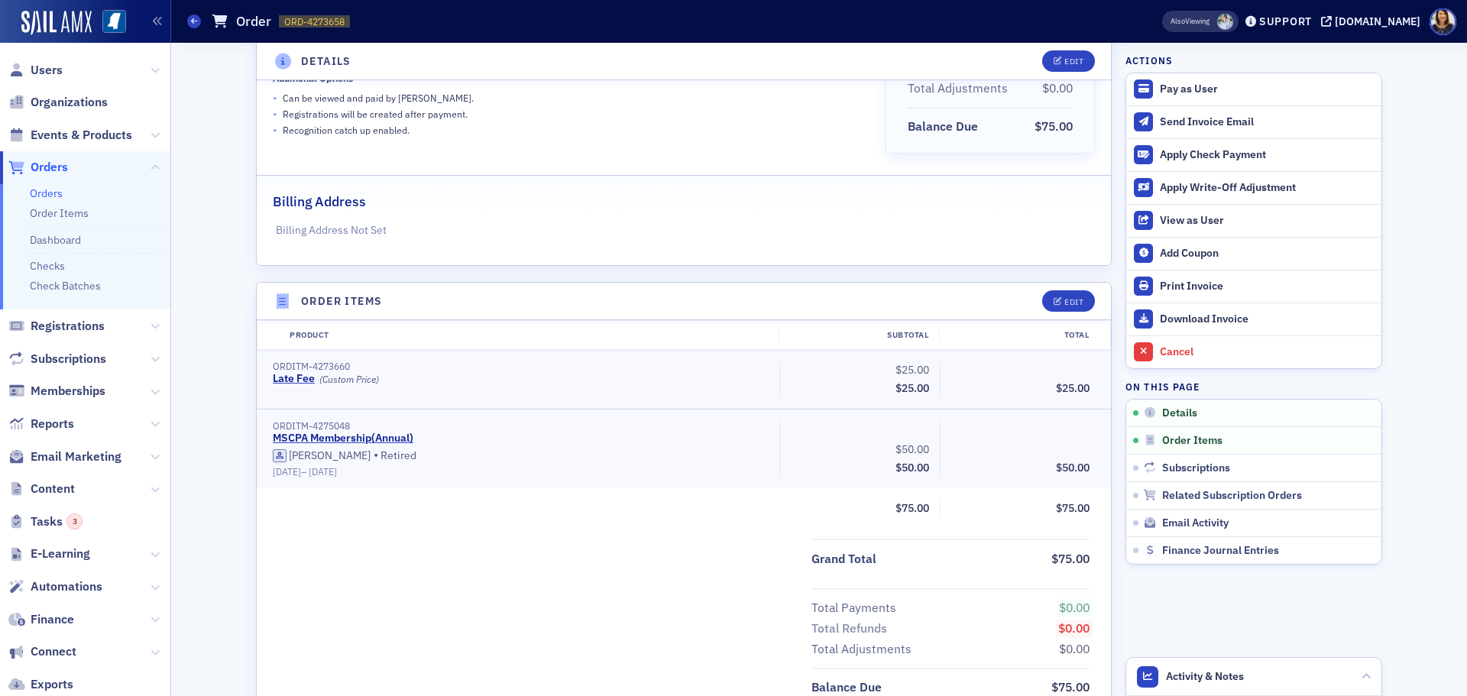
scroll to position [250, 0]
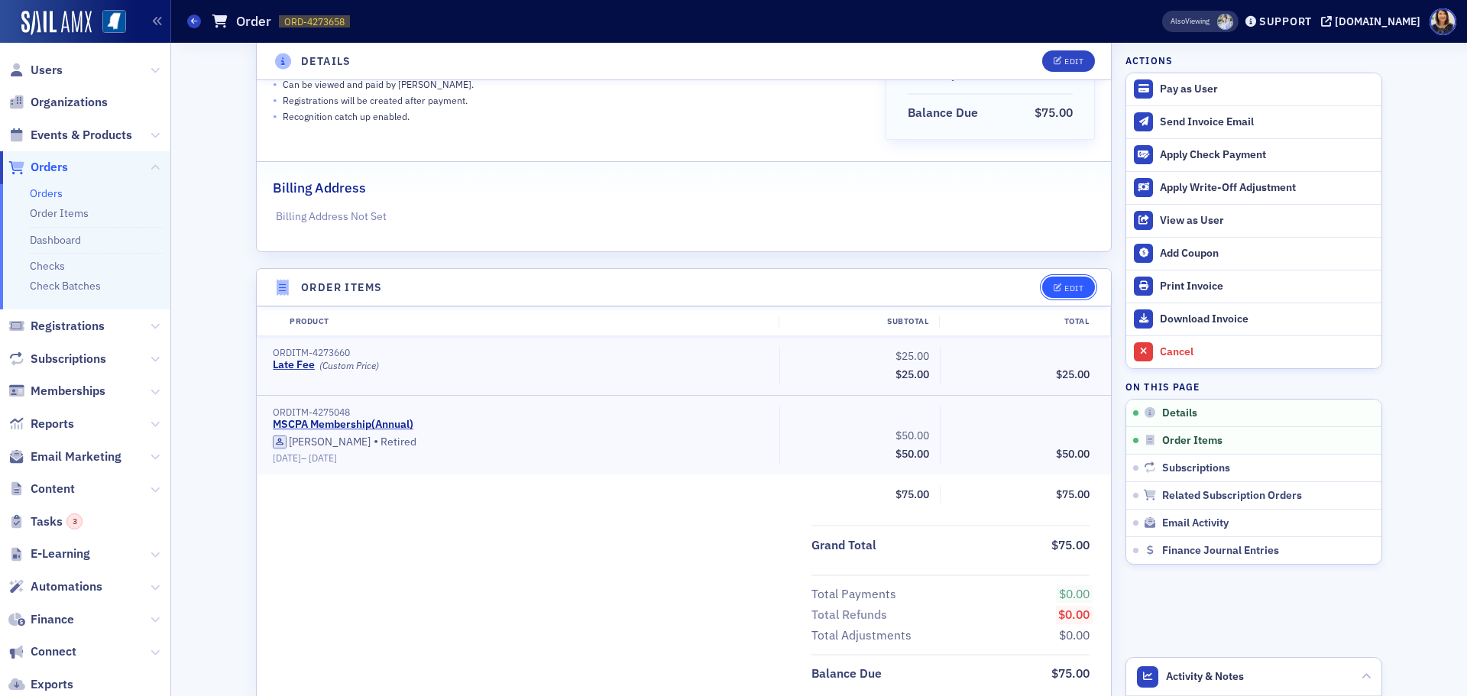
click at [1065, 284] on div "Edit" at bounding box center [1074, 288] width 19 height 8
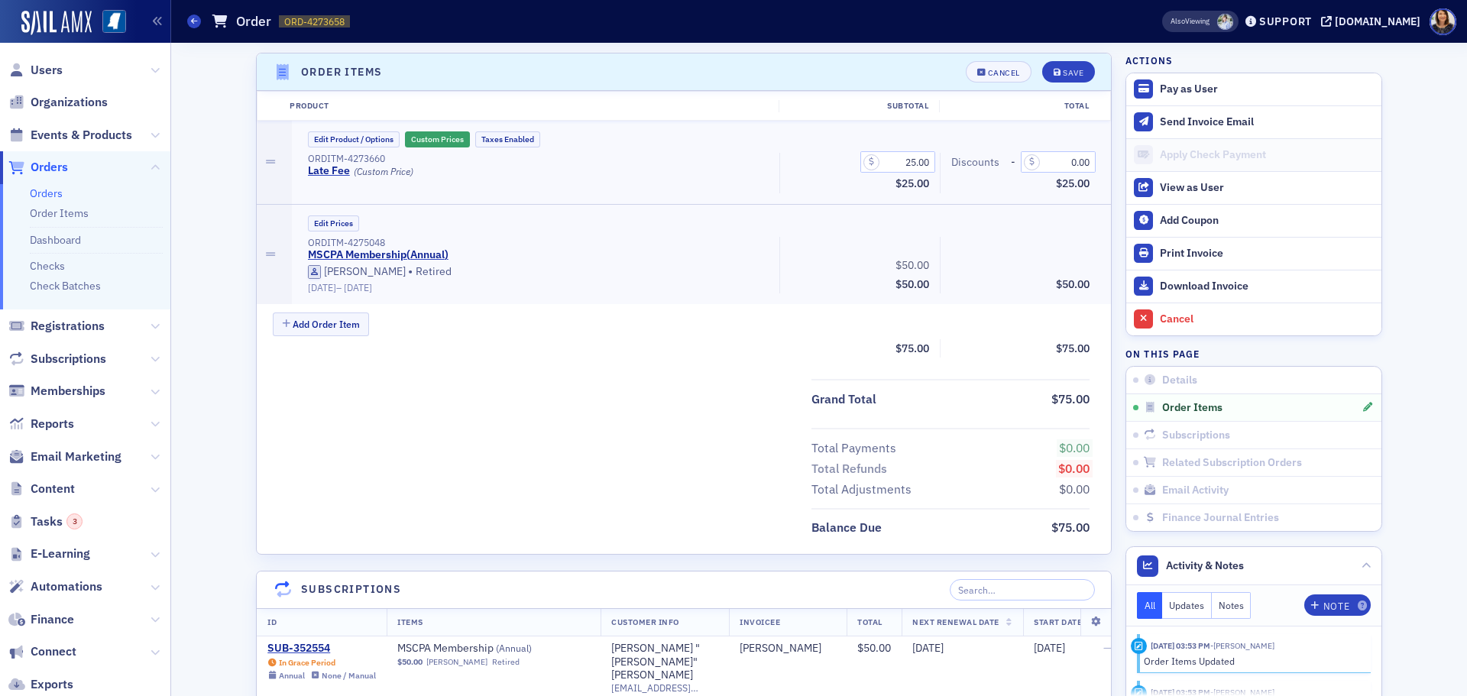
scroll to position [468, 0]
click at [440, 136] on button "Custom Prices" at bounding box center [437, 137] width 65 height 16
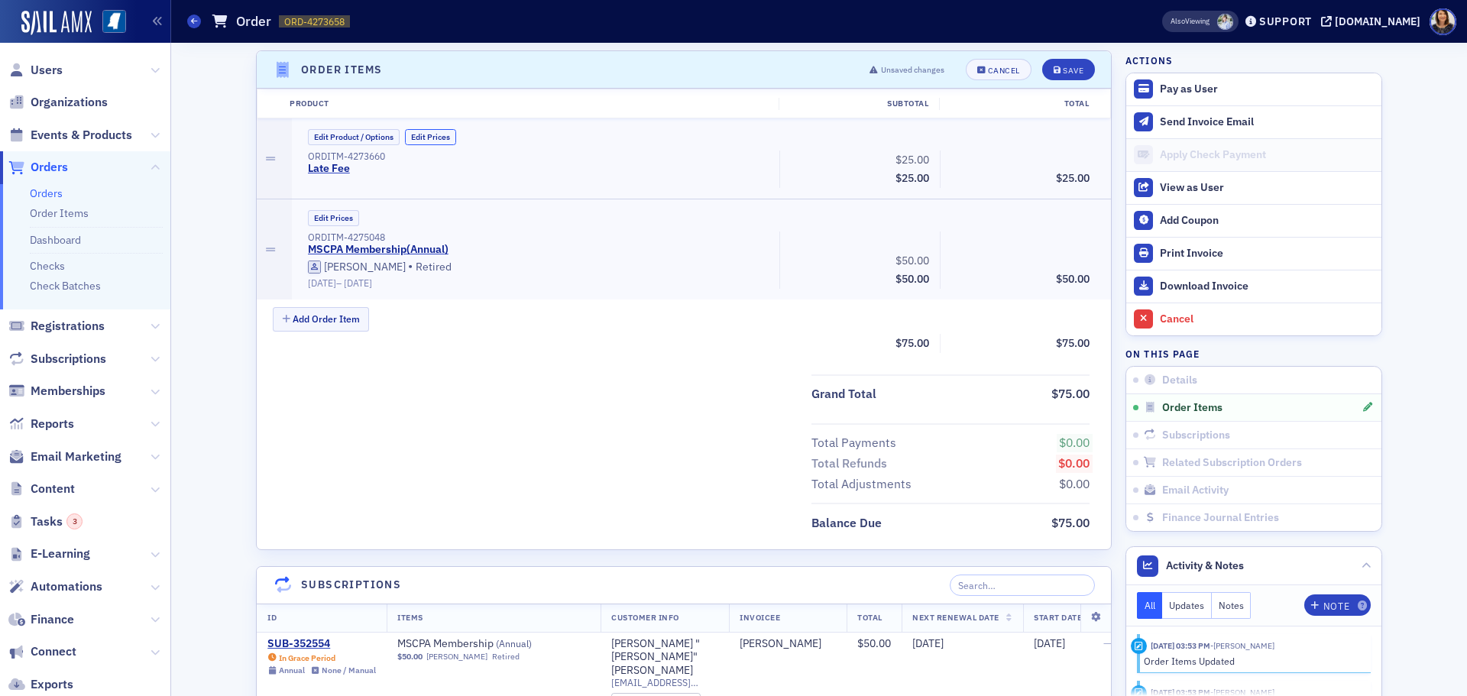
click at [440, 136] on button "Edit Prices" at bounding box center [430, 137] width 51 height 16
click at [1045, 162] on input "0.00" at bounding box center [1058, 159] width 75 height 21
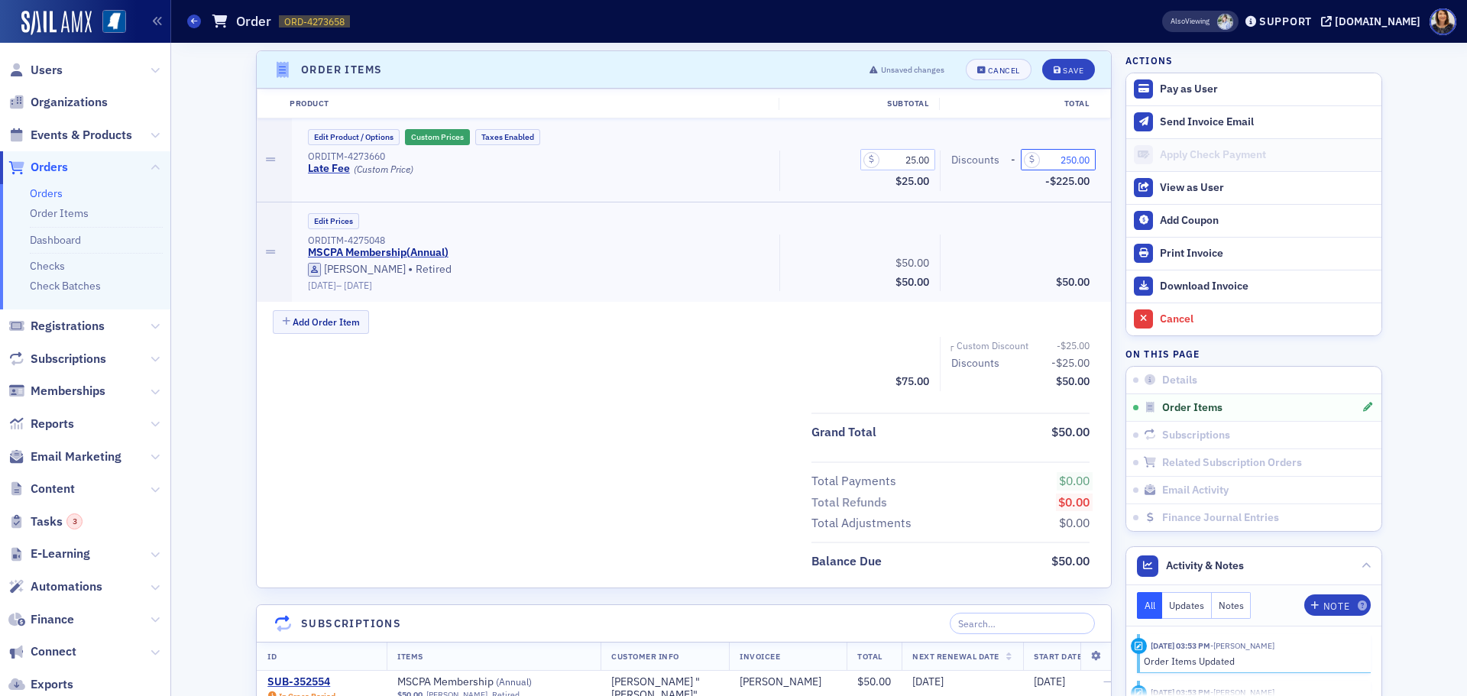
click at [1070, 161] on input "250.00" at bounding box center [1058, 159] width 75 height 21
type input "25.00"
click at [1063, 66] on div "Save" at bounding box center [1073, 70] width 21 height 8
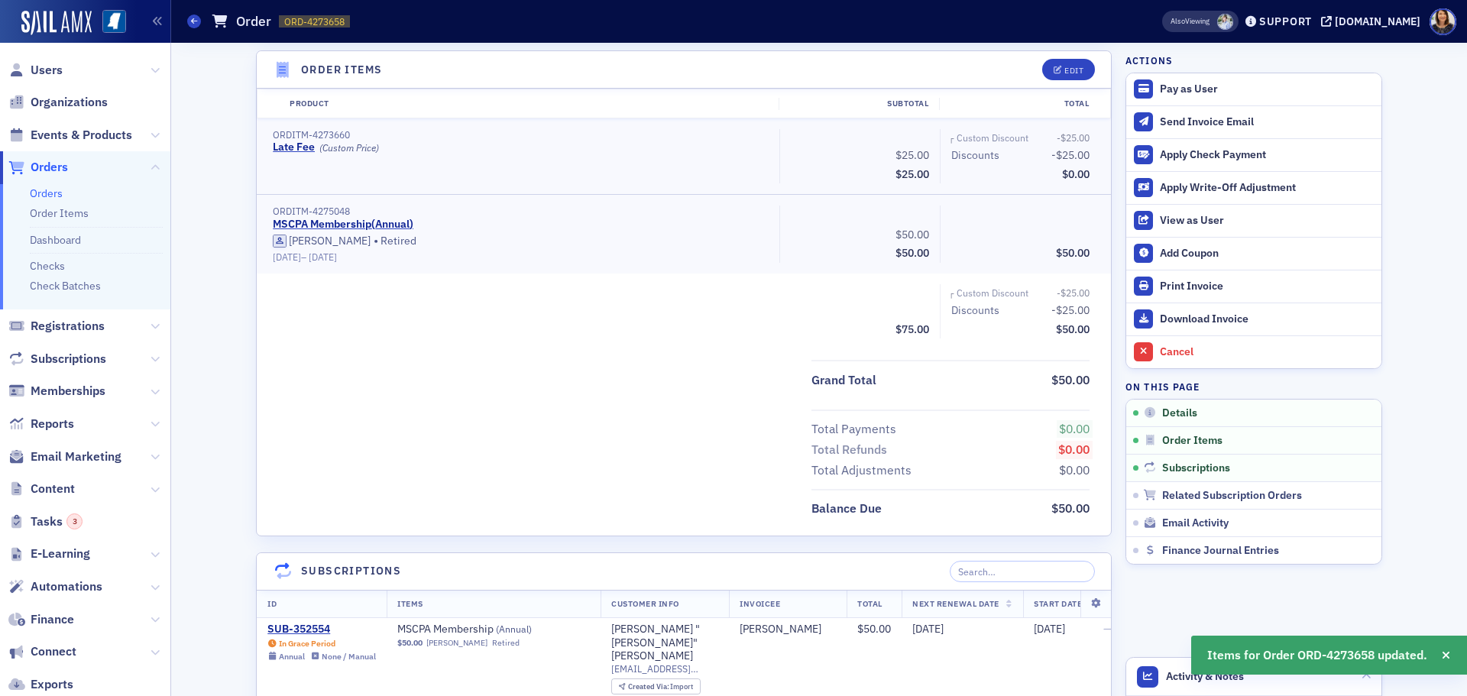
scroll to position [0, 0]
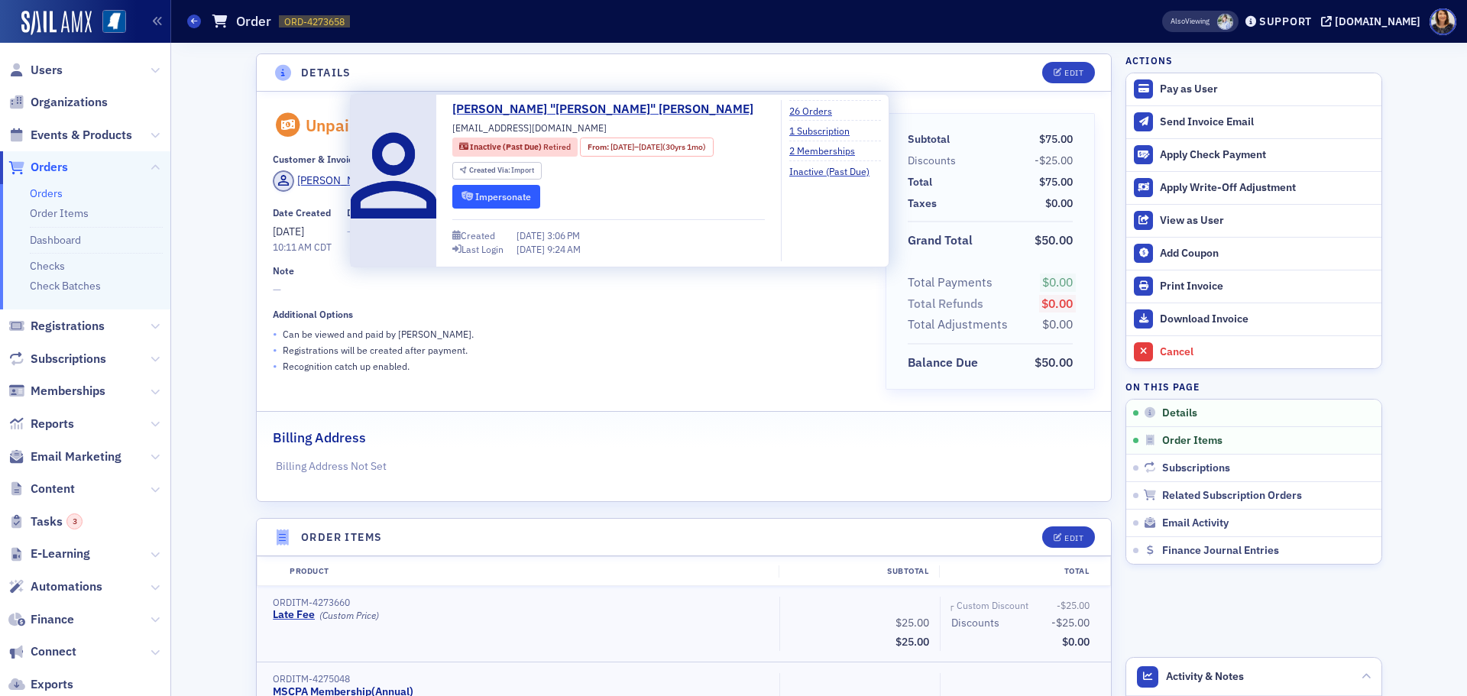
click at [527, 197] on button "Impersonate" at bounding box center [496, 197] width 88 height 24
